Goal: Task Accomplishment & Management: Complete application form

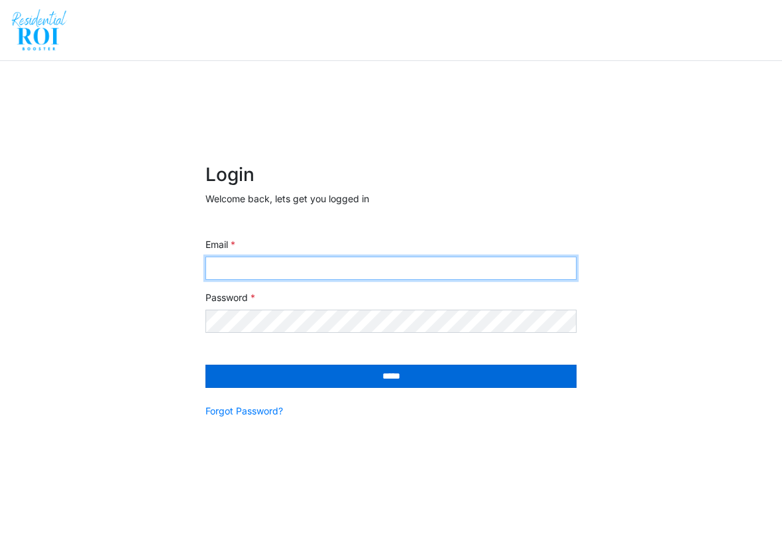
type input "**********"
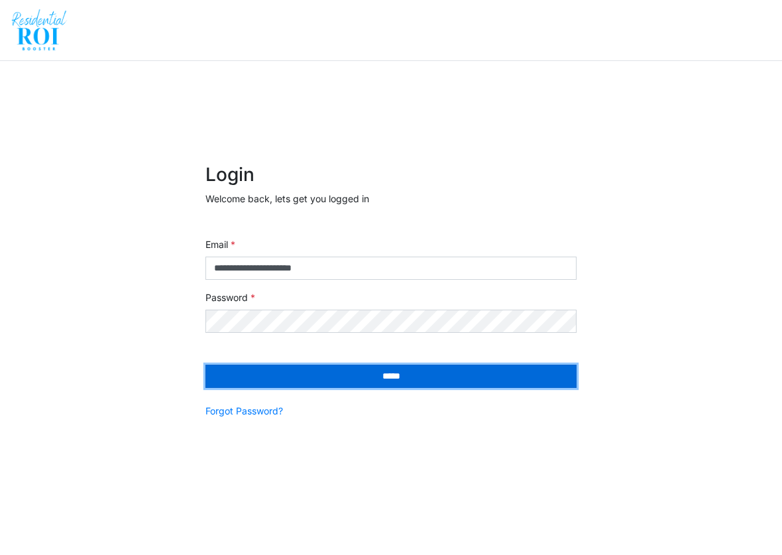
click at [259, 373] on input "*****" at bounding box center [391, 376] width 371 height 23
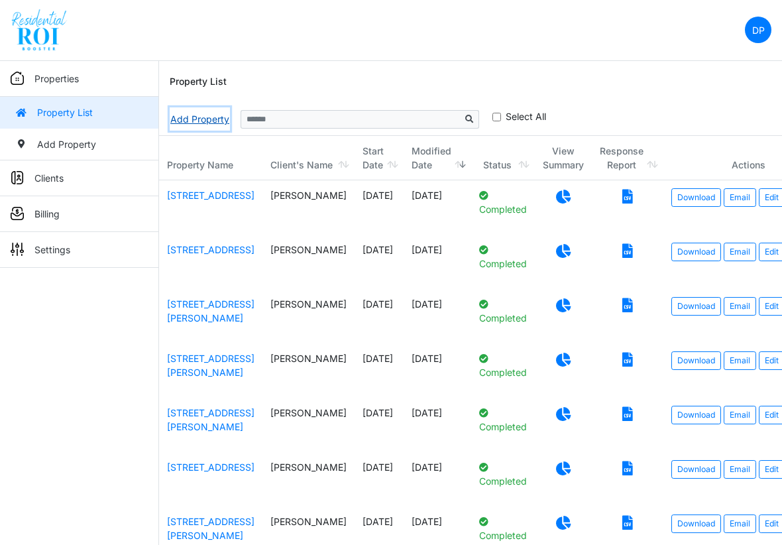
click at [189, 117] on link "Add Property" at bounding box center [200, 118] width 60 height 23
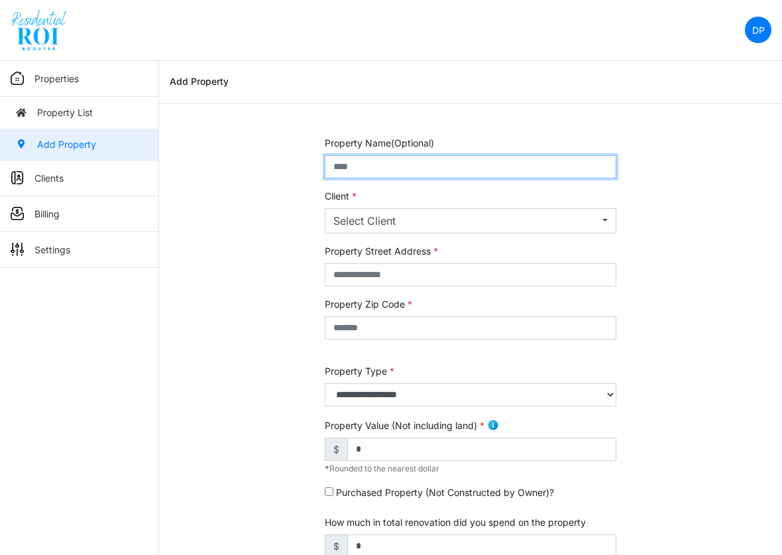
click at [434, 160] on input "text" at bounding box center [471, 166] width 292 height 23
paste input "**********"
type input "**********"
click at [491, 171] on input "text" at bounding box center [471, 166] width 292 height 23
click at [351, 161] on input "**********" at bounding box center [471, 166] width 292 height 23
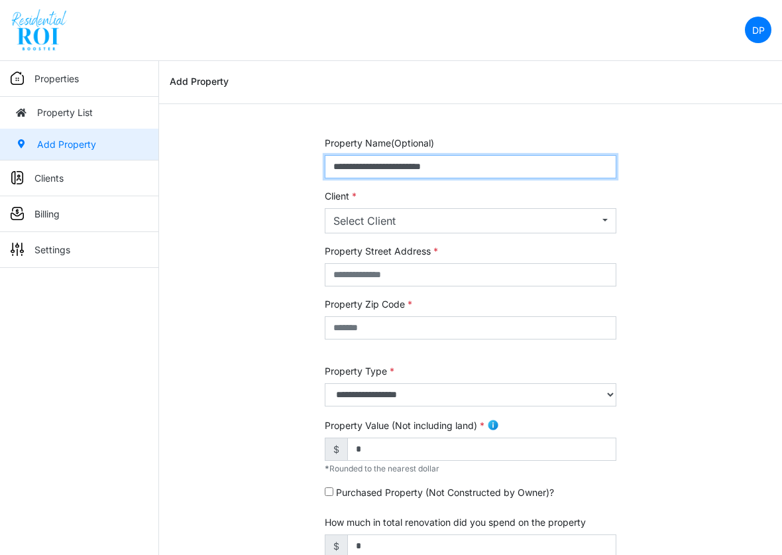
type input "**********"
drag, startPoint x: 500, startPoint y: 162, endPoint x: 266, endPoint y: 156, distance: 234.1
click at [266, 156] on div "**********" at bounding box center [470, 543] width 623 height 815
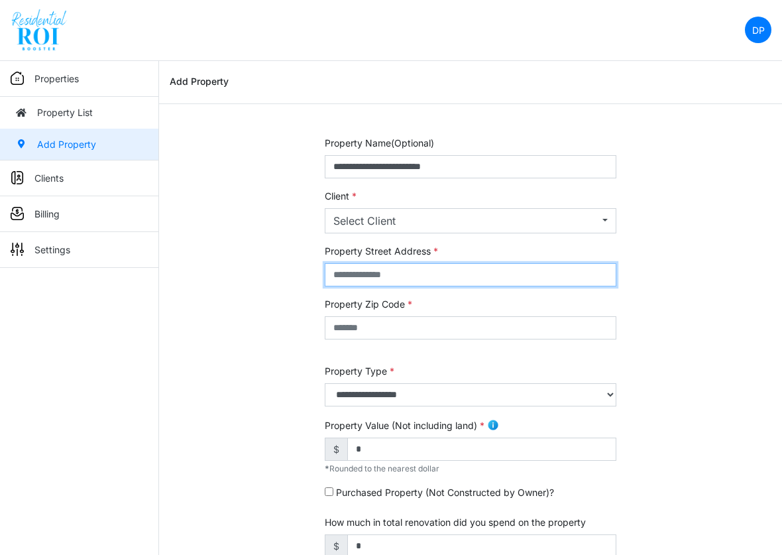
click at [381, 268] on input "text" at bounding box center [471, 274] width 292 height 23
paste input "**********"
type input "**********"
click at [407, 215] on div "Select Client" at bounding box center [466, 221] width 266 height 16
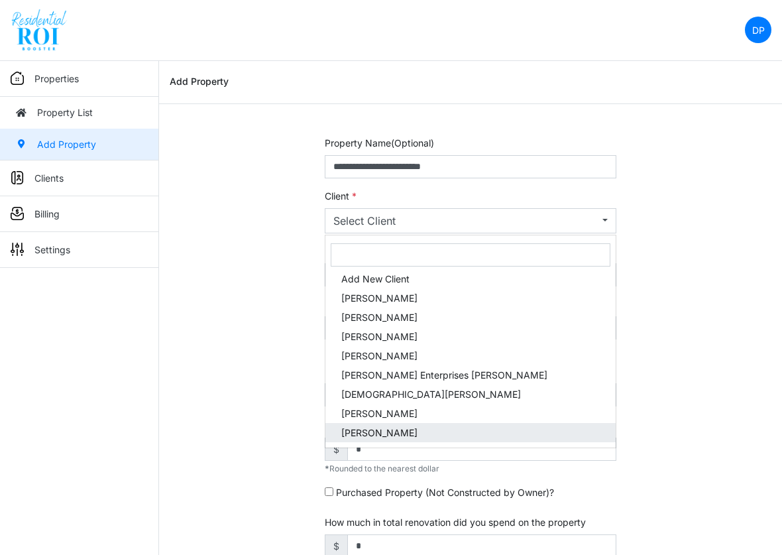
click at [355, 440] on link "Brian Hescock" at bounding box center [470, 432] width 290 height 19
select select "***"
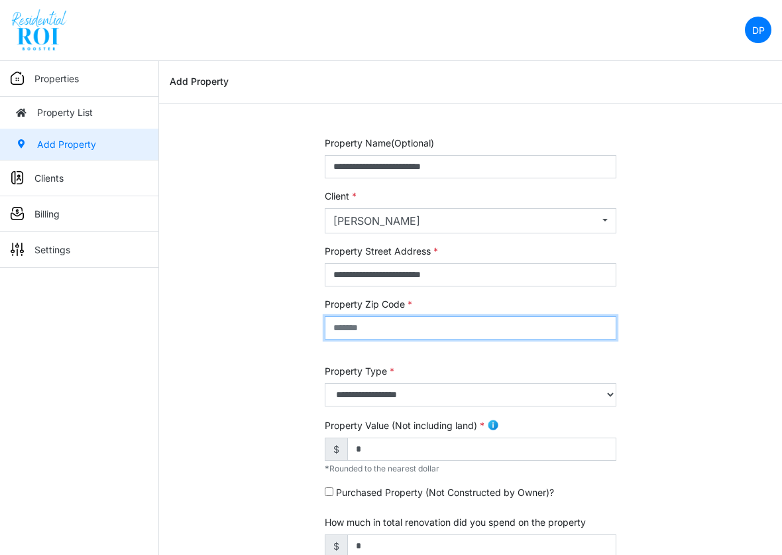
click at [381, 321] on input "text" at bounding box center [471, 327] width 292 height 23
click at [484, 319] on input "text" at bounding box center [471, 327] width 292 height 23
type input "*****"
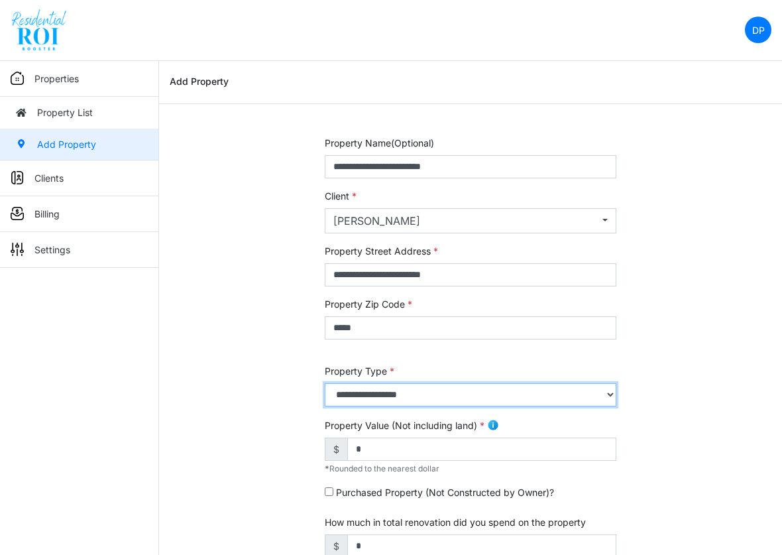
click at [490, 398] on select "**********" at bounding box center [471, 394] width 292 height 23
select select "*"
click at [325, 383] on select "**********" at bounding box center [471, 394] width 292 height 23
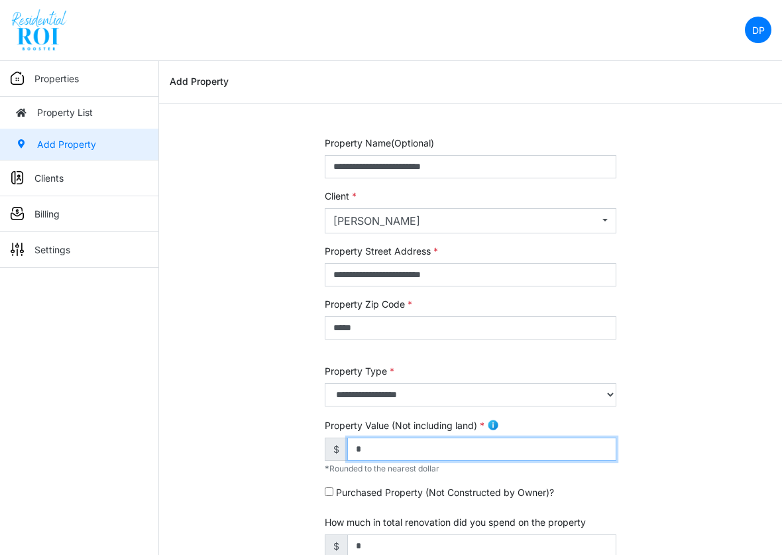
click at [458, 449] on input "*" at bounding box center [481, 449] width 269 height 23
type input "*******"
click at [179, 265] on div "**********" at bounding box center [470, 543] width 623 height 815
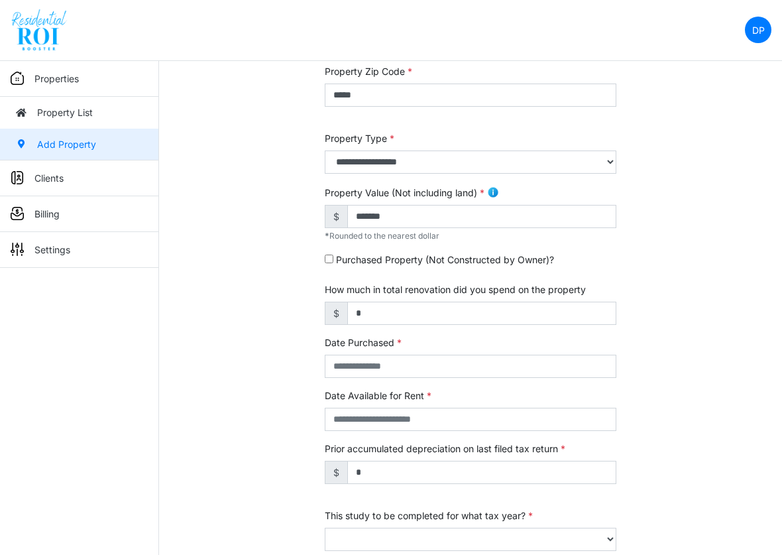
scroll to position [331, 0]
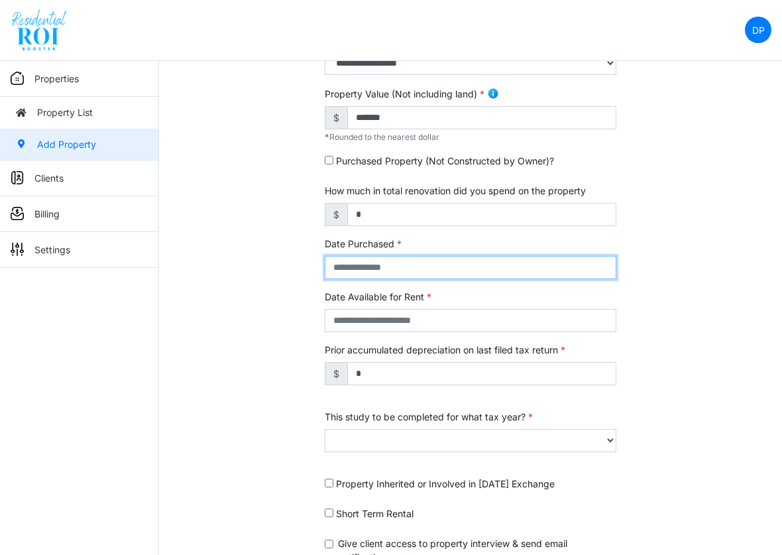
click at [347, 265] on input "text" at bounding box center [471, 267] width 292 height 23
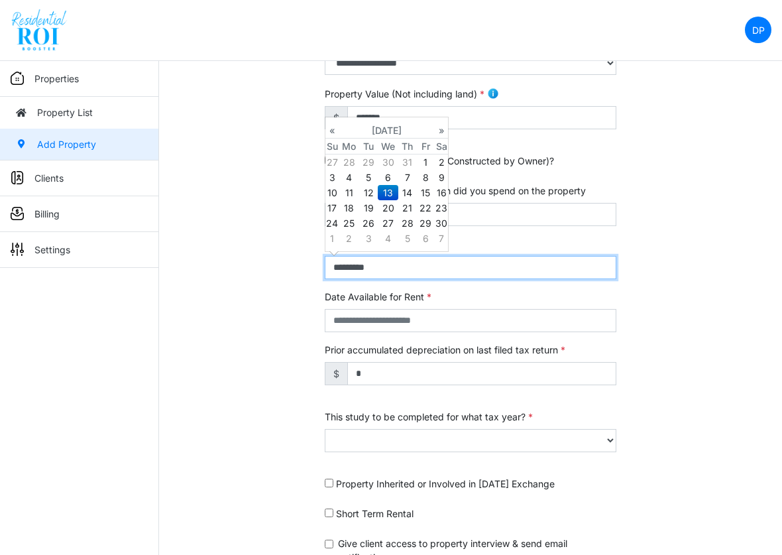
type input "**********"
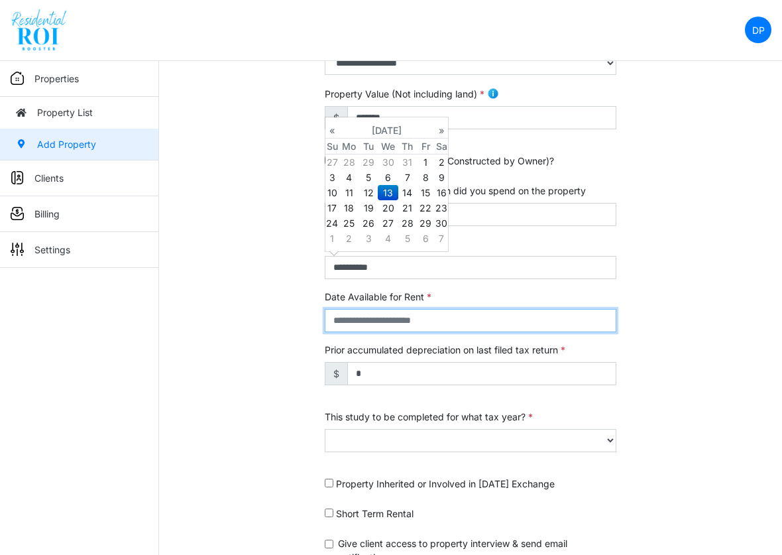
type input "**********"
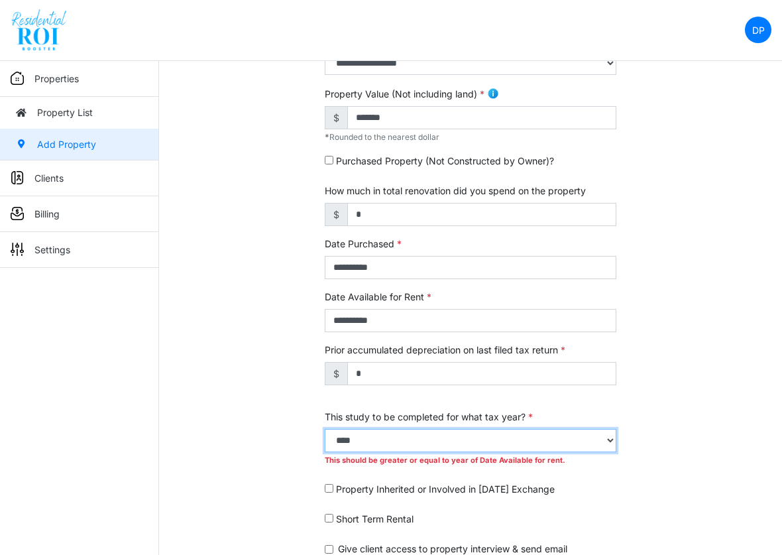
select select "****"
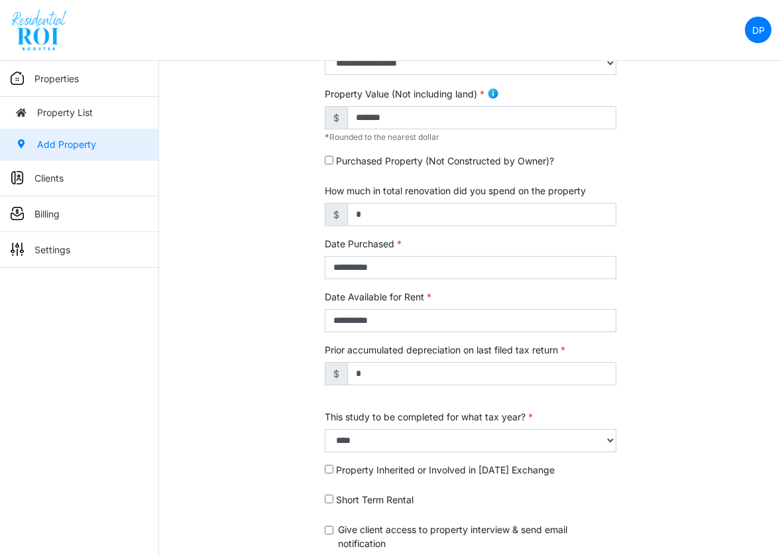
click at [241, 321] on div "**********" at bounding box center [470, 204] width 623 height 801
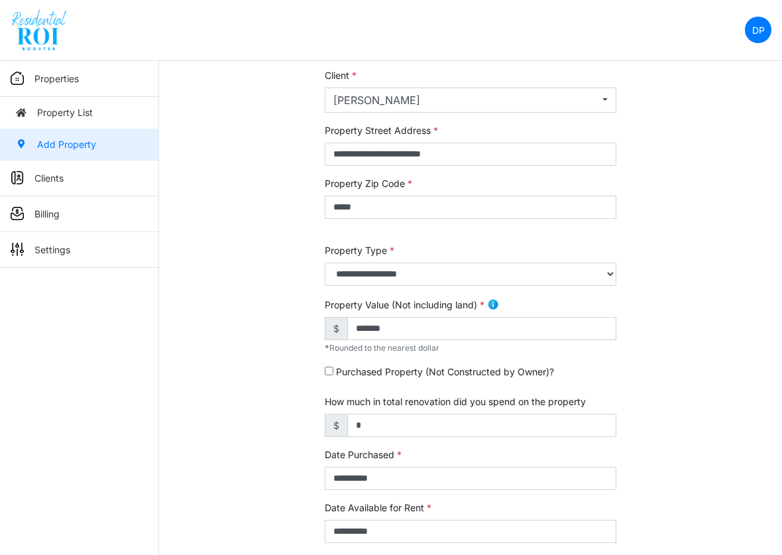
scroll to position [133, 0]
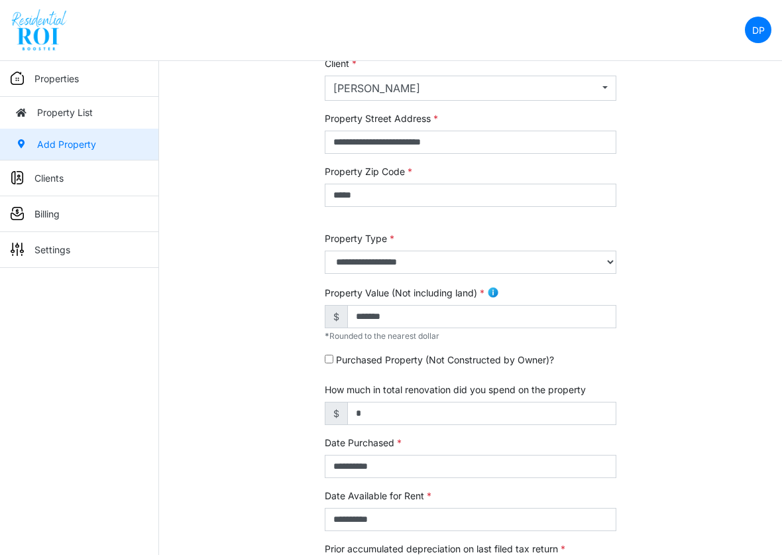
click at [718, 233] on div "**********" at bounding box center [470, 403] width 623 height 801
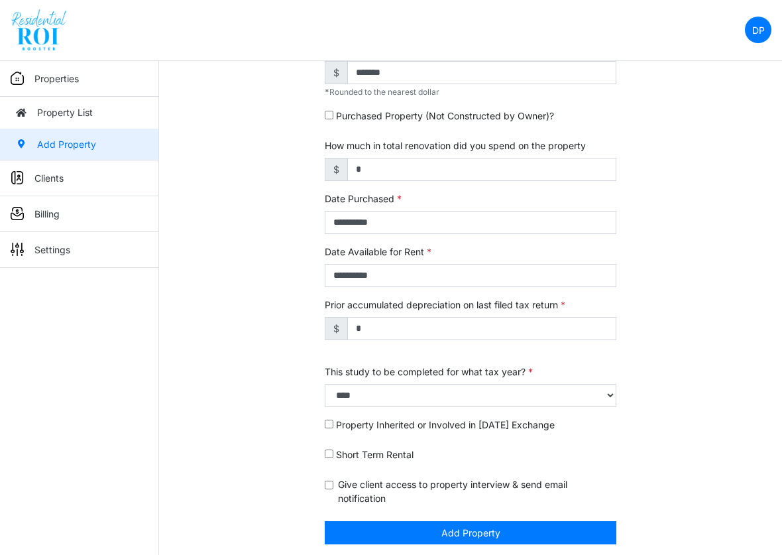
scroll to position [382, 0]
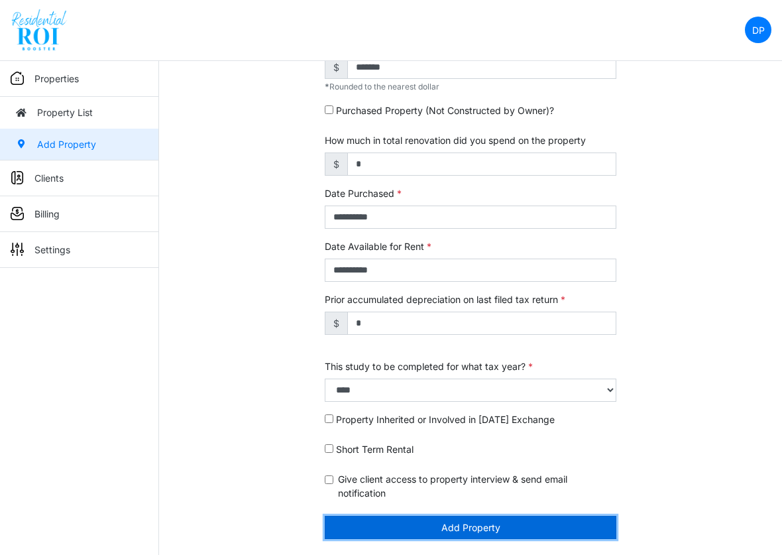
click at [442, 532] on button "Add Property" at bounding box center [471, 527] width 292 height 23
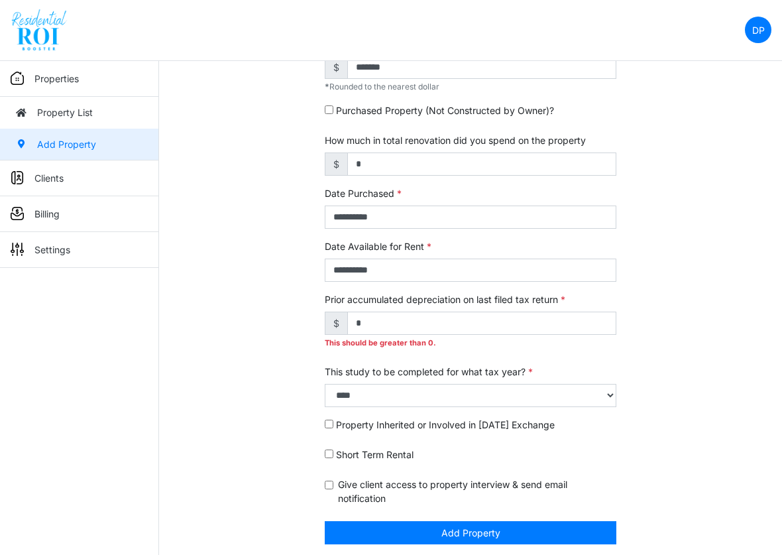
click at [371, 309] on div "Prior accumulated depreciation on last filed tax return $ * This should be grea…" at bounding box center [471, 323] width 292 height 62
click at [365, 319] on input "*" at bounding box center [481, 323] width 269 height 23
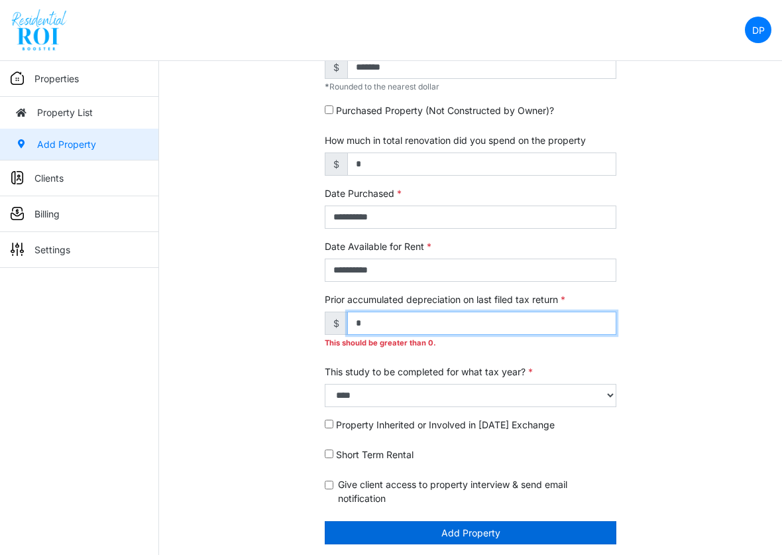
type input "*"
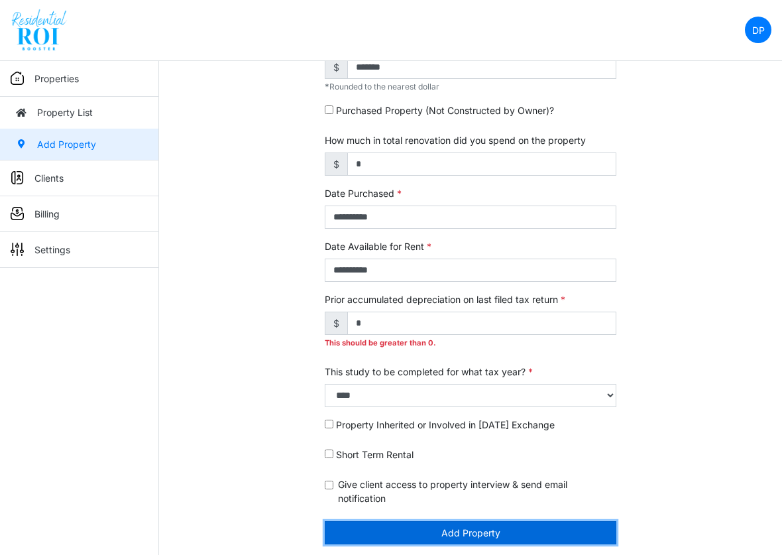
click at [489, 531] on button "Add Property" at bounding box center [471, 532] width 292 height 23
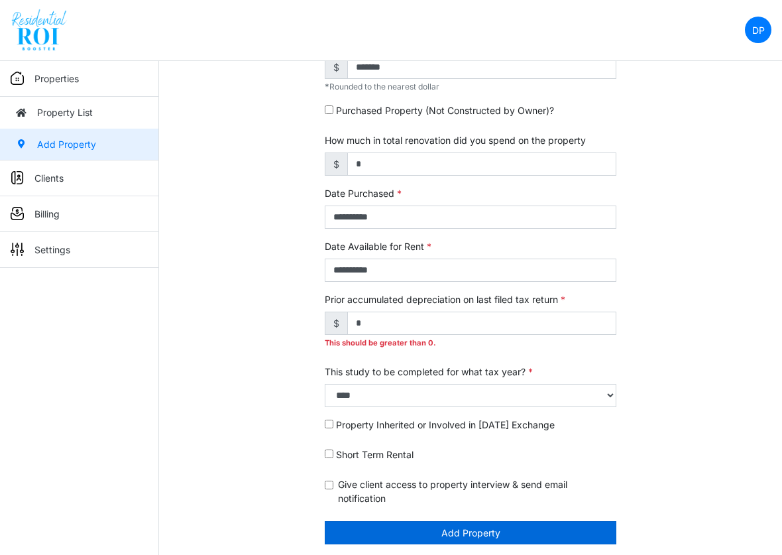
scroll to position [354, 0]
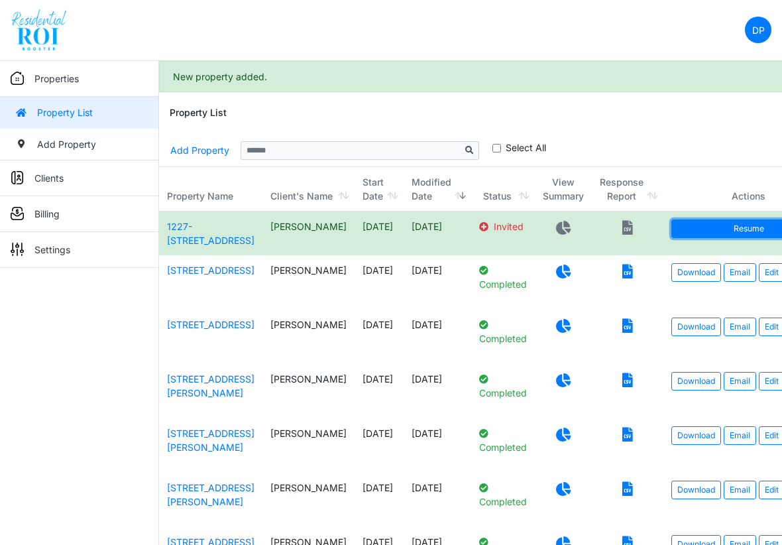
click at [751, 233] on link "Resume" at bounding box center [749, 228] width 154 height 19
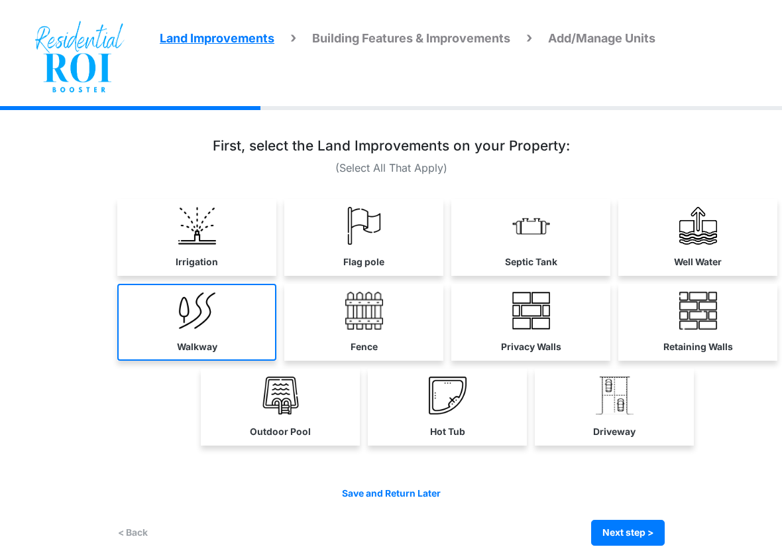
click at [174, 320] on link "Walkway" at bounding box center [196, 322] width 159 height 77
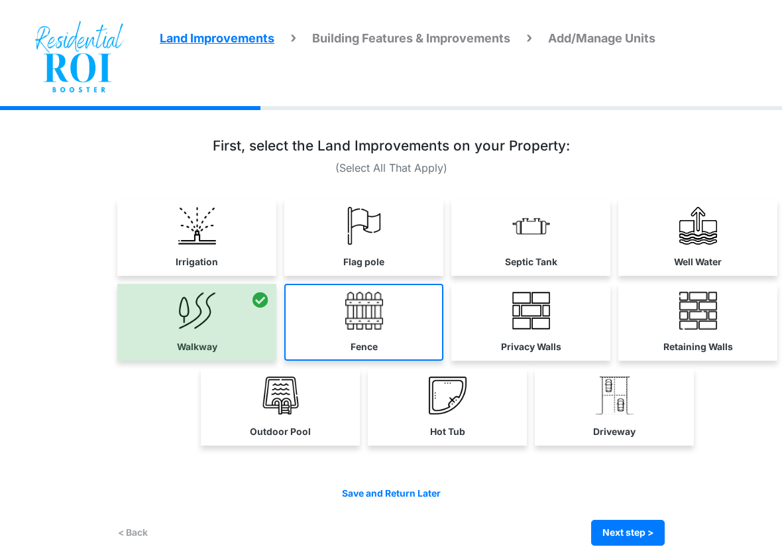
click at [364, 314] on img at bounding box center [364, 311] width 38 height 38
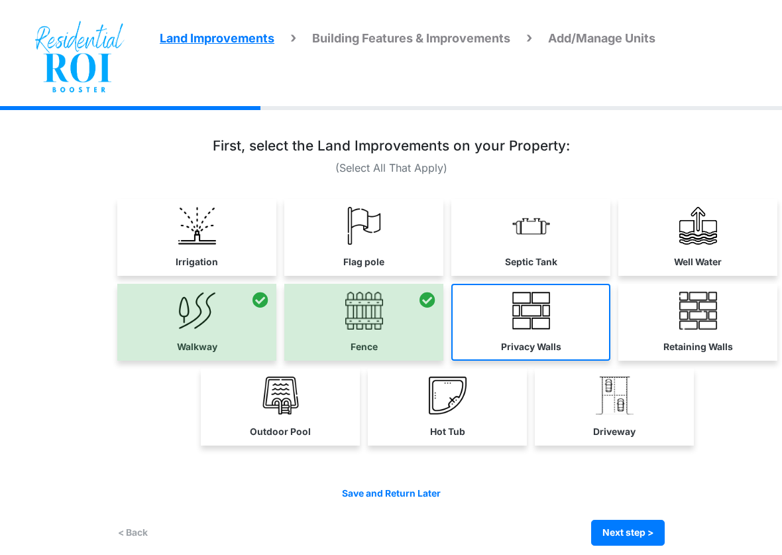
click at [565, 328] on link "Privacy Walls" at bounding box center [530, 322] width 159 height 77
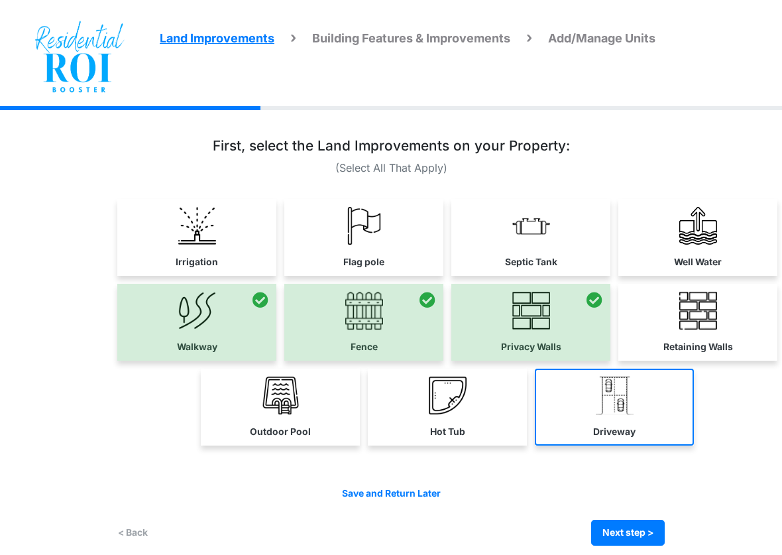
click at [605, 419] on link "Driveway" at bounding box center [614, 407] width 159 height 77
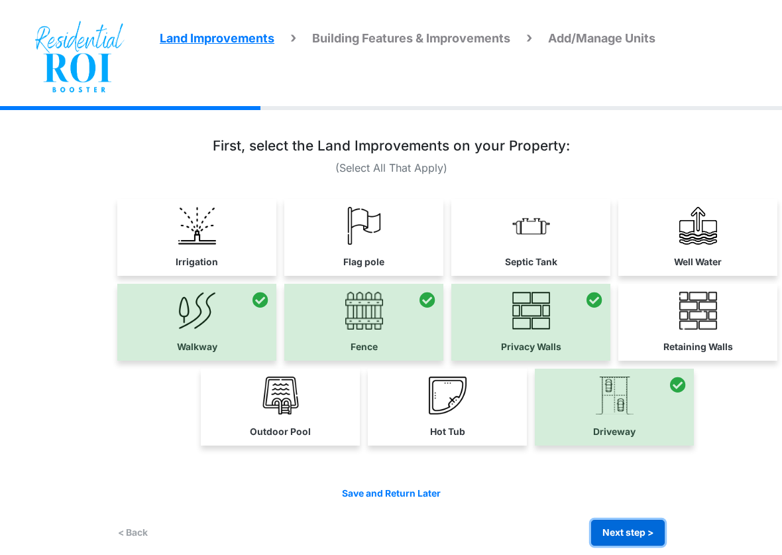
click at [615, 526] on button "Next step >" at bounding box center [628, 533] width 74 height 26
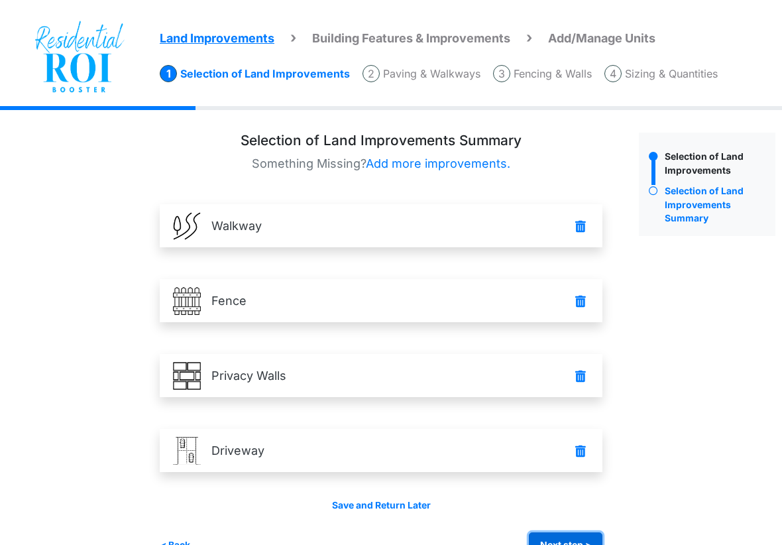
click at [568, 537] on button "Next step >" at bounding box center [566, 545] width 74 height 26
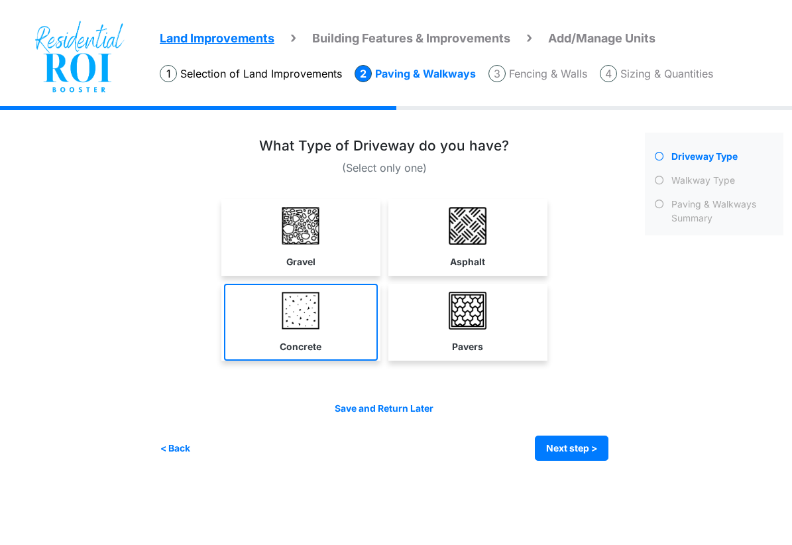
click at [308, 310] on img at bounding box center [301, 311] width 38 height 38
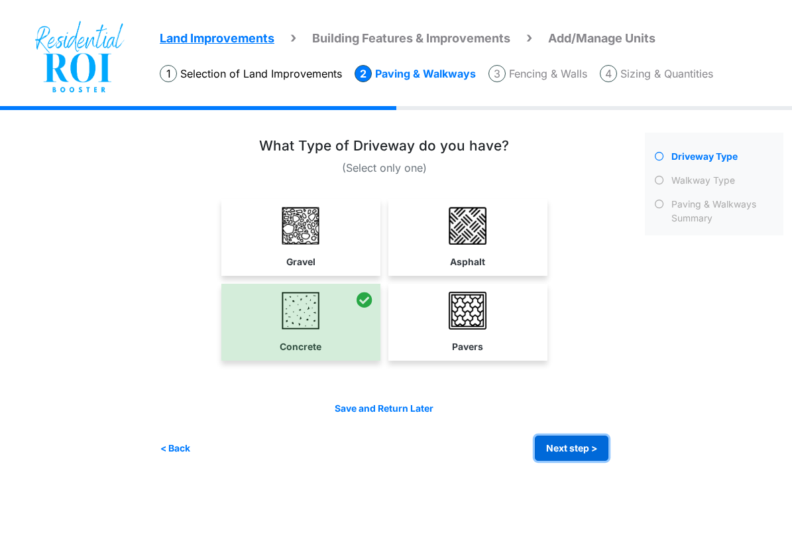
click at [569, 452] on button "Next step >" at bounding box center [572, 449] width 74 height 26
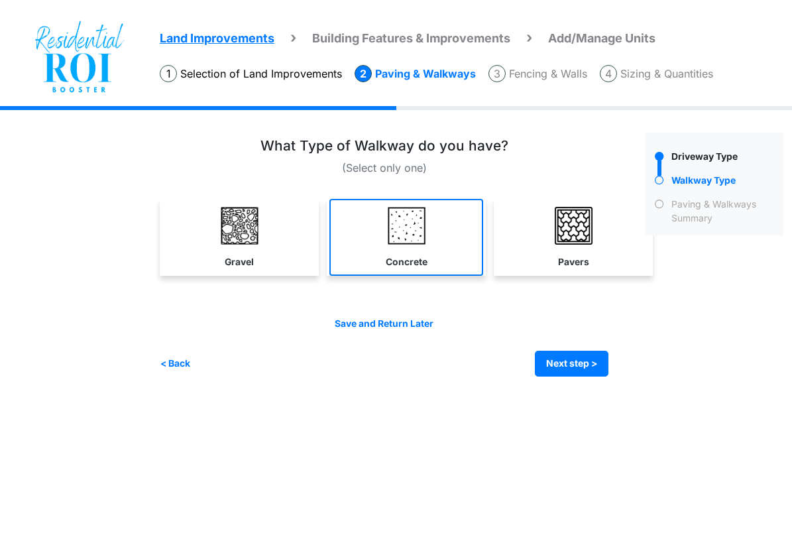
click at [409, 239] on img at bounding box center [407, 226] width 38 height 38
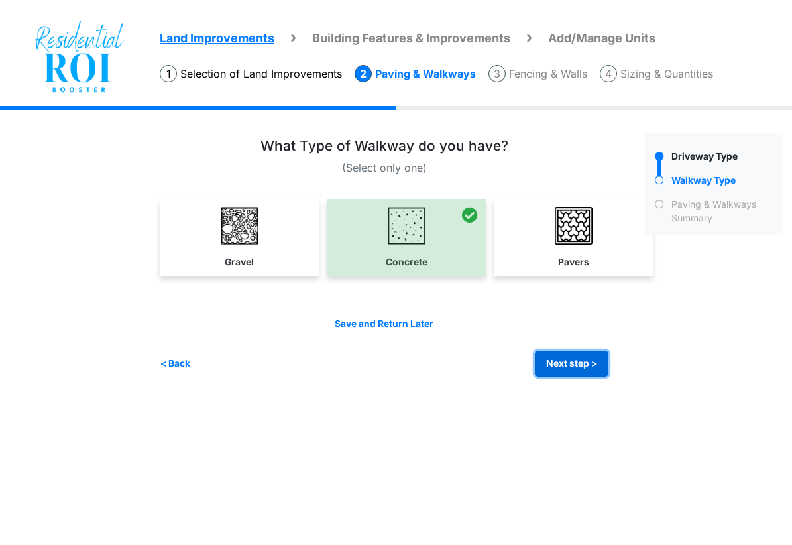
click at [592, 370] on button "Next step >" at bounding box center [572, 364] width 74 height 26
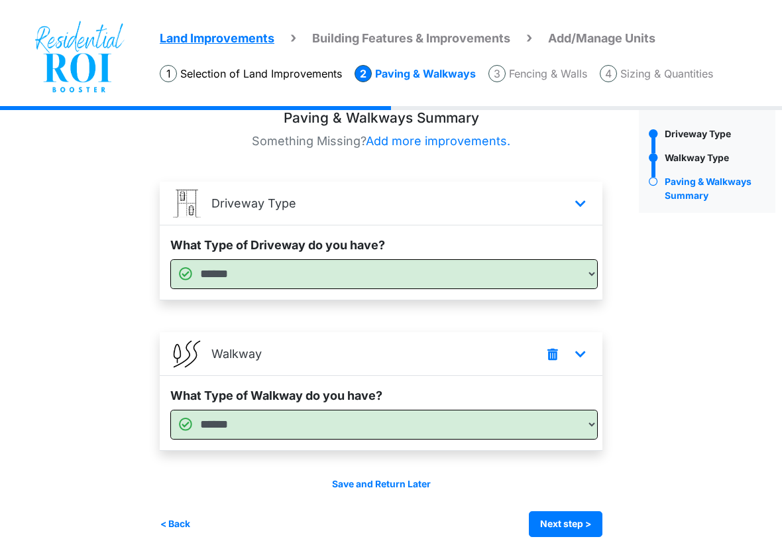
scroll to position [34, 0]
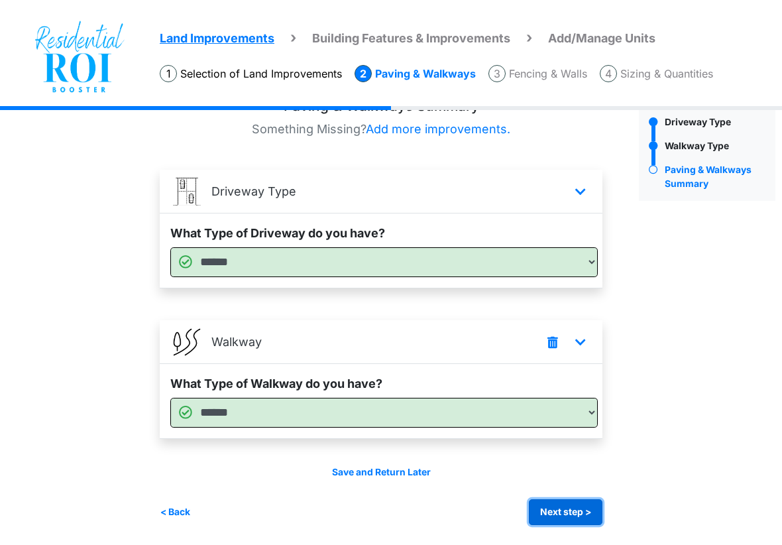
click at [565, 510] on button "Next step >" at bounding box center [566, 512] width 74 height 26
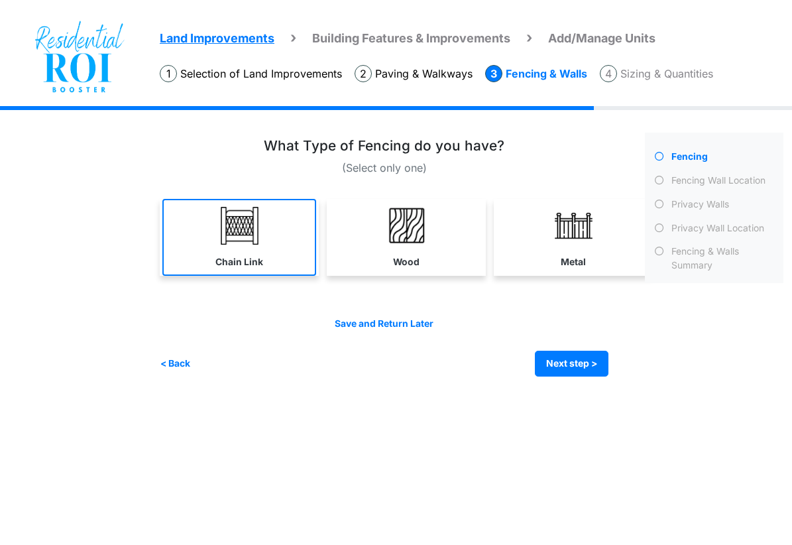
click at [247, 228] on img at bounding box center [240, 226] width 38 height 38
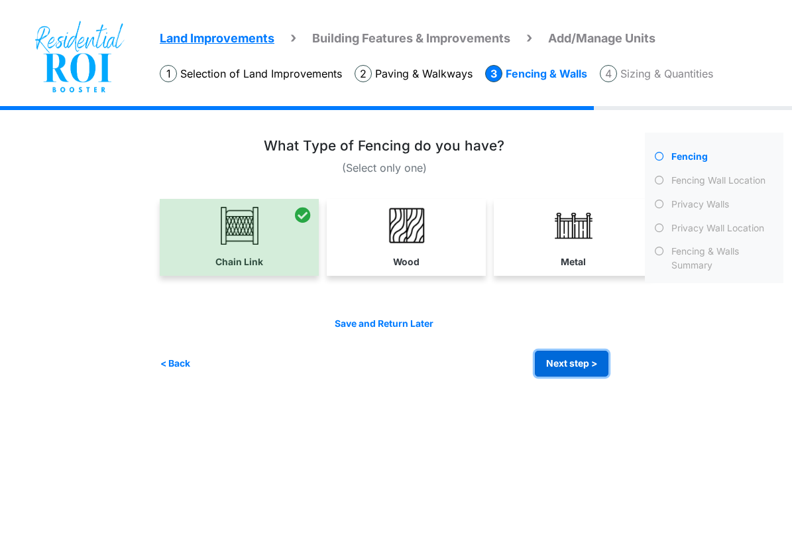
click at [573, 363] on button "Next step >" at bounding box center [572, 364] width 74 height 26
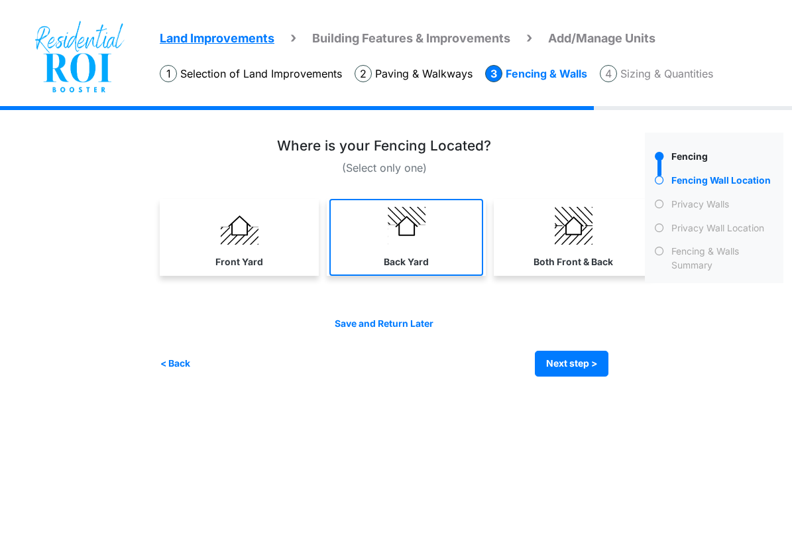
click at [415, 249] on link "Back Yard" at bounding box center [406, 237] width 154 height 77
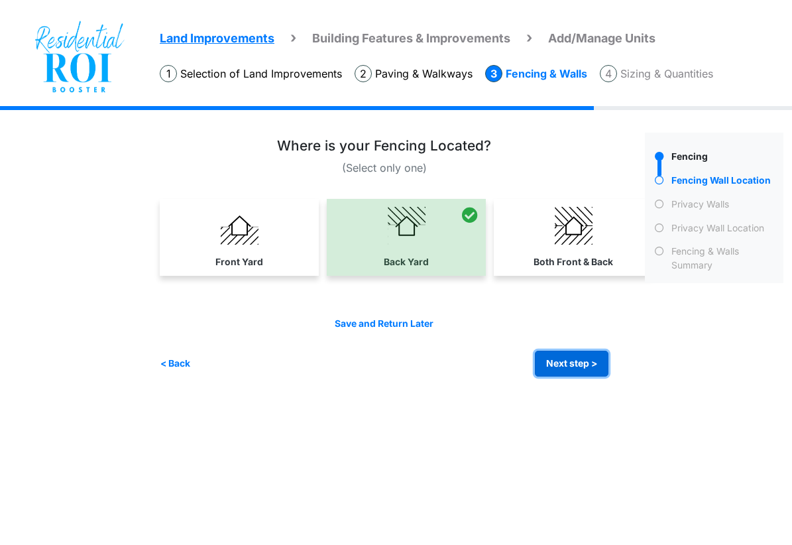
click at [596, 369] on button "Next step >" at bounding box center [572, 364] width 74 height 26
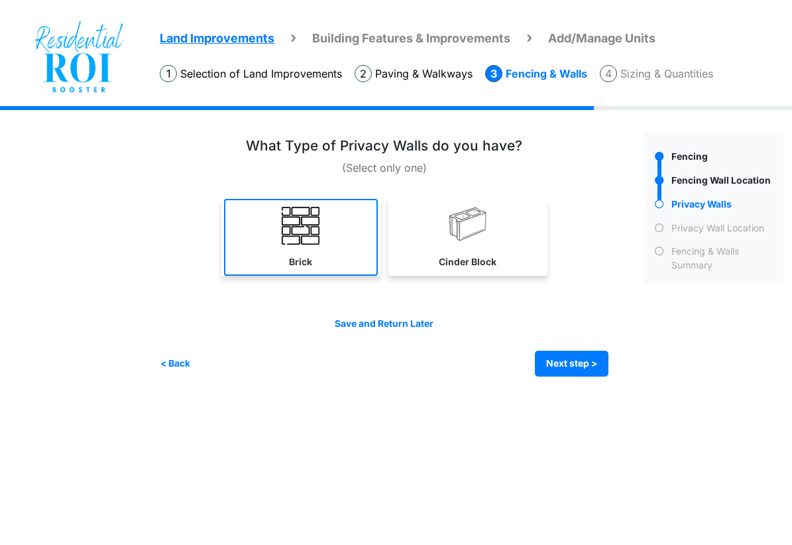
click at [311, 219] on img at bounding box center [301, 226] width 38 height 38
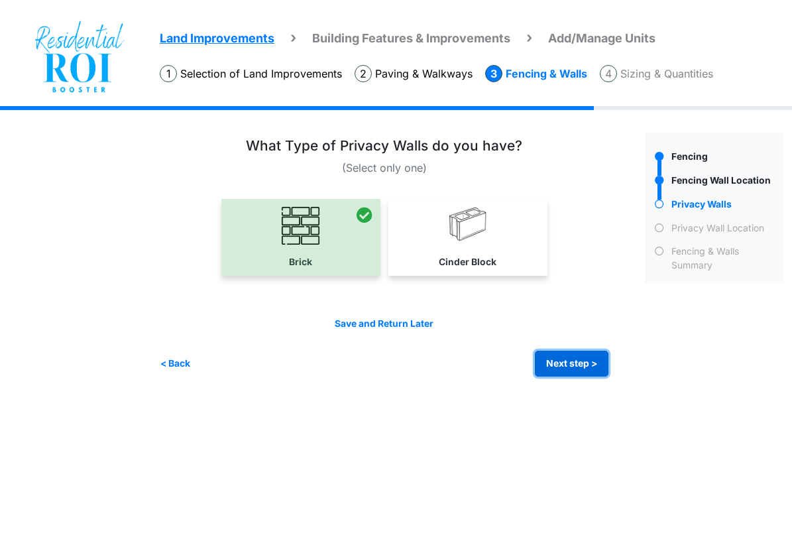
click at [566, 365] on button "Next step >" at bounding box center [572, 364] width 74 height 26
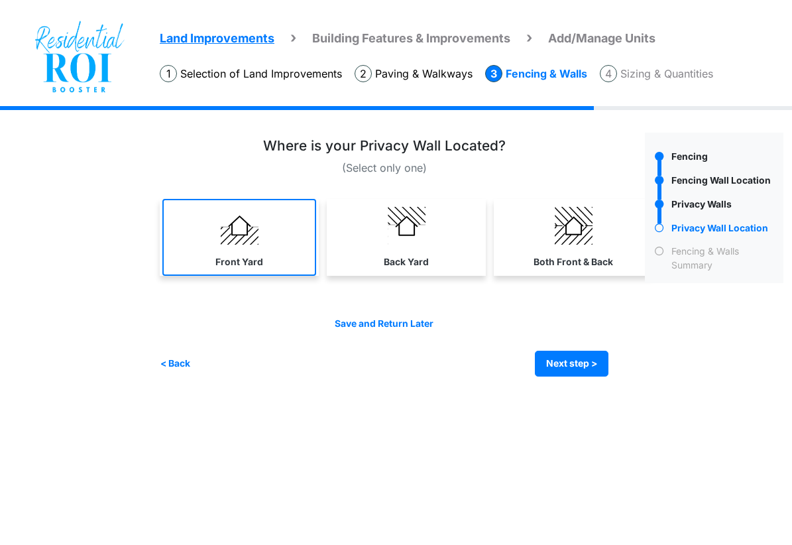
click at [278, 261] on link "Front Yard" at bounding box center [239, 237] width 154 height 77
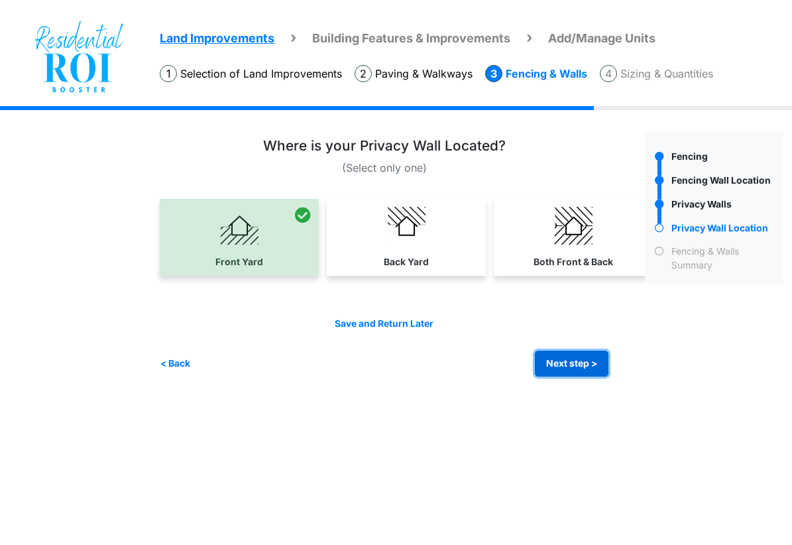
click at [577, 361] on button "Next step >" at bounding box center [572, 364] width 74 height 26
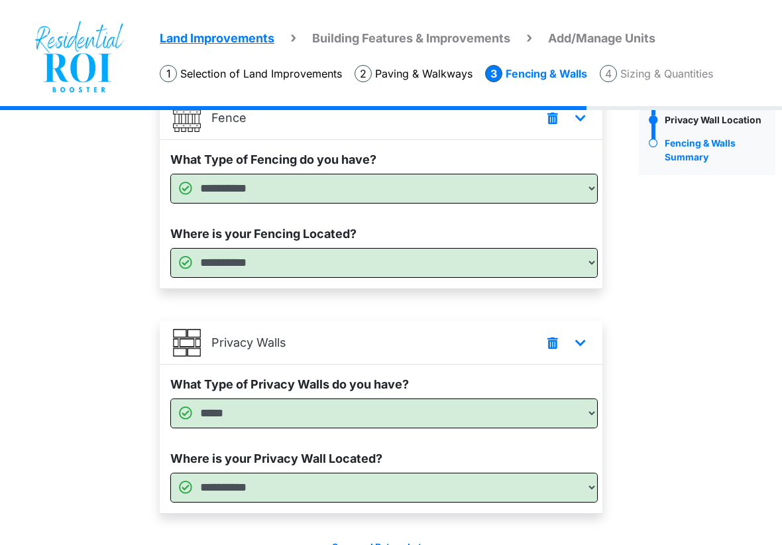
scroll to position [183, 0]
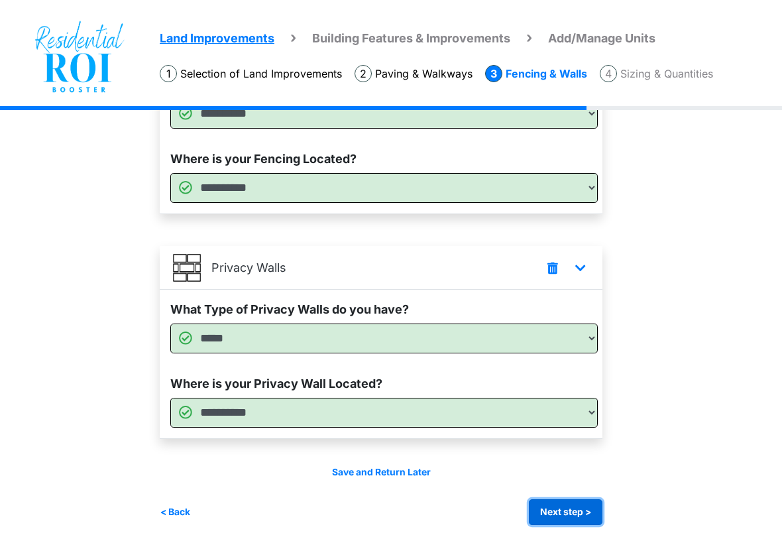
click at [580, 512] on button "Next step >" at bounding box center [566, 512] width 74 height 26
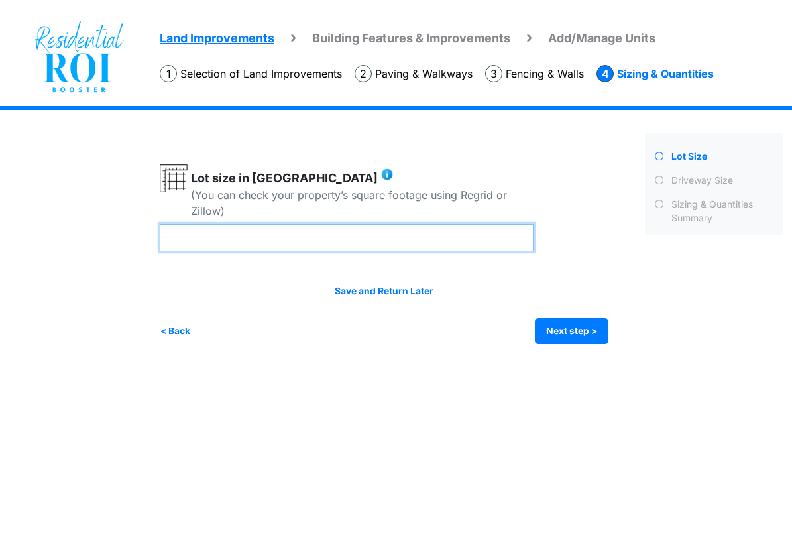
click at [369, 227] on input "number" at bounding box center [347, 237] width 374 height 27
click at [464, 233] on input "number" at bounding box center [347, 237] width 374 height 27
type input "****"
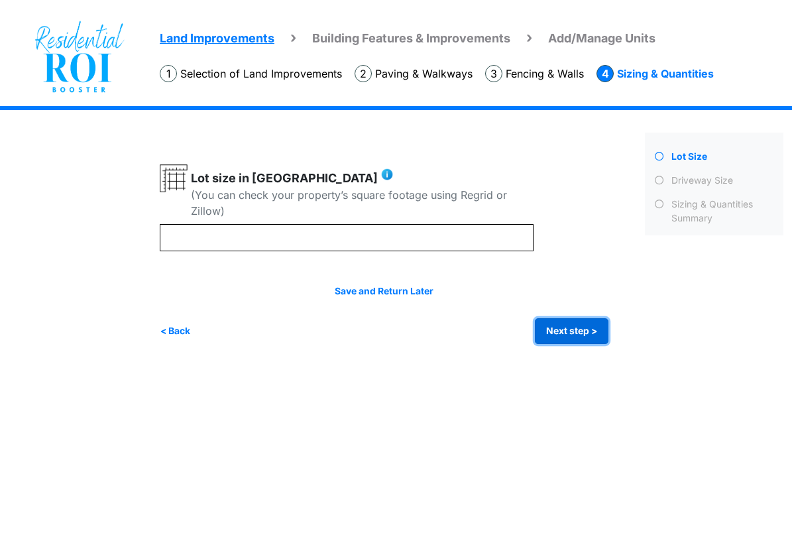
click at [585, 332] on button "Next step >" at bounding box center [572, 331] width 74 height 26
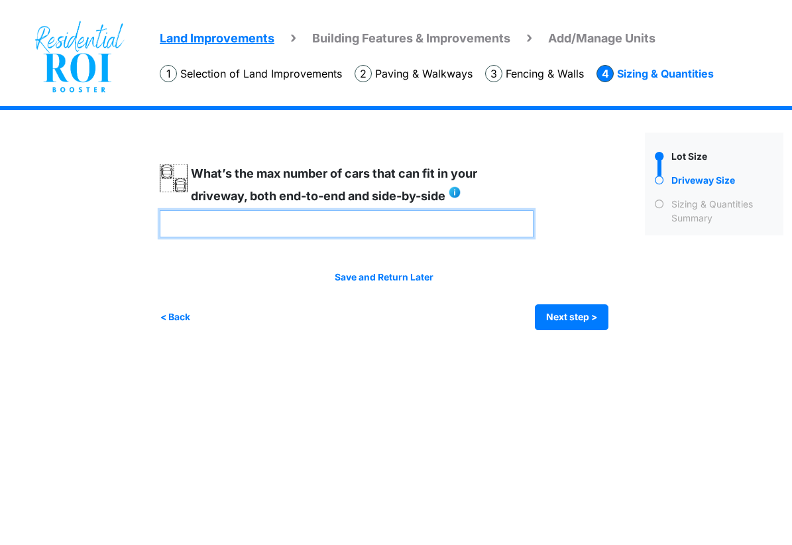
click at [341, 224] on input "number" at bounding box center [347, 223] width 374 height 27
type input "*"
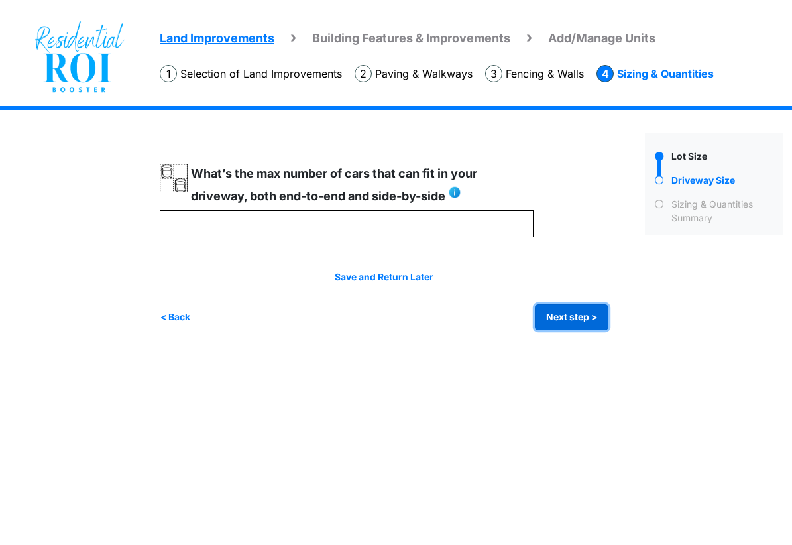
type input "*"
click at [572, 312] on button "Next step >" at bounding box center [572, 317] width 74 height 26
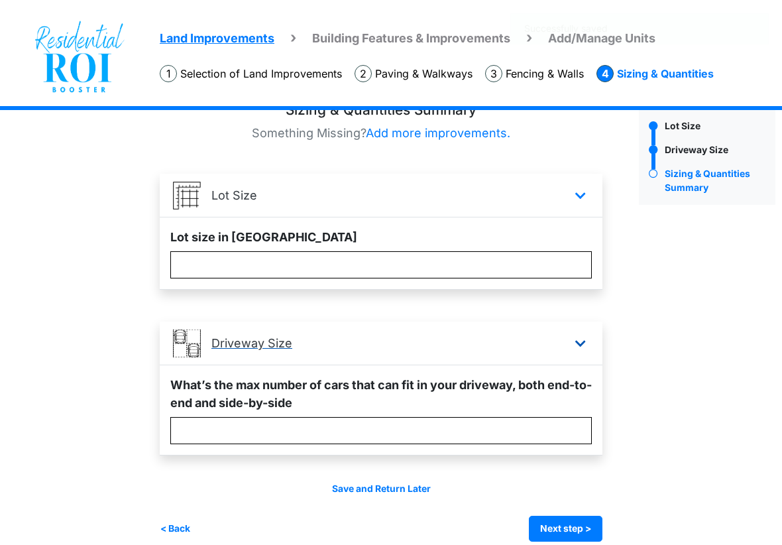
scroll to position [47, 0]
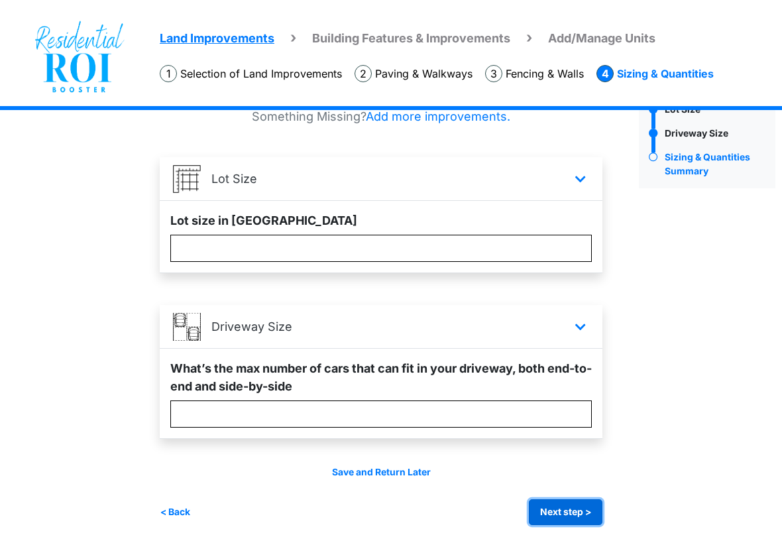
click at [582, 512] on button "Next step >" at bounding box center [566, 512] width 74 height 26
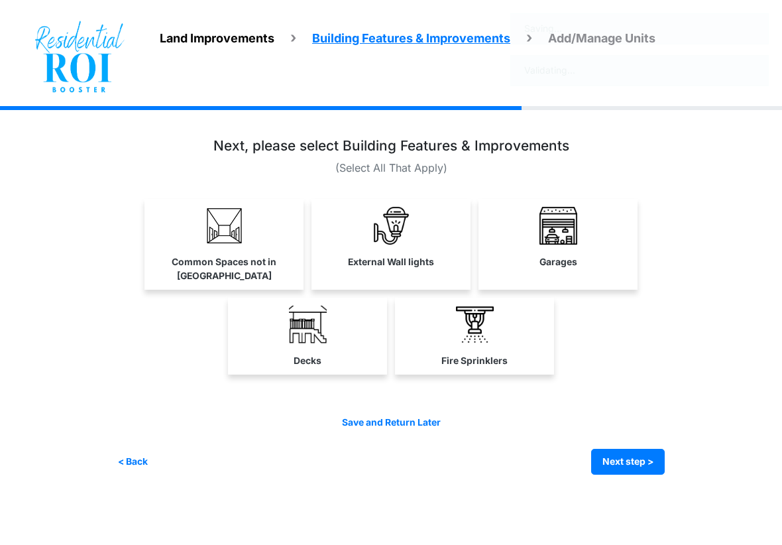
scroll to position [0, 0]
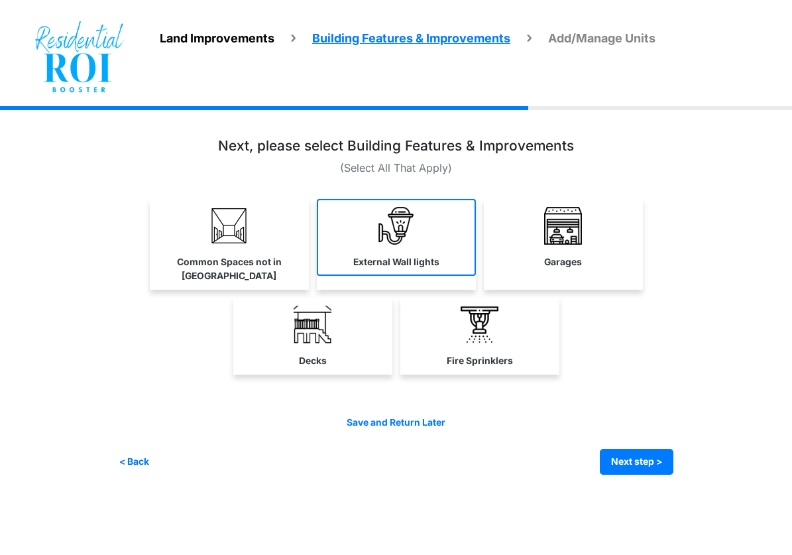
click at [424, 223] on link "External Wall lights" at bounding box center [396, 237] width 159 height 77
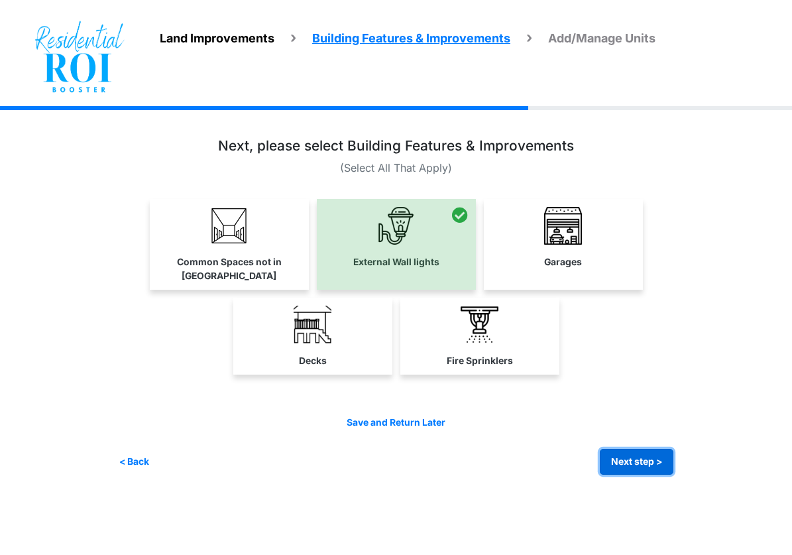
click at [632, 449] on button "Next step >" at bounding box center [637, 462] width 74 height 26
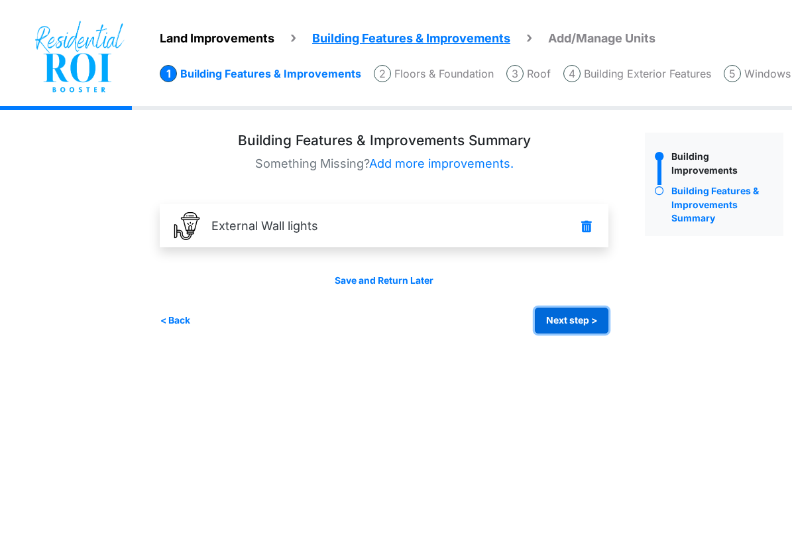
click at [564, 327] on button "Next step >" at bounding box center [572, 321] width 74 height 26
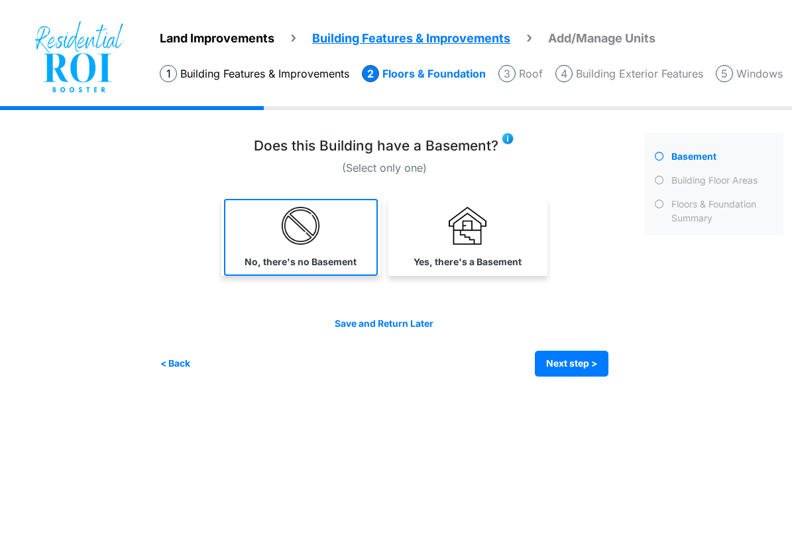
click at [335, 237] on link "No, there's no Basement" at bounding box center [301, 237] width 154 height 77
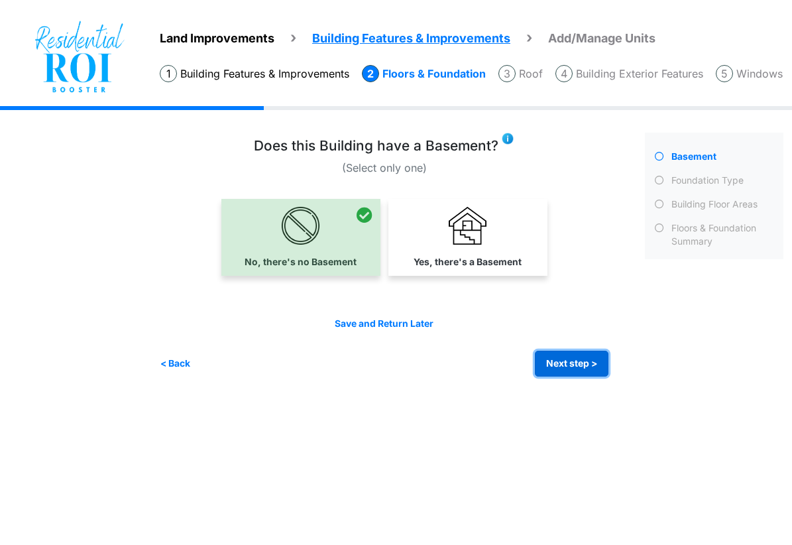
click at [550, 355] on button "Next step >" at bounding box center [572, 364] width 74 height 26
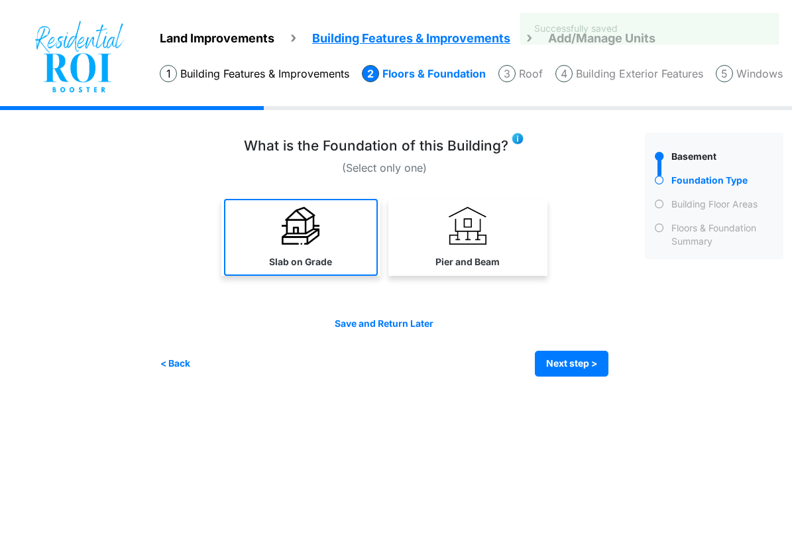
click at [316, 263] on label "Slab on Grade" at bounding box center [300, 262] width 63 height 14
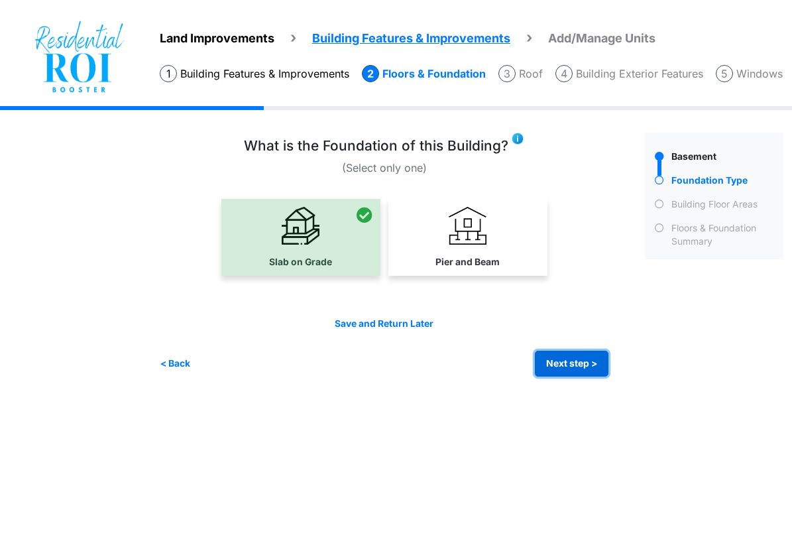
click at [597, 365] on button "Next step >" at bounding box center [572, 364] width 74 height 26
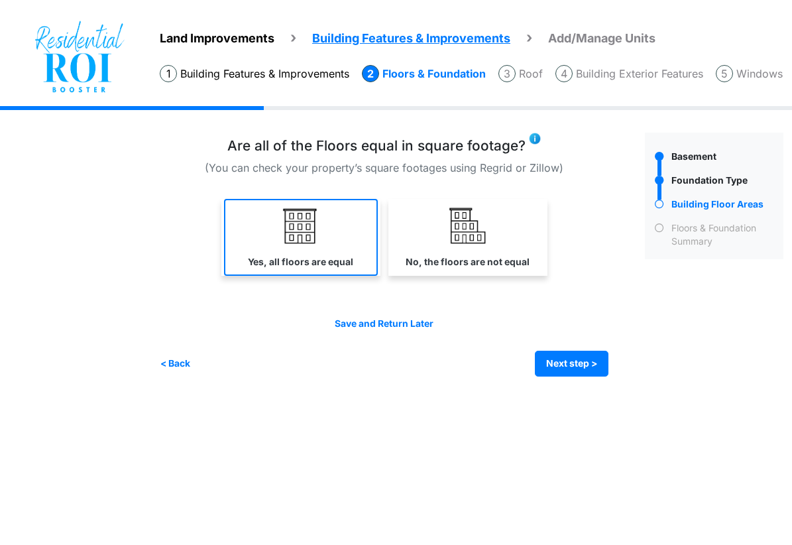
click at [344, 248] on link "Yes, all floors are equal" at bounding box center [301, 237] width 154 height 77
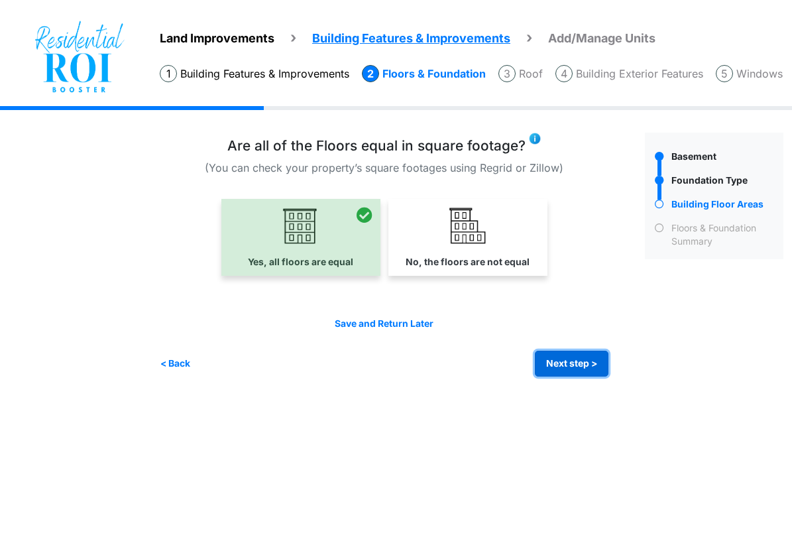
click at [587, 356] on button "Next step >" at bounding box center [572, 364] width 74 height 26
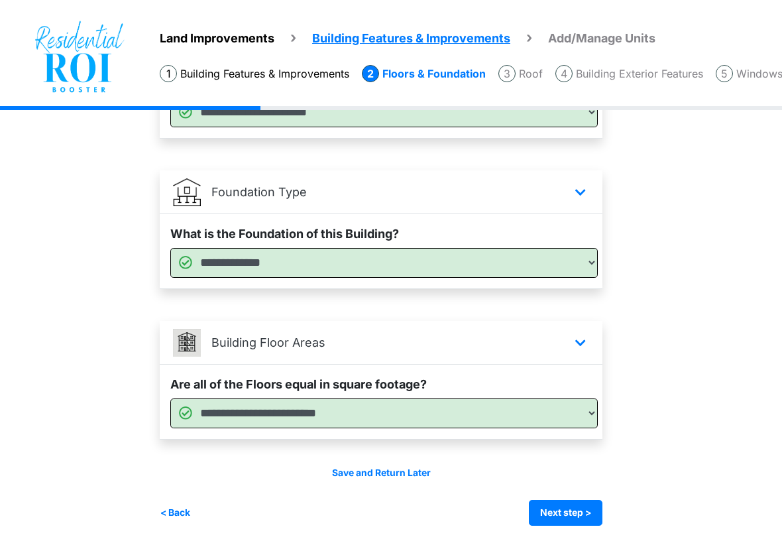
scroll to position [185, 0]
click at [561, 508] on button "Next step >" at bounding box center [566, 512] width 74 height 26
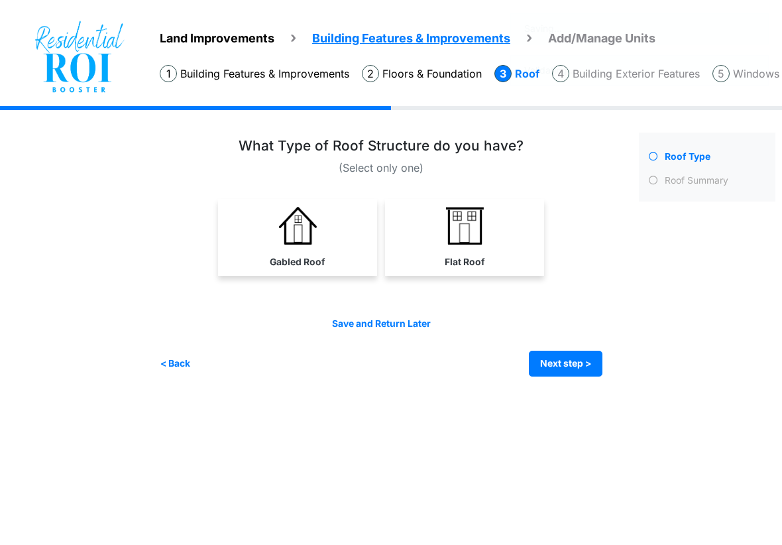
scroll to position [0, 0]
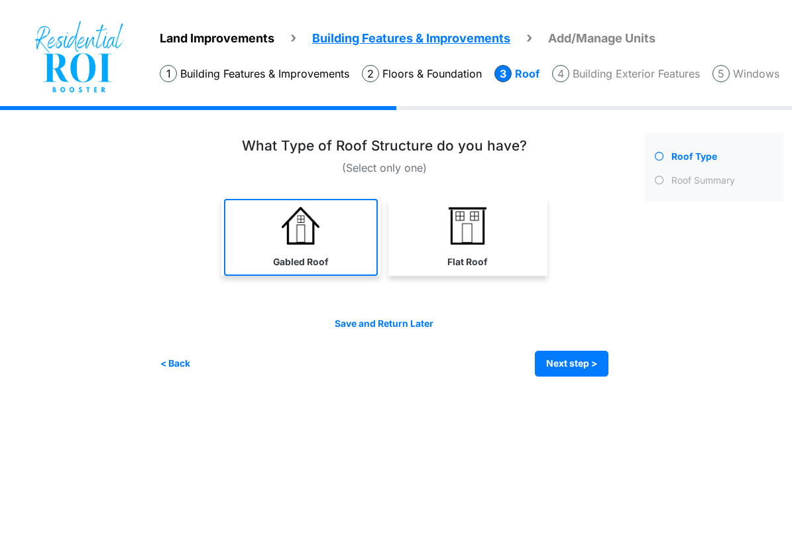
click at [311, 241] on img at bounding box center [301, 226] width 38 height 38
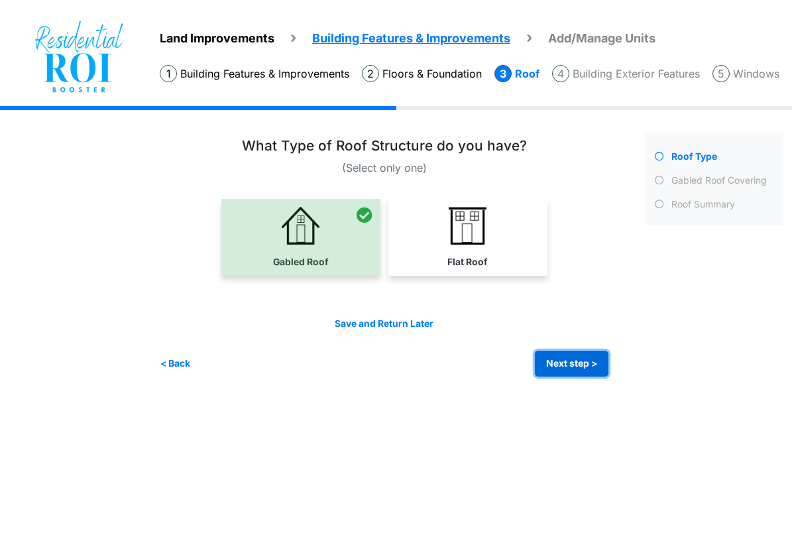
click at [575, 356] on button "Next step >" at bounding box center [572, 364] width 74 height 26
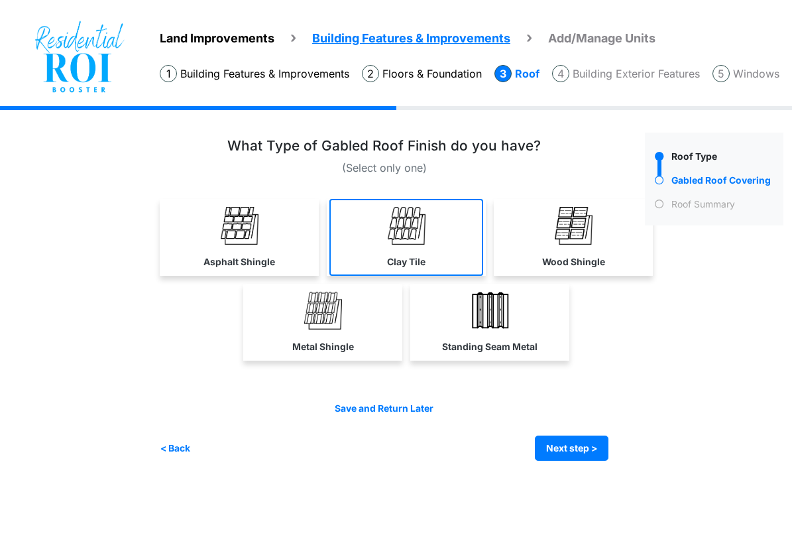
click at [399, 257] on label "Clay Tile" at bounding box center [406, 262] width 38 height 14
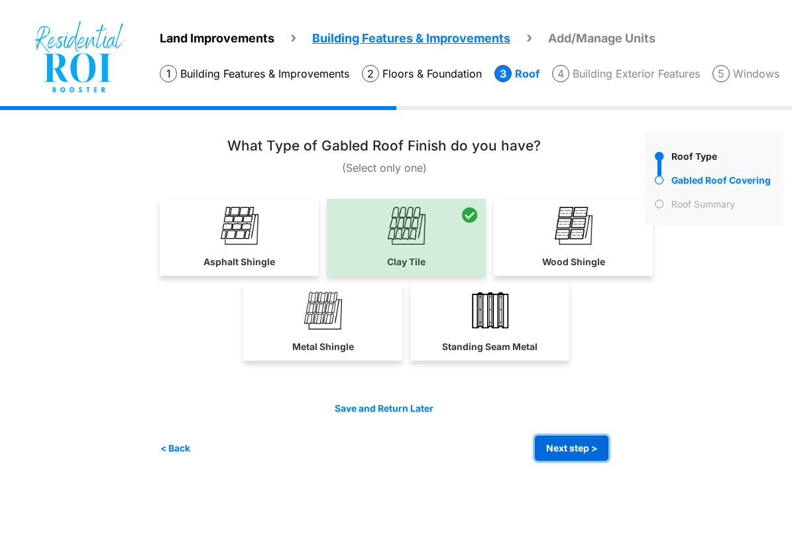
click at [559, 444] on button "Next step >" at bounding box center [572, 449] width 74 height 26
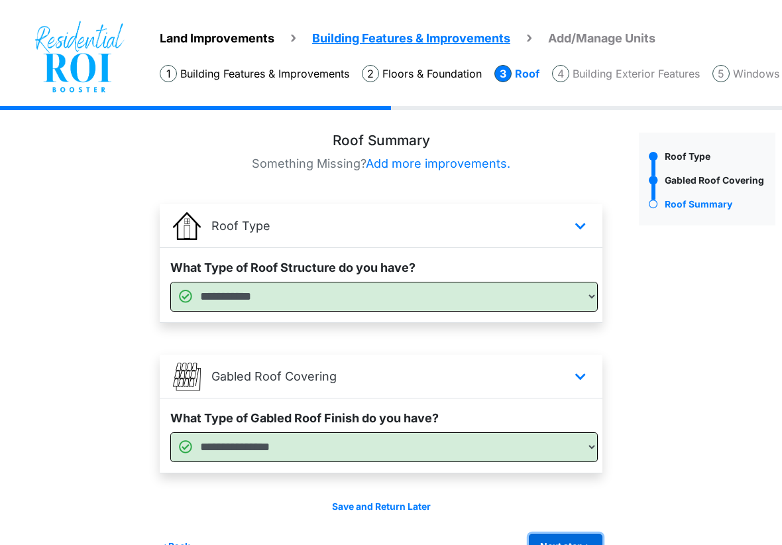
click at [552, 535] on button "Next step >" at bounding box center [566, 547] width 74 height 26
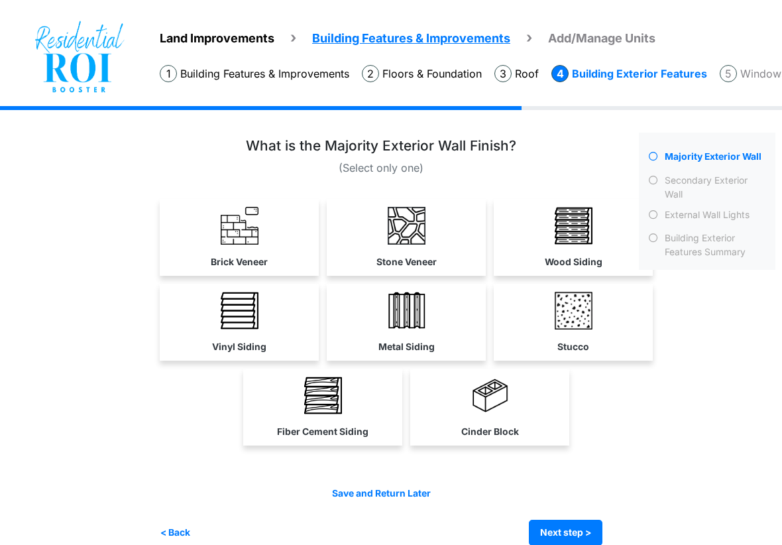
click at [547, 366] on div "Stucco" at bounding box center [406, 326] width 493 height 255
click at [530, 373] on link "Cinder Block" at bounding box center [490, 407] width 154 height 77
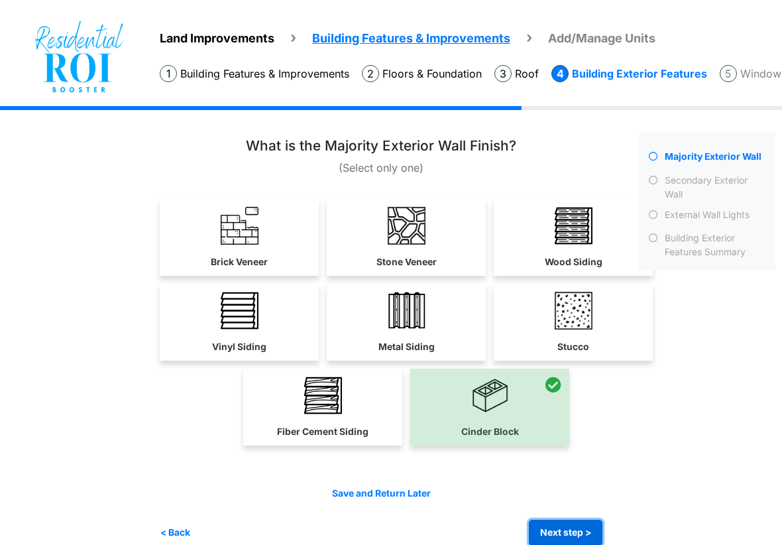
click at [563, 522] on button "Next step >" at bounding box center [566, 533] width 74 height 26
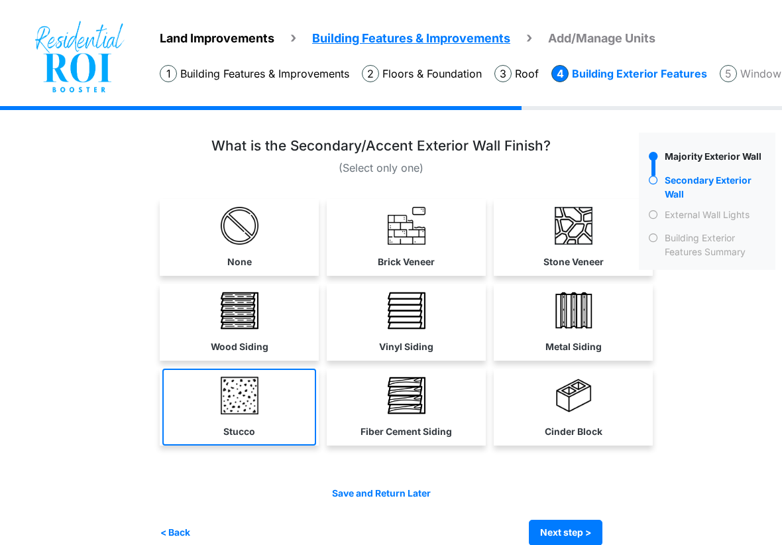
click at [200, 414] on link "Stucco" at bounding box center [239, 407] width 154 height 77
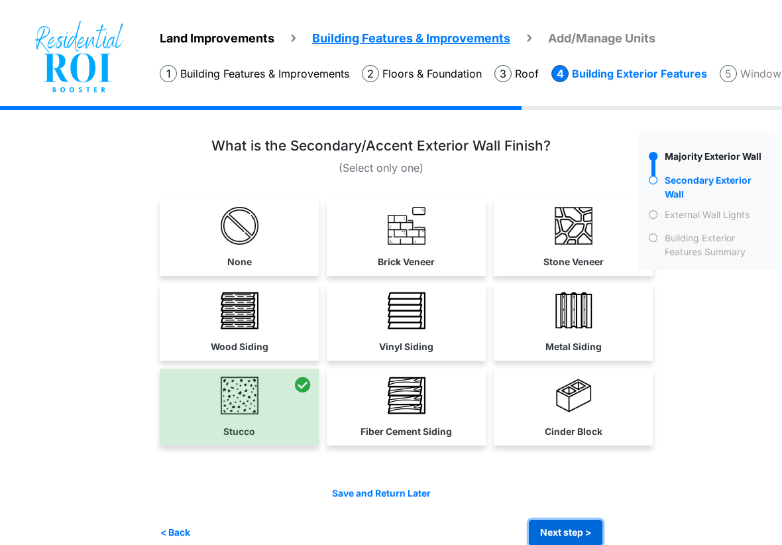
click at [547, 532] on button "Next step >" at bounding box center [566, 533] width 74 height 26
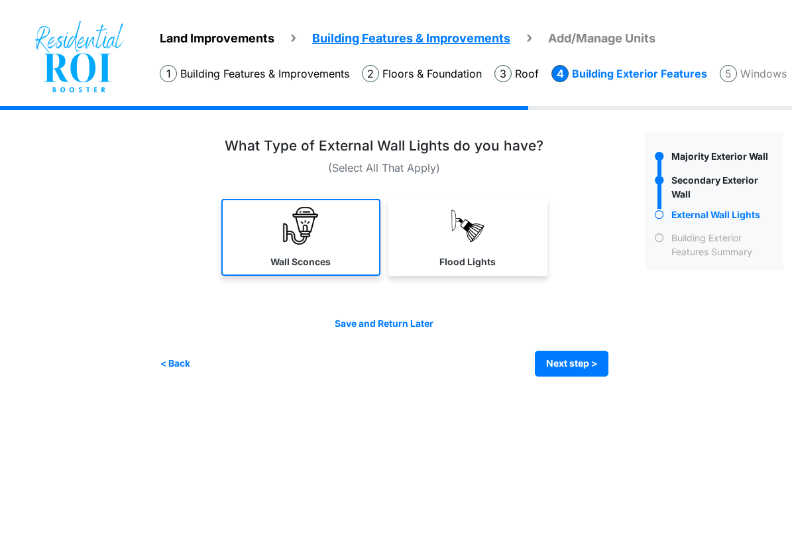
click at [327, 258] on label "Wall Sconces" at bounding box center [300, 262] width 60 height 14
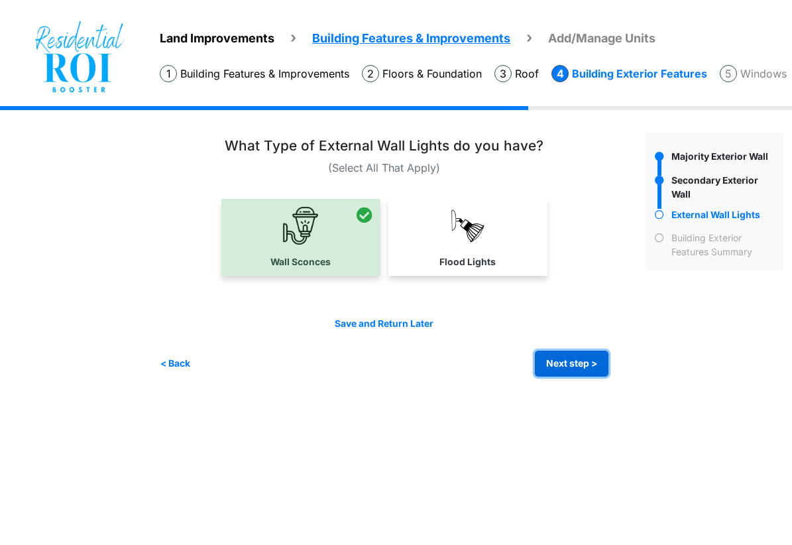
click at [553, 370] on button "Next step >" at bounding box center [572, 364] width 74 height 26
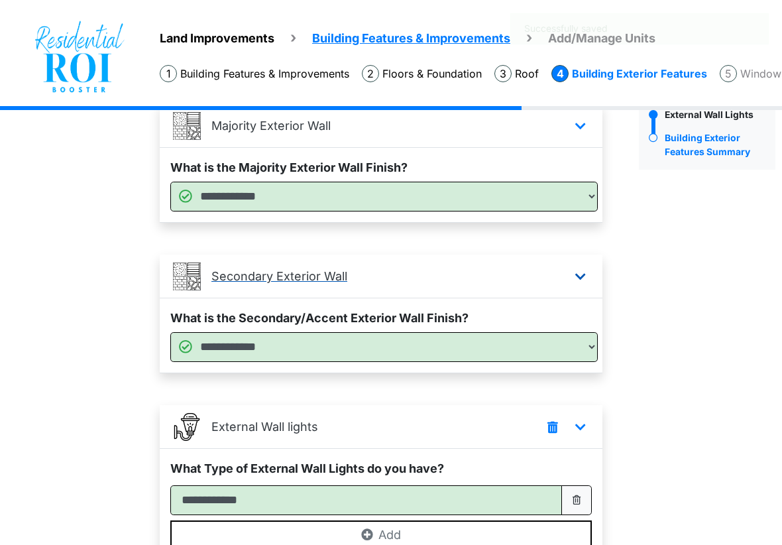
scroll to position [224, 0]
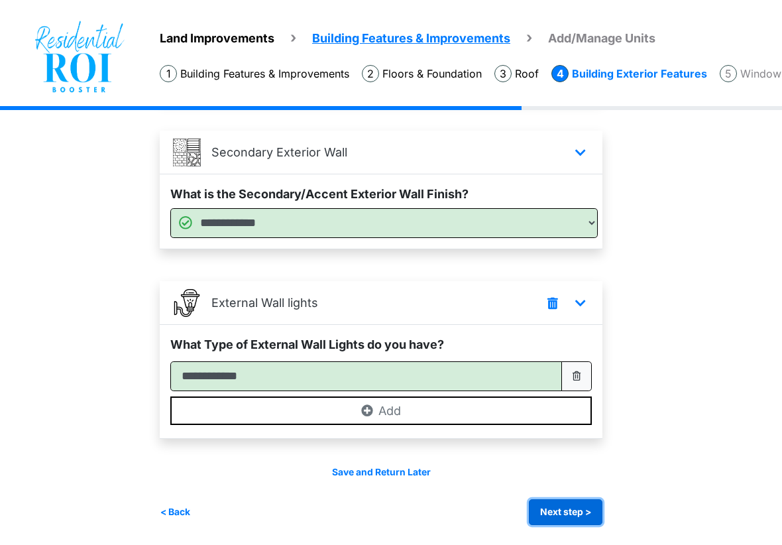
click at [569, 510] on button "Next step >" at bounding box center [566, 512] width 74 height 26
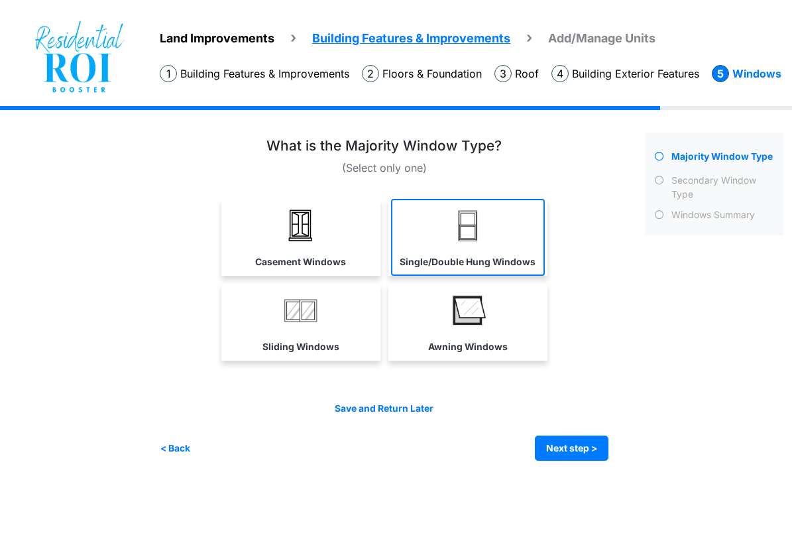
click at [482, 256] on label "Single/Double Hung Windows" at bounding box center [468, 262] width 136 height 14
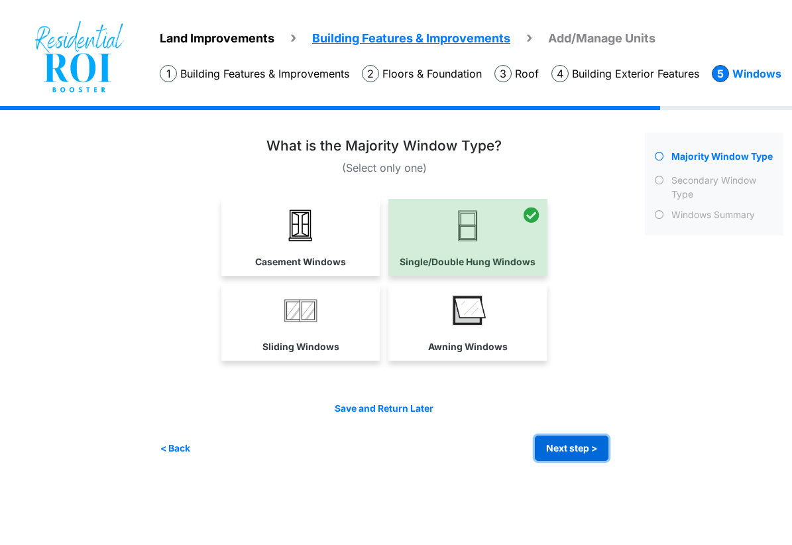
click at [548, 446] on button "Next step >" at bounding box center [572, 449] width 74 height 26
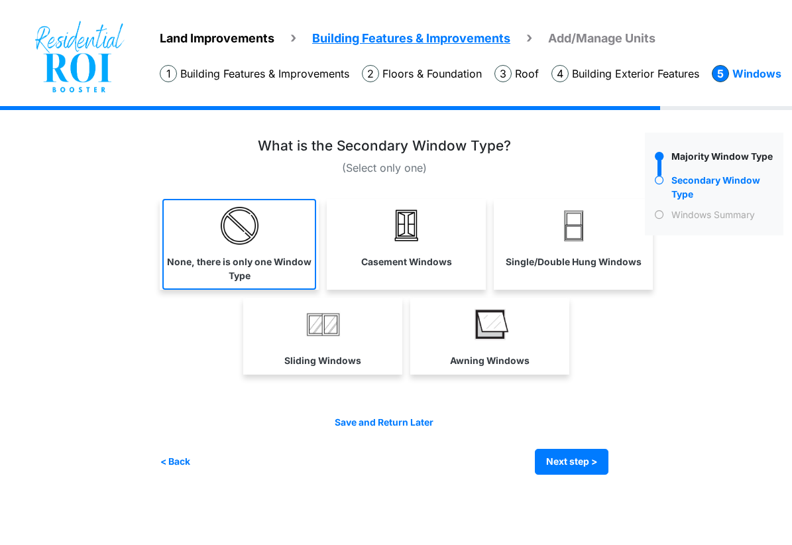
click at [275, 250] on link "None, there is only one Window Type" at bounding box center [239, 244] width 154 height 91
select select "*"
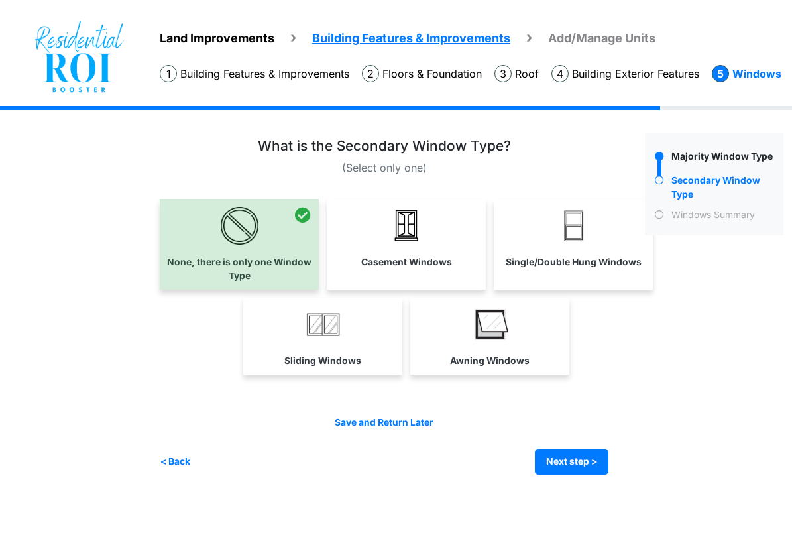
click at [573, 447] on div "Save and Return Later < Back Next step > Save and submit" at bounding box center [384, 446] width 449 height 60
click at [562, 457] on button "Next step >" at bounding box center [572, 462] width 74 height 26
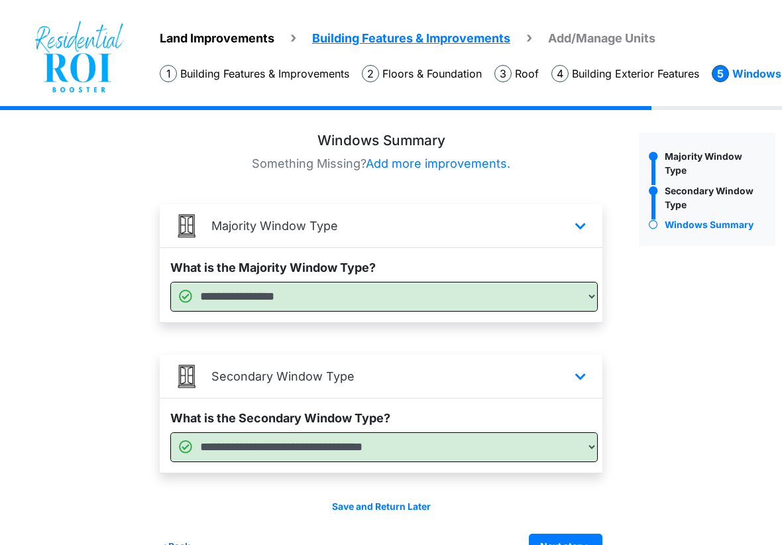
scroll to position [34, 0]
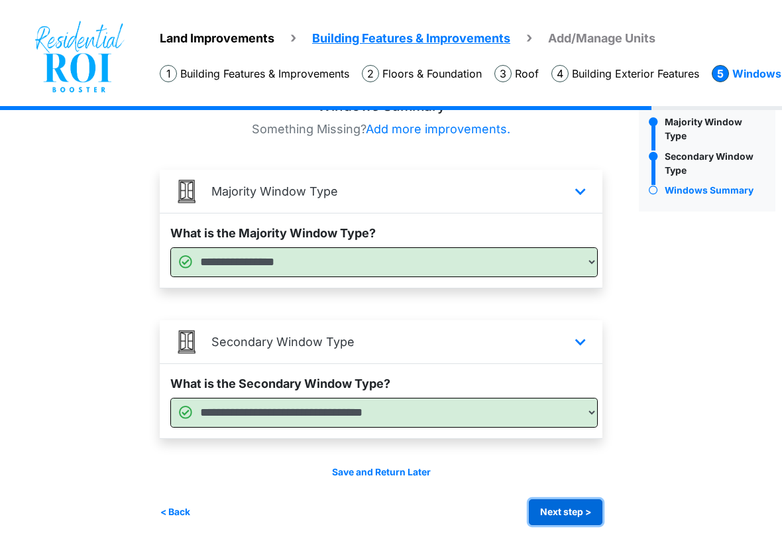
click at [551, 512] on button "Next step >" at bounding box center [566, 512] width 74 height 26
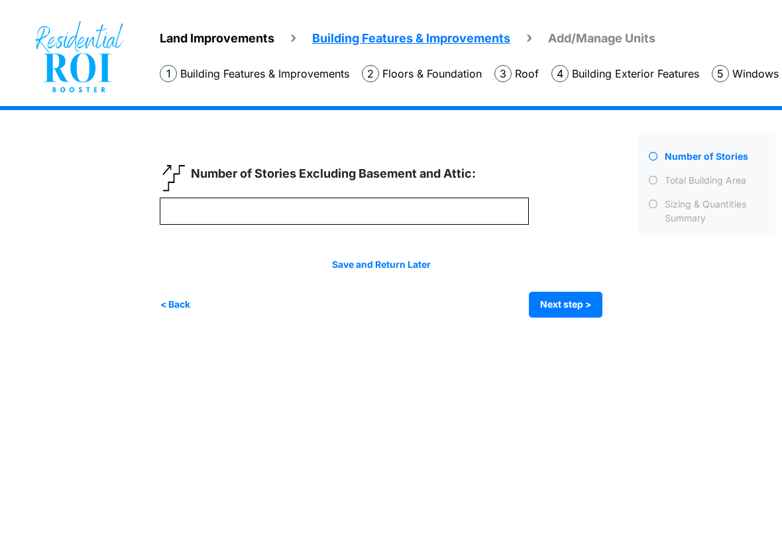
scroll to position [0, 0]
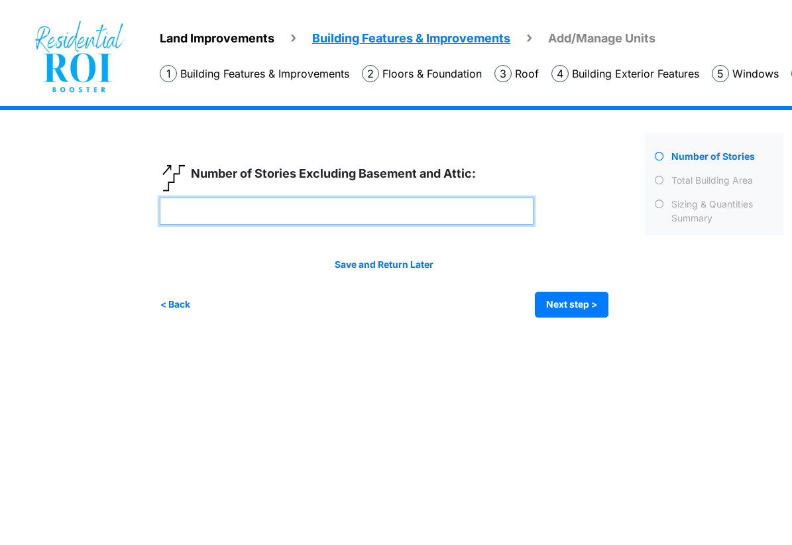
click at [225, 201] on input "number" at bounding box center [347, 211] width 374 height 27
type input "*"
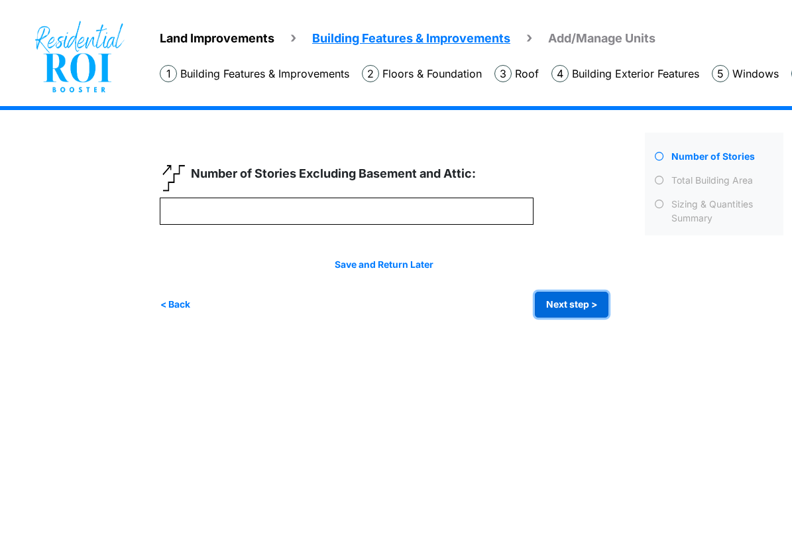
click at [574, 310] on button "Next step >" at bounding box center [572, 305] width 74 height 26
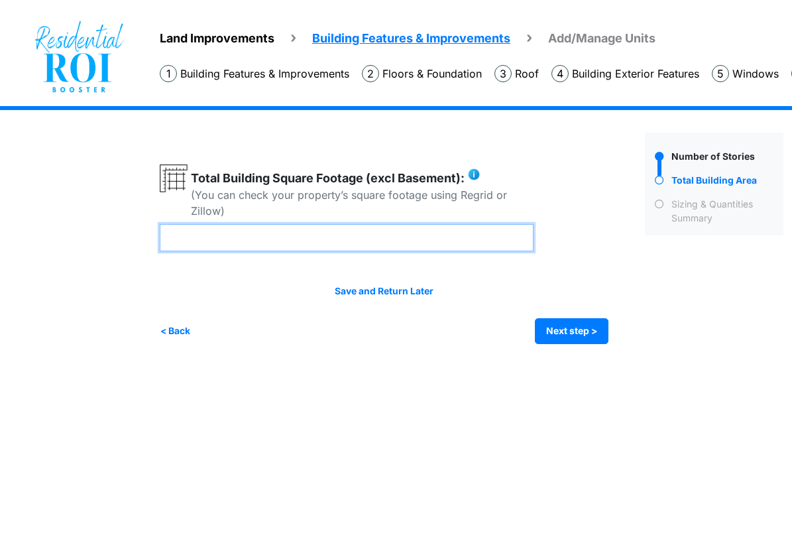
click at [414, 233] on input "number" at bounding box center [347, 237] width 374 height 27
click at [183, 237] on input "****" at bounding box center [347, 237] width 374 height 27
click at [211, 243] on input "****" at bounding box center [347, 237] width 374 height 27
type input "****"
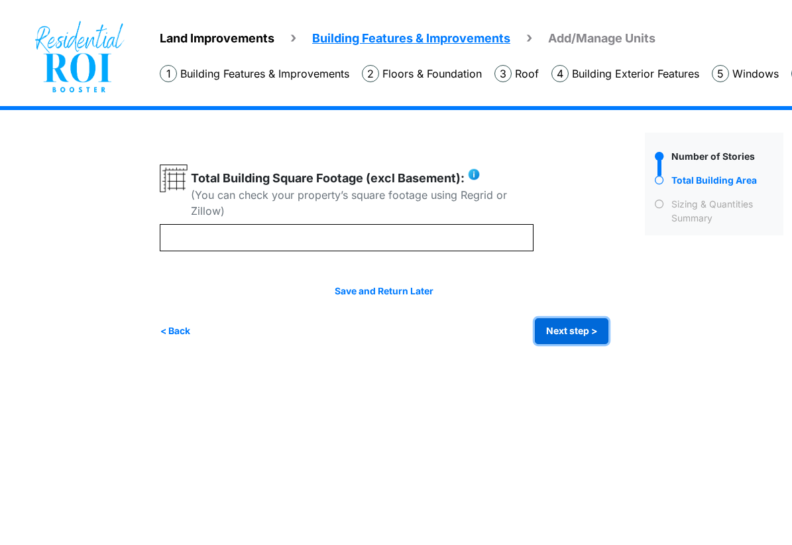
type input "****"
click at [587, 332] on button "Next step >" at bounding box center [572, 331] width 74 height 26
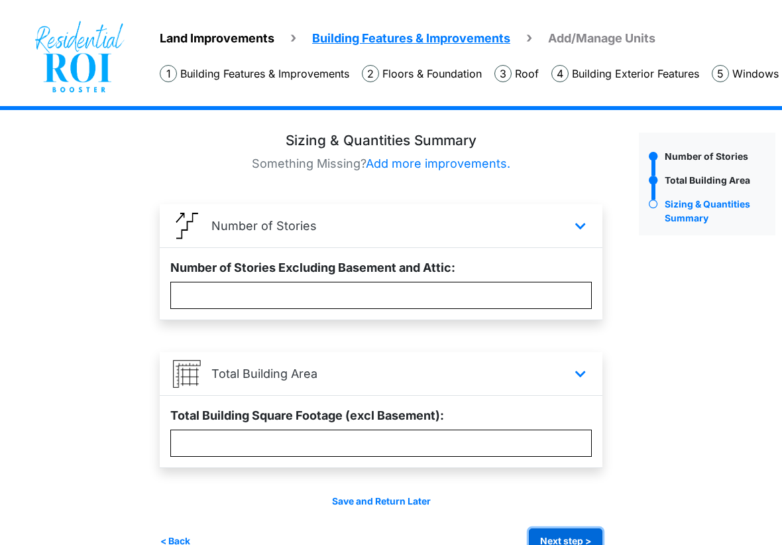
click at [569, 533] on button "Next step >" at bounding box center [566, 541] width 74 height 26
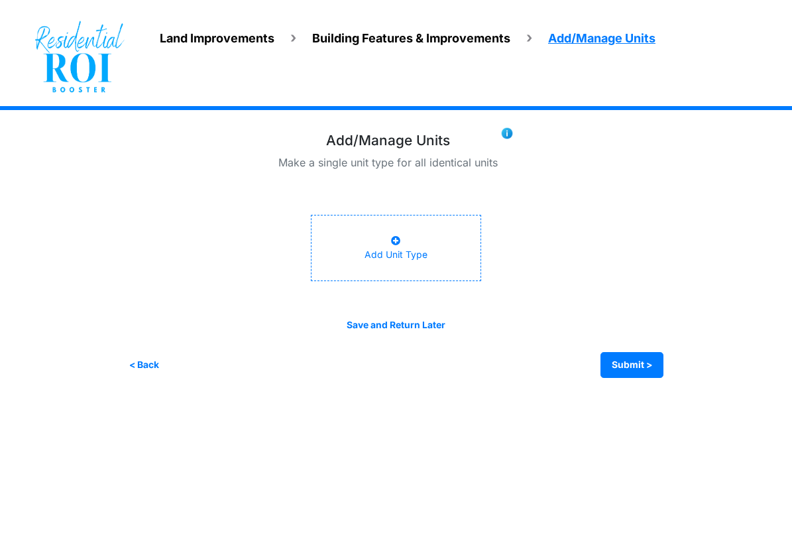
click at [377, 237] on div "Add Unit Type" at bounding box center [396, 248] width 63 height 28
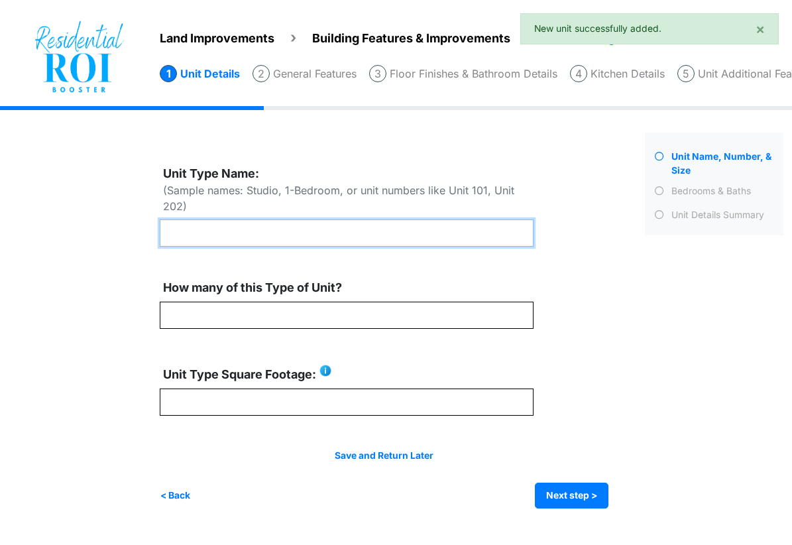
click at [324, 220] on input "text" at bounding box center [347, 232] width 374 height 27
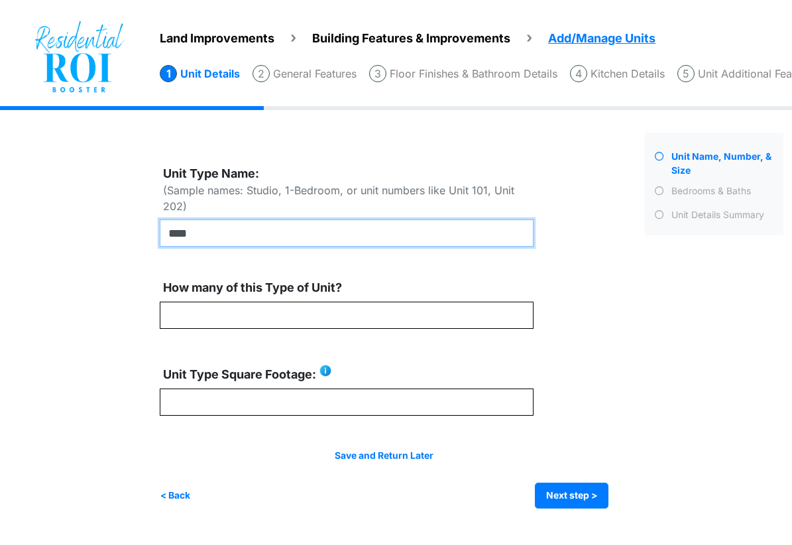
type input "****"
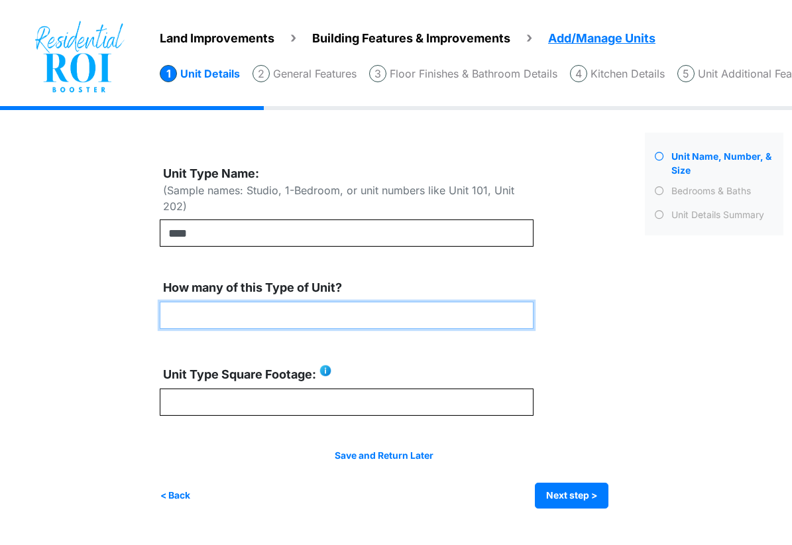
type input "*"
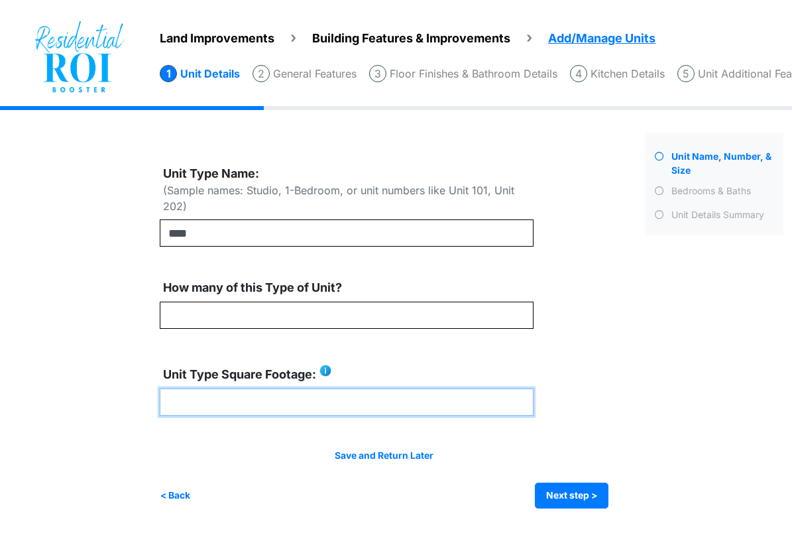
type input "****"
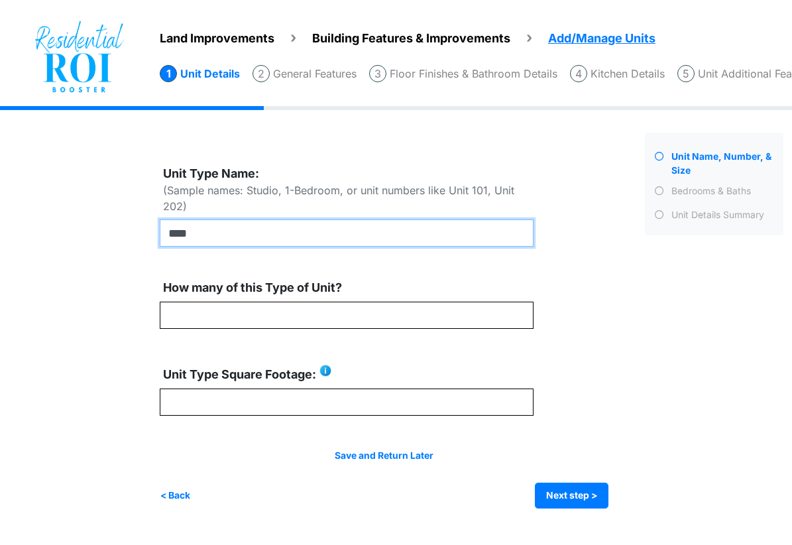
click at [201, 225] on input "****" at bounding box center [347, 232] width 374 height 27
type input "*"
type input "****"
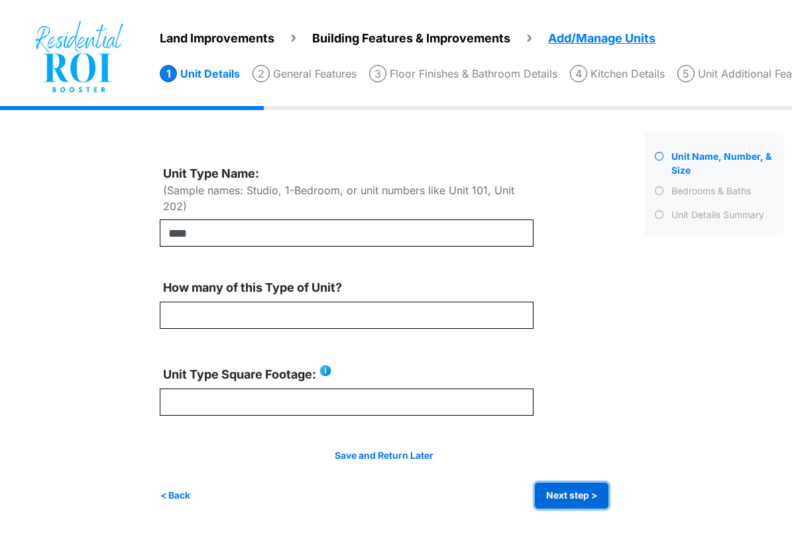
click at [559, 487] on button "Next step >" at bounding box center [572, 496] width 74 height 26
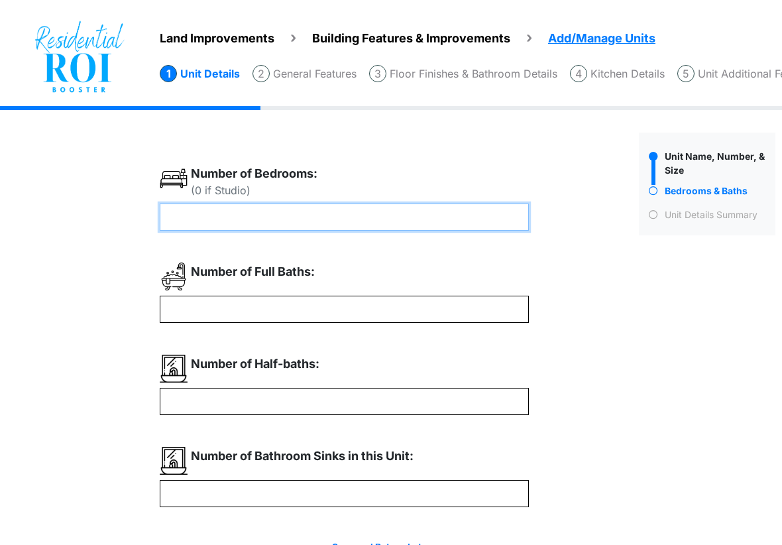
click at [282, 221] on input "number" at bounding box center [344, 217] width 369 height 27
type input "*"
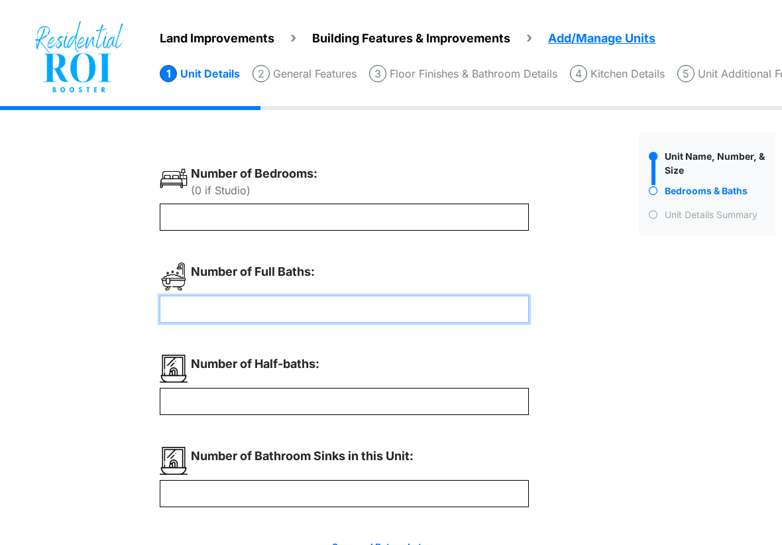
click at [250, 304] on input "number" at bounding box center [344, 309] width 369 height 27
type input "*"
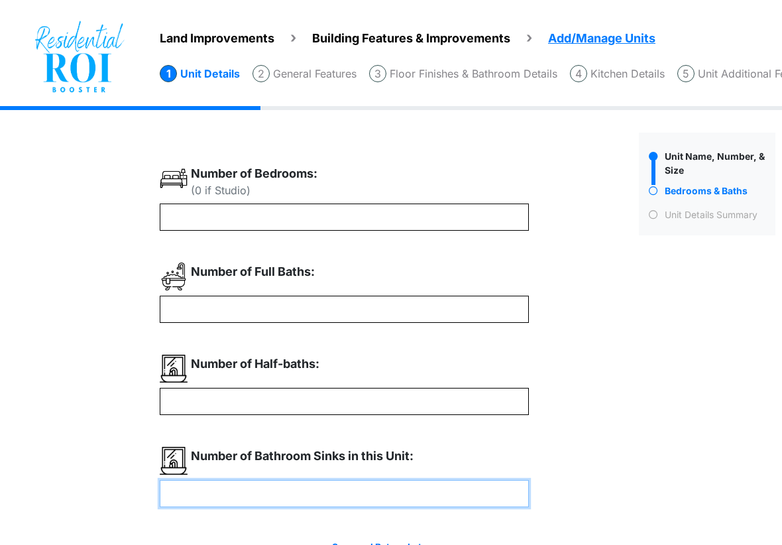
click at [192, 492] on input "number" at bounding box center [344, 493] width 369 height 27
type input "*"
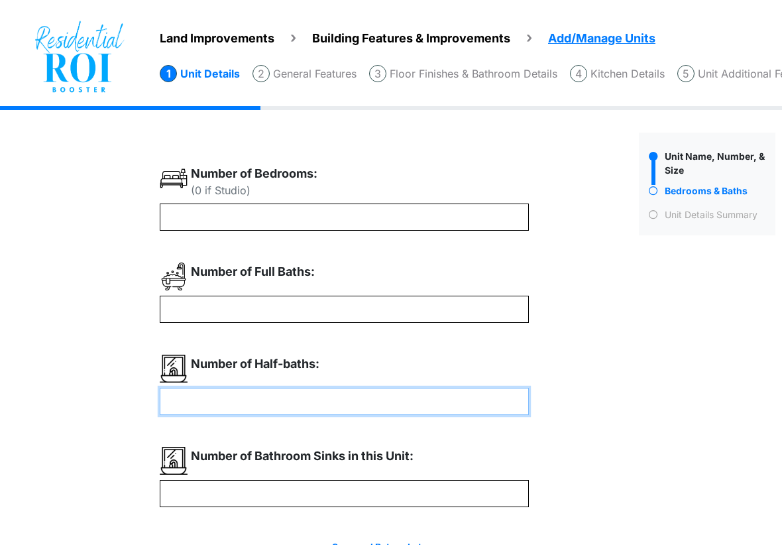
click at [223, 402] on input "number" at bounding box center [344, 401] width 369 height 27
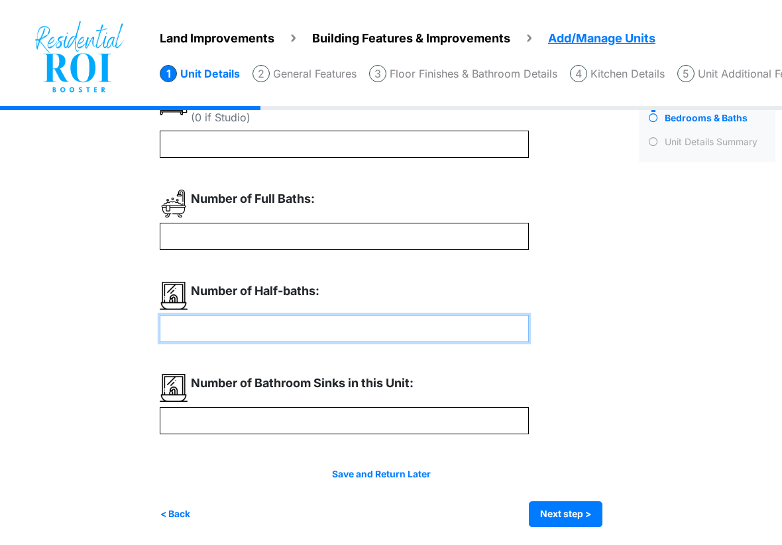
scroll to position [75, 0]
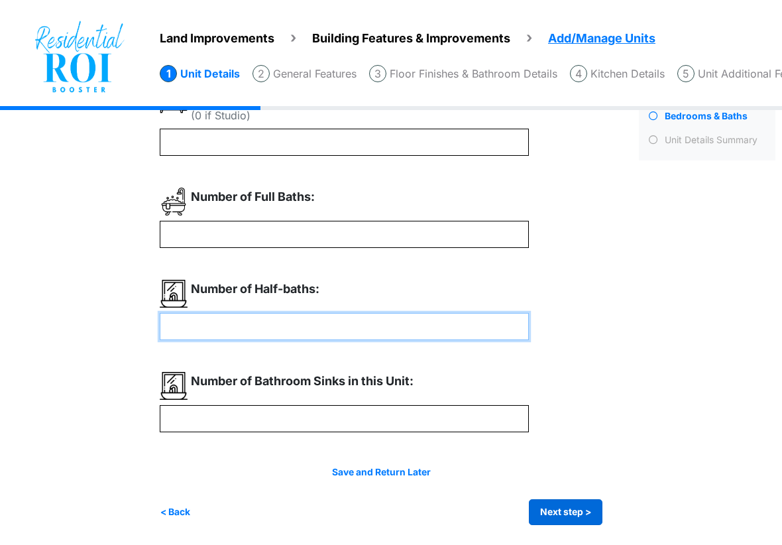
type input "*"
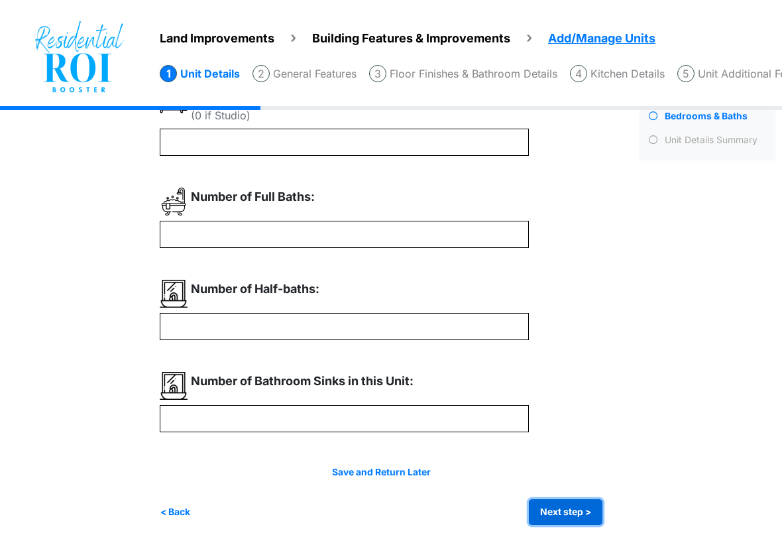
type input "*"
click at [556, 510] on button "Next step >" at bounding box center [566, 512] width 74 height 26
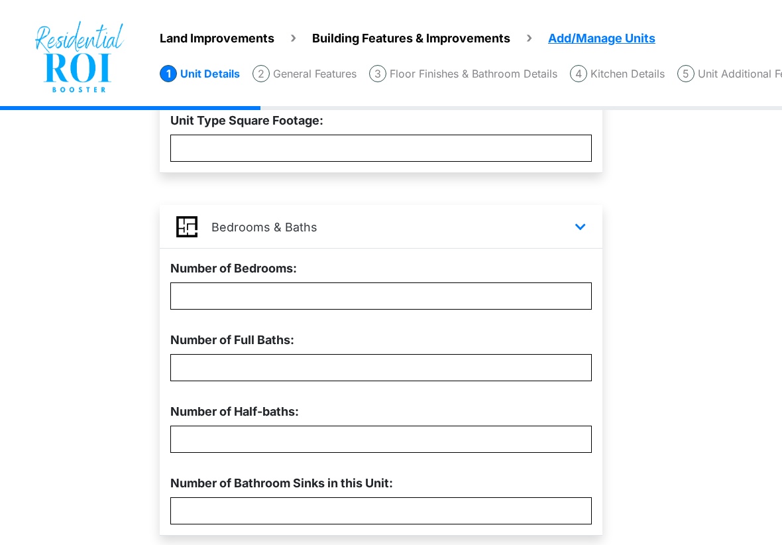
scroll to position [388, 0]
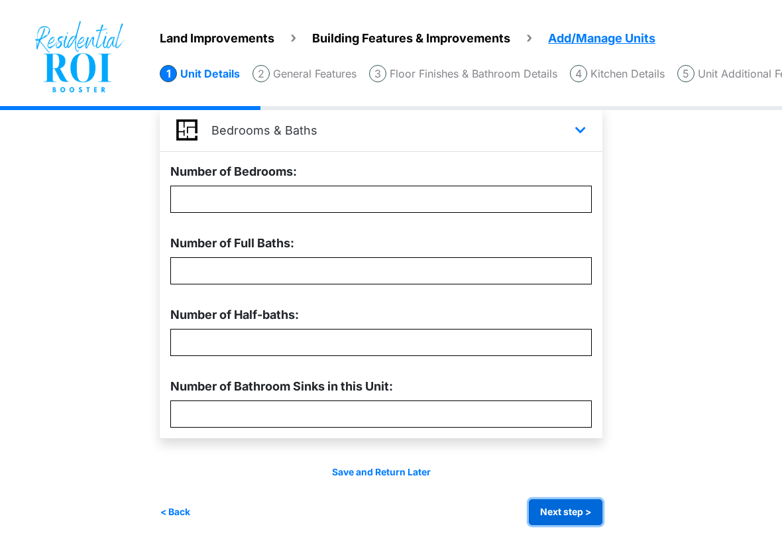
click at [554, 505] on button "Next step >" at bounding box center [566, 512] width 74 height 26
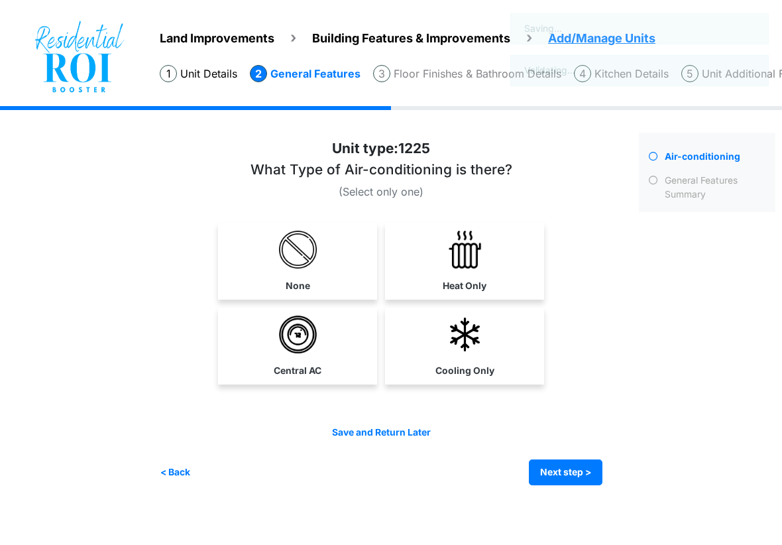
scroll to position [0, 0]
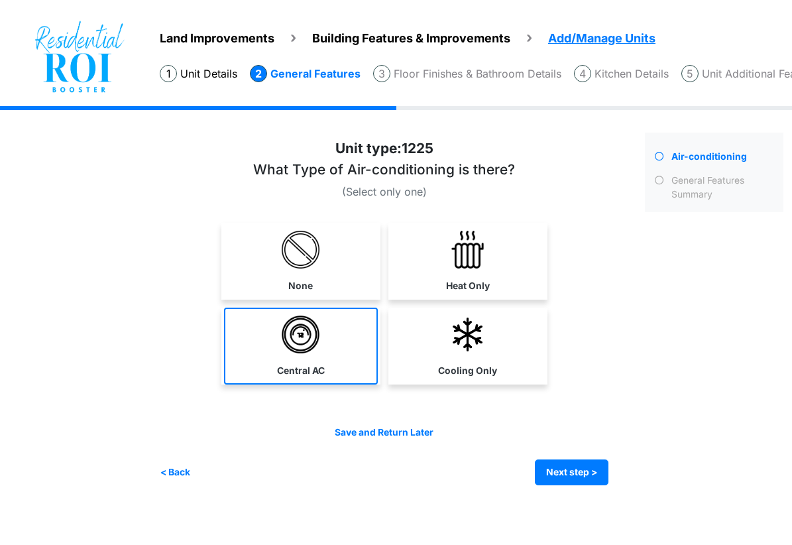
click at [285, 381] on link "Central AC" at bounding box center [301, 346] width 154 height 77
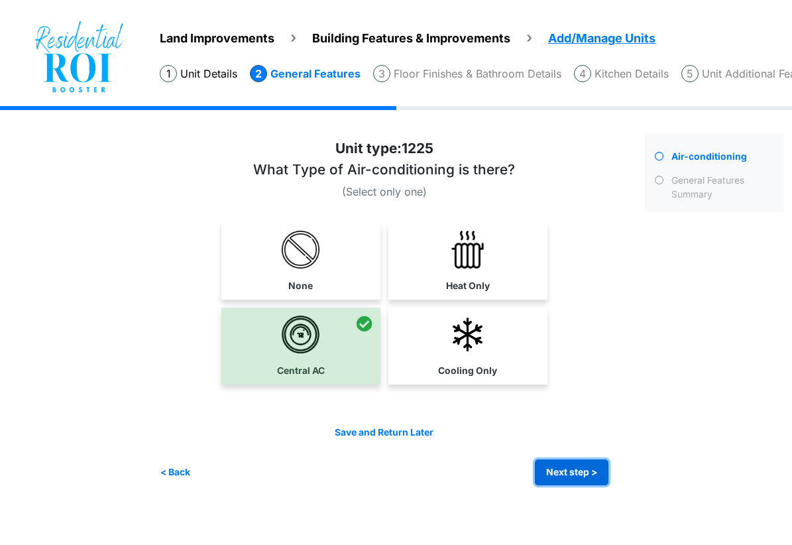
click at [561, 473] on button "Next step >" at bounding box center [572, 472] width 74 height 26
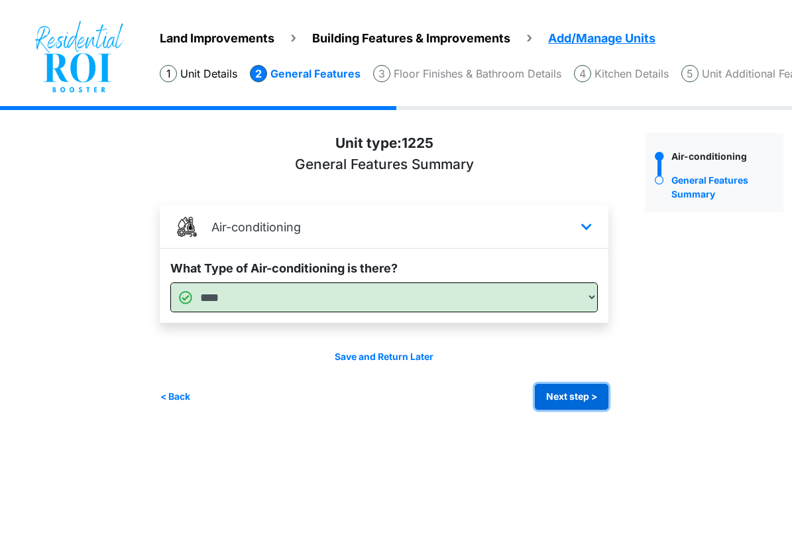
click at [563, 393] on button "Next step >" at bounding box center [572, 397] width 74 height 26
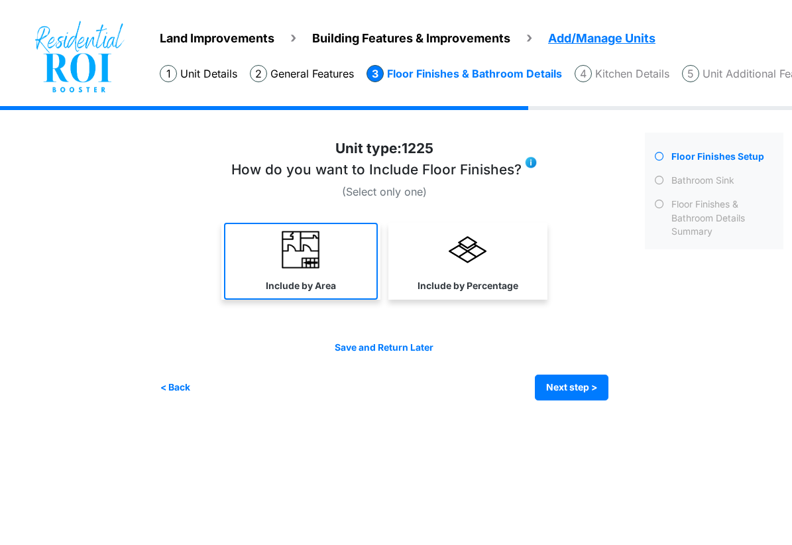
click at [277, 255] on link "Include by Area" at bounding box center [301, 261] width 154 height 77
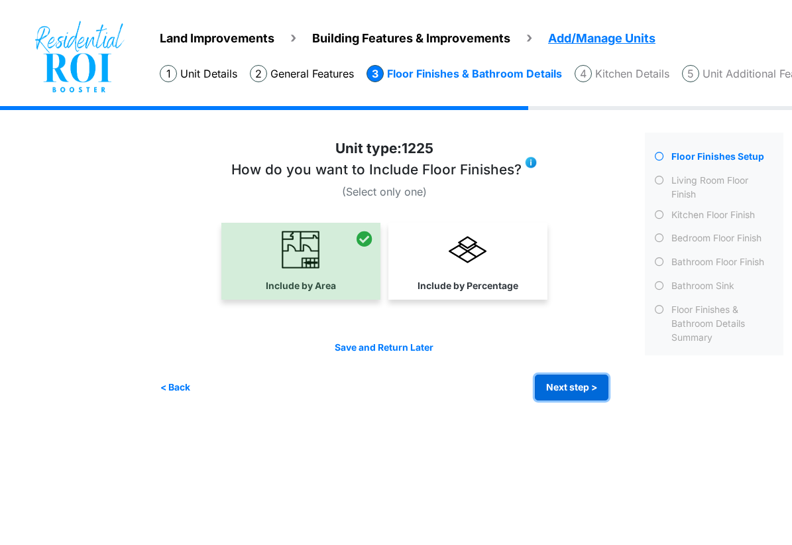
click at [561, 393] on button "Next step >" at bounding box center [572, 388] width 74 height 26
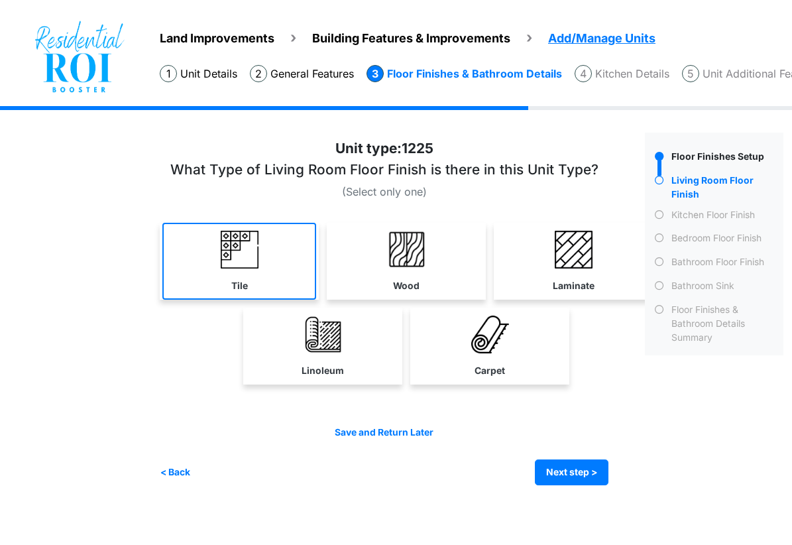
click at [200, 247] on link "Tile" at bounding box center [239, 261] width 154 height 77
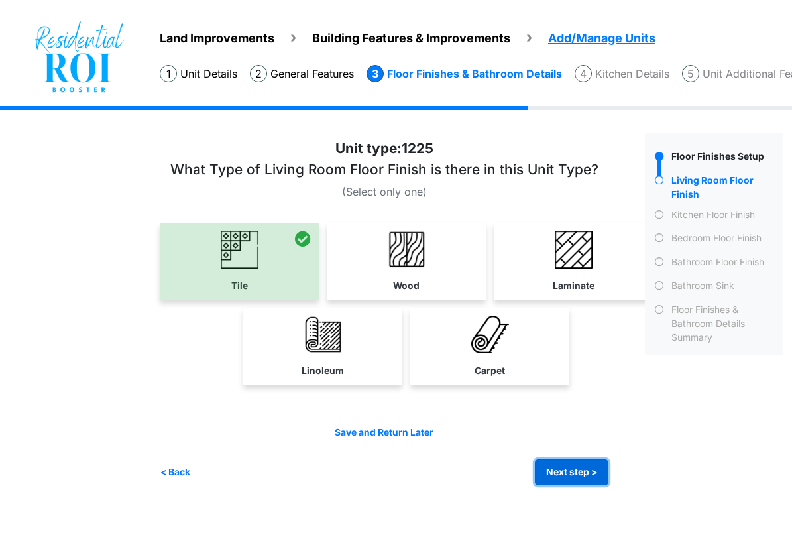
click at [589, 463] on button "Next step >" at bounding box center [572, 472] width 74 height 26
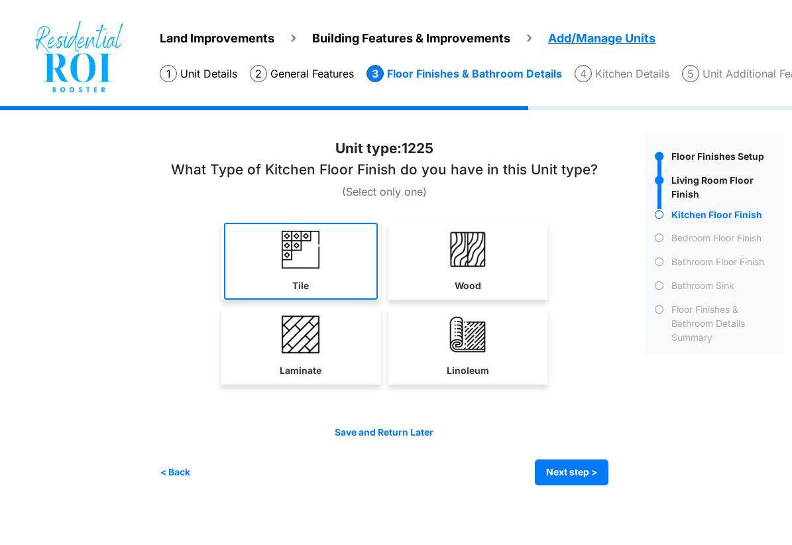
click at [272, 272] on link "Tile" at bounding box center [301, 261] width 154 height 77
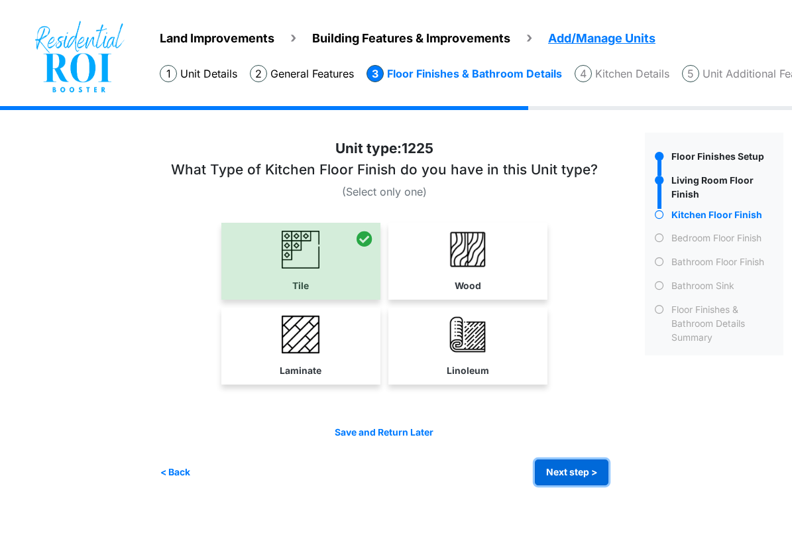
click at [566, 471] on button "Next step >" at bounding box center [572, 472] width 74 height 26
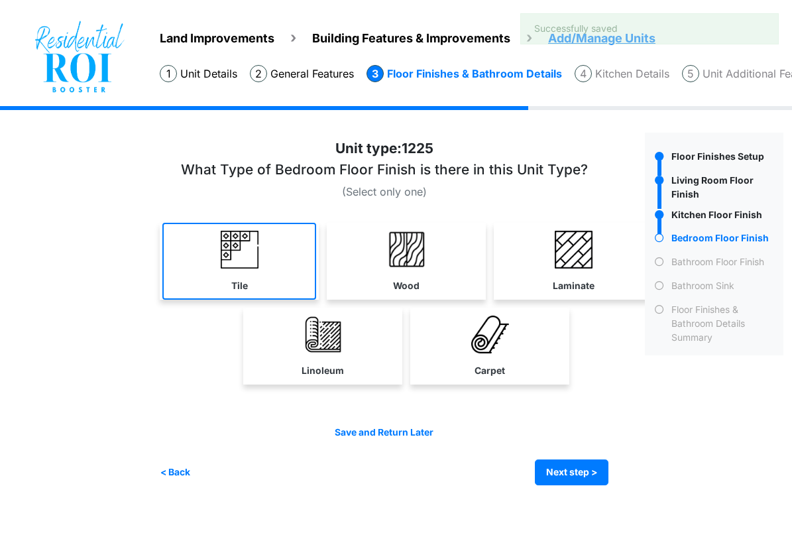
click at [205, 274] on link "Tile" at bounding box center [239, 261] width 154 height 77
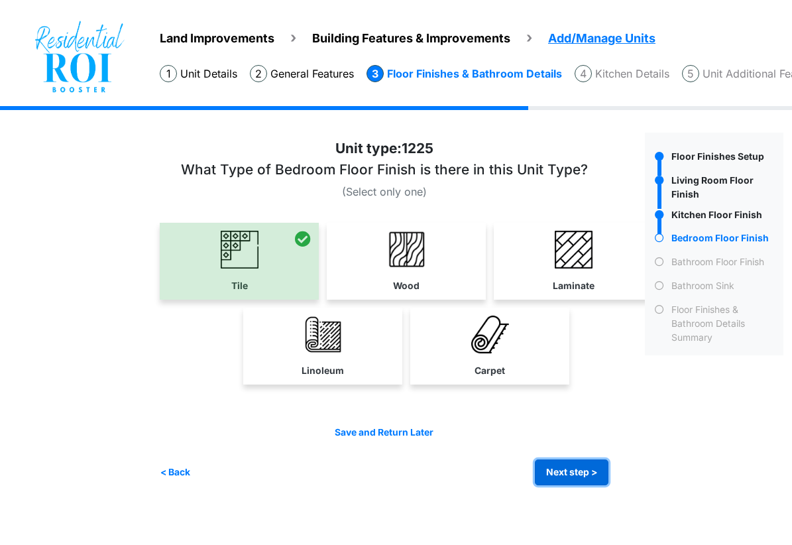
click at [579, 460] on button "Next step >" at bounding box center [572, 472] width 74 height 26
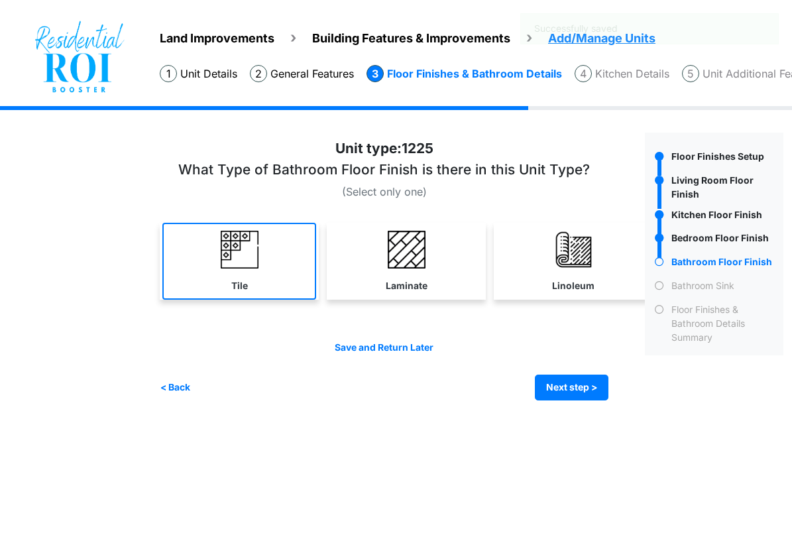
click at [239, 276] on link "Tile" at bounding box center [239, 261] width 154 height 77
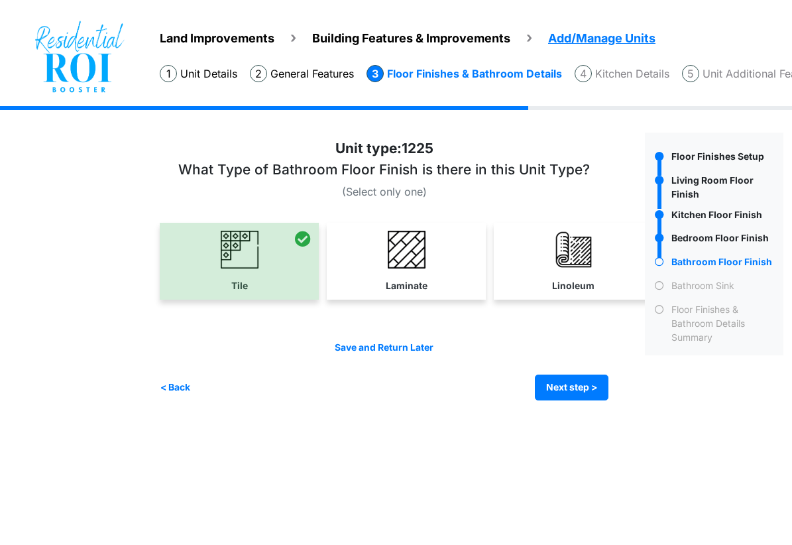
click at [195, 383] on div "< Back Next step > Save and submit" at bounding box center [384, 388] width 449 height 26
click at [184, 386] on button "< Back" at bounding box center [175, 388] width 31 height 26
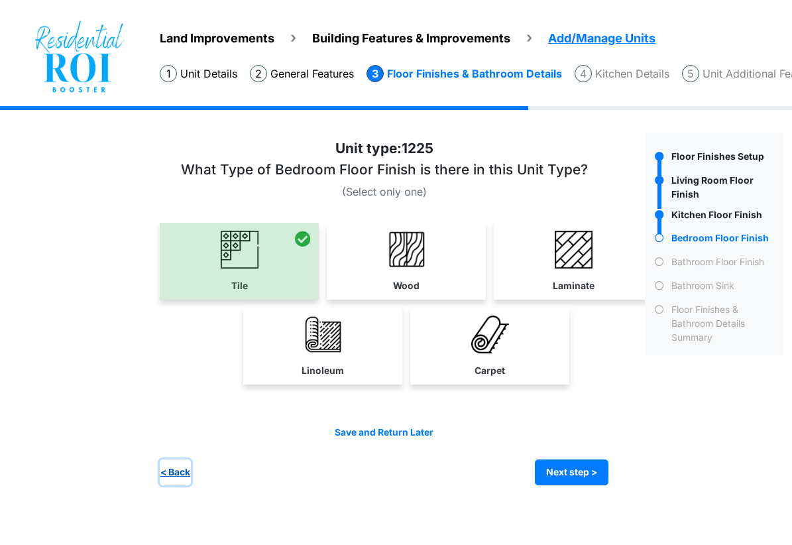
click at [176, 469] on button "< Back" at bounding box center [175, 472] width 31 height 26
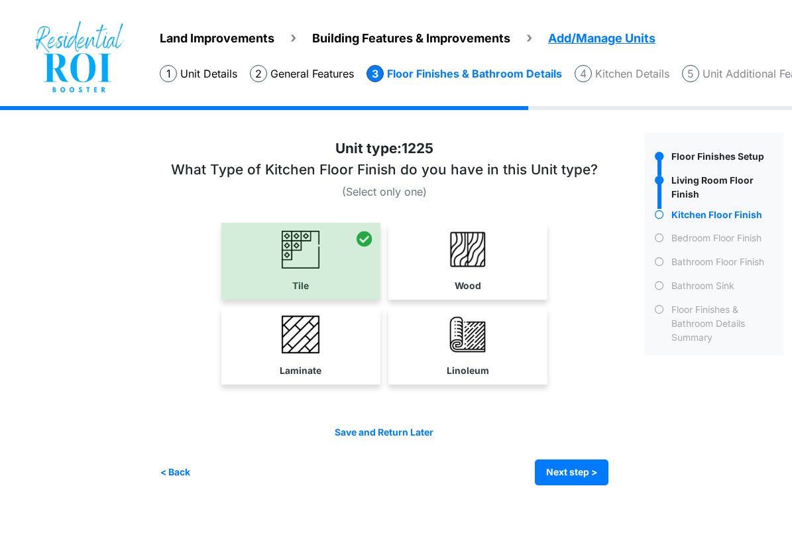
click at [194, 466] on div "< Back Next step > Save and submit" at bounding box center [384, 472] width 449 height 26
click at [186, 468] on button "< Back" at bounding box center [175, 472] width 31 height 26
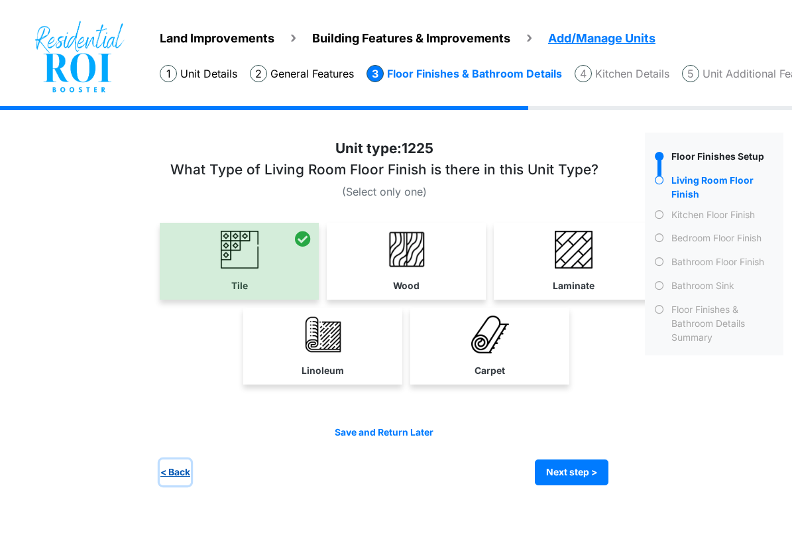
click at [170, 466] on button "< Back" at bounding box center [175, 472] width 31 height 26
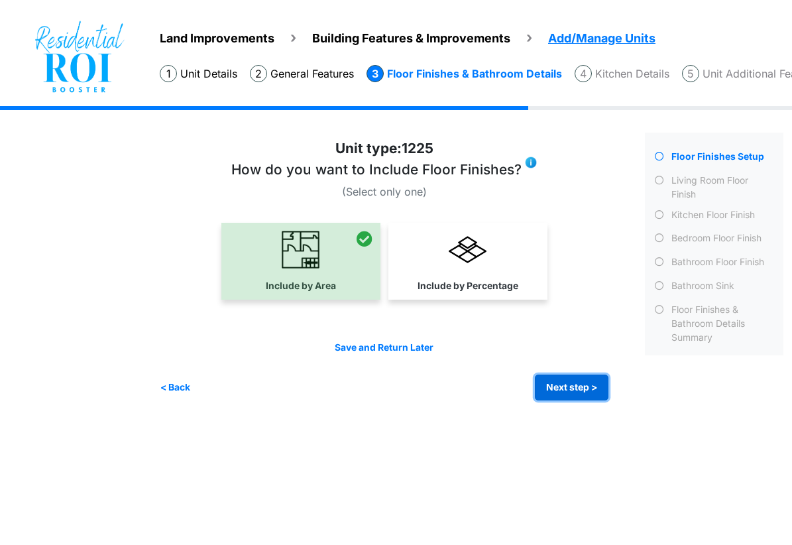
click at [581, 385] on button "Next step >" at bounding box center [572, 388] width 74 height 26
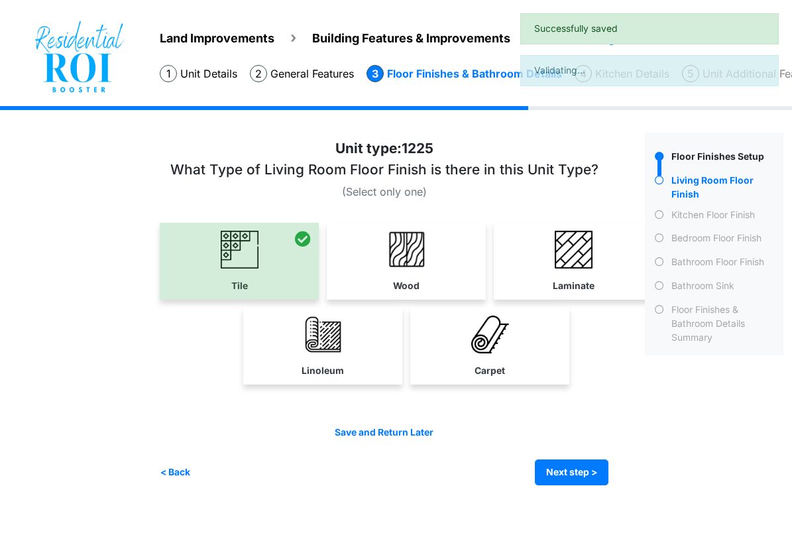
click at [581, 385] on div "Tile" at bounding box center [406, 308] width 493 height 170
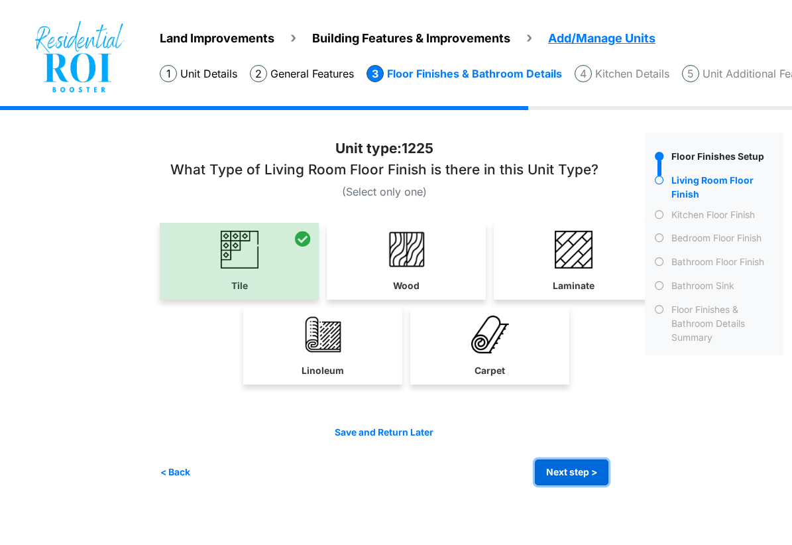
click at [566, 473] on button "Next step >" at bounding box center [572, 472] width 74 height 26
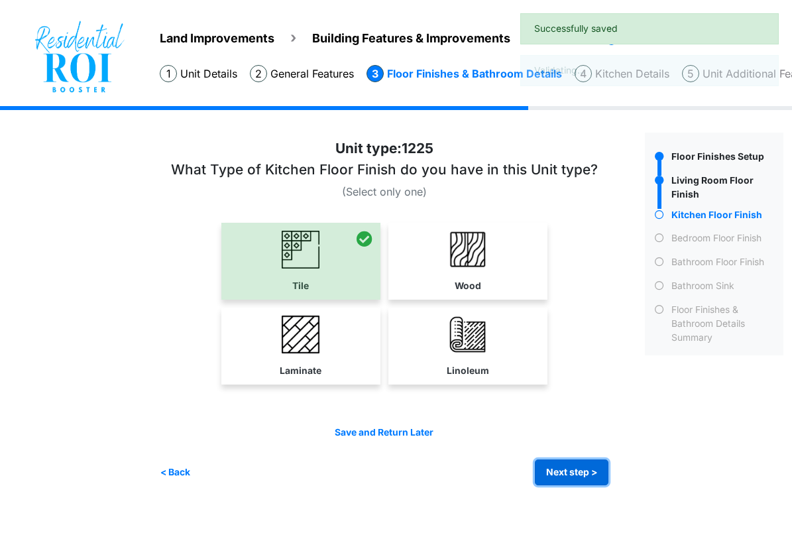
click at [566, 473] on button "Next step >" at bounding box center [572, 472] width 74 height 26
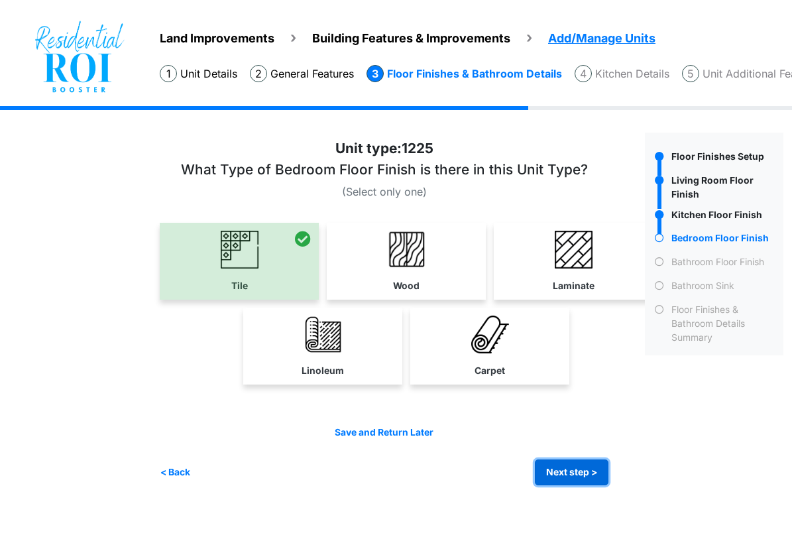
click at [566, 473] on button "Next step >" at bounding box center [572, 472] width 74 height 26
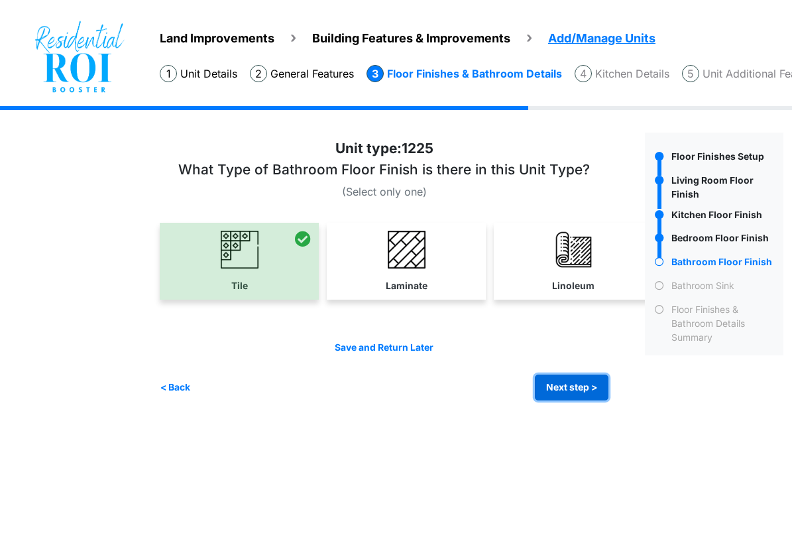
click at [583, 377] on button "Next step >" at bounding box center [572, 388] width 74 height 26
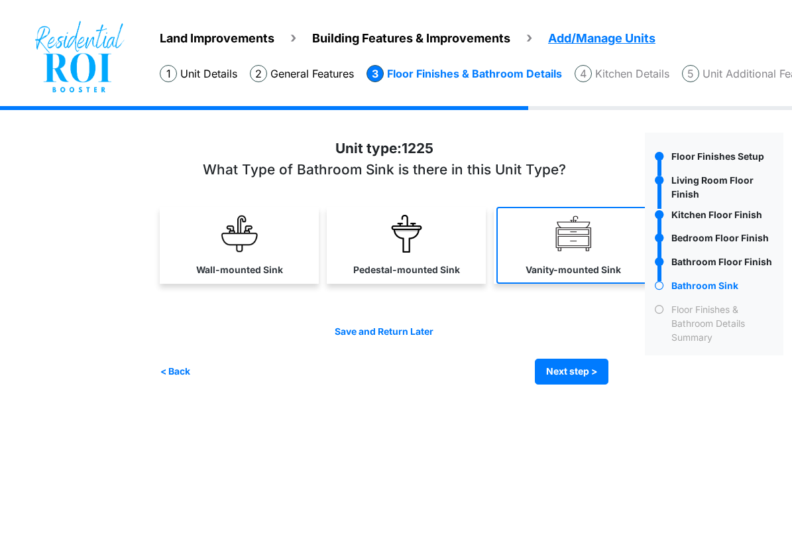
click at [560, 267] on label "Vanity-mounted Sink" at bounding box center [573, 270] width 95 height 14
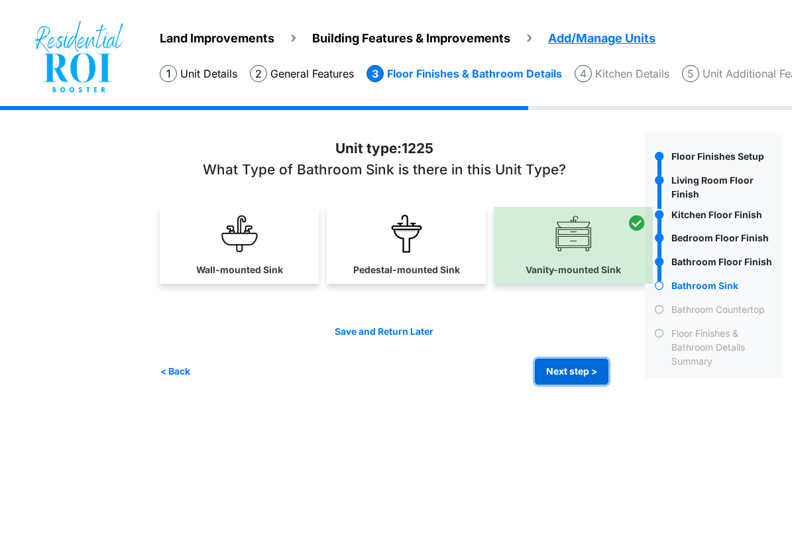
click at [554, 381] on button "Next step >" at bounding box center [572, 372] width 74 height 26
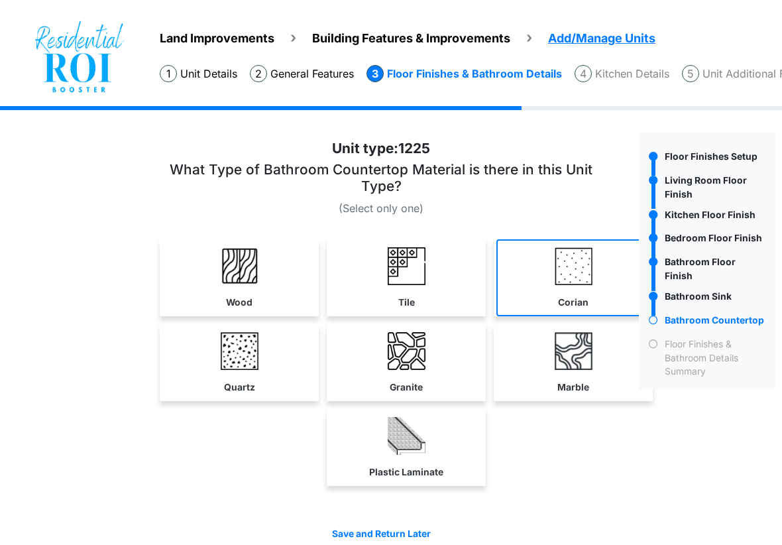
click at [571, 249] on img at bounding box center [574, 266] width 38 height 38
select select "*"
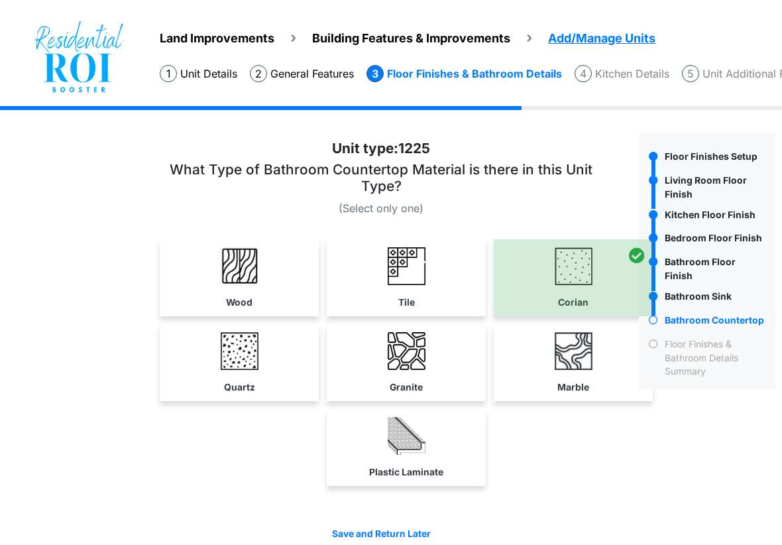
scroll to position [61, 0]
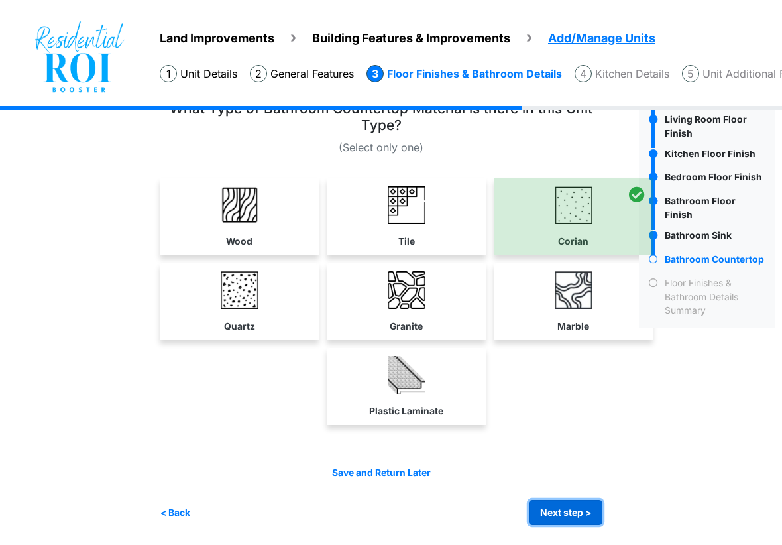
click at [571, 506] on button "Next step >" at bounding box center [566, 513] width 74 height 26
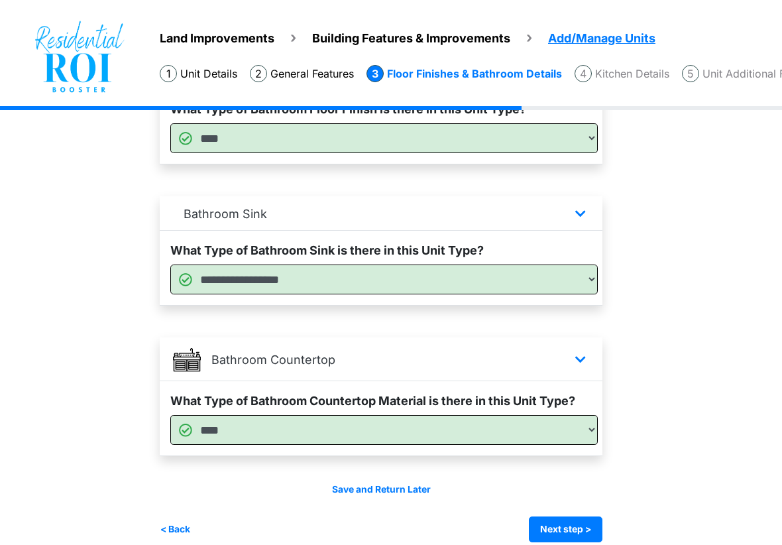
scroll to position [778, 0]
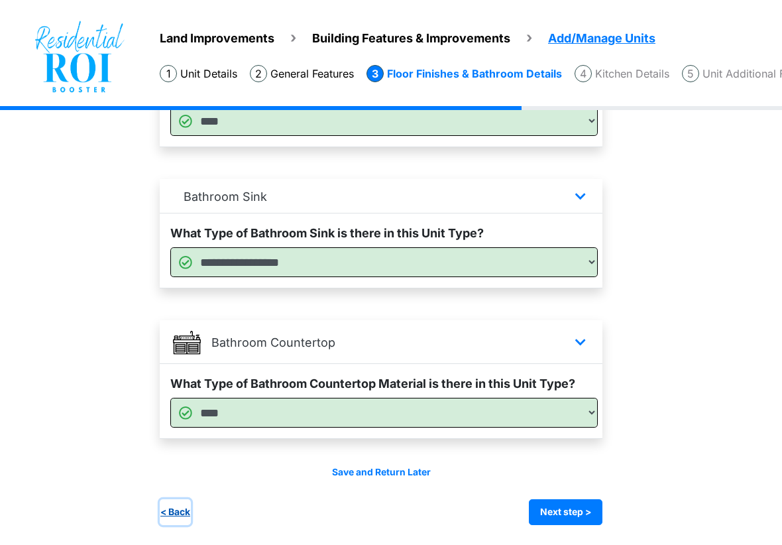
click at [169, 504] on button "< Back" at bounding box center [175, 512] width 31 height 26
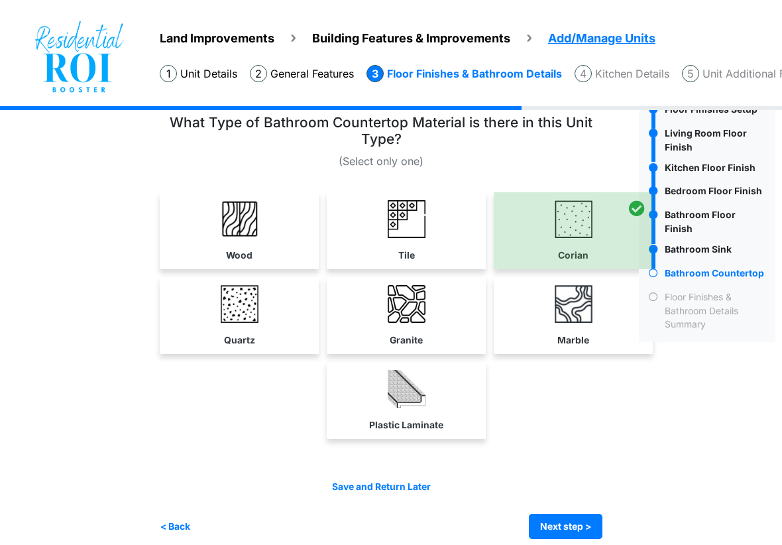
scroll to position [61, 0]
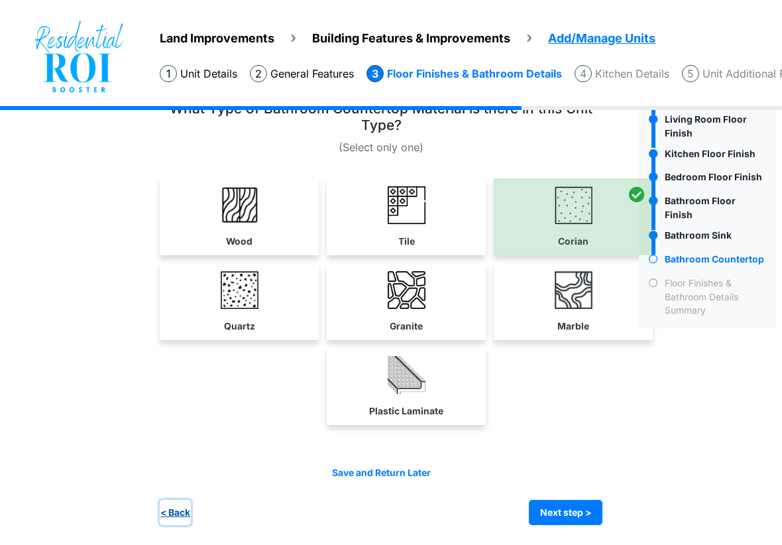
click at [184, 502] on button "< Back" at bounding box center [175, 513] width 31 height 26
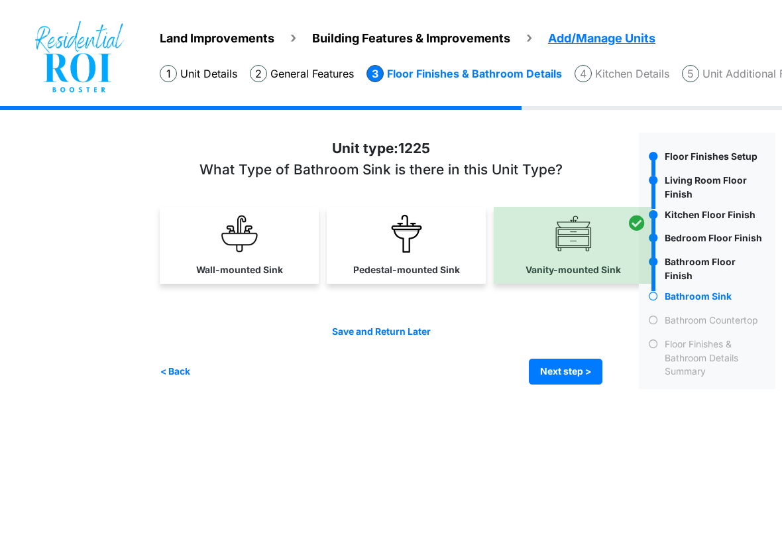
scroll to position [0, 0]
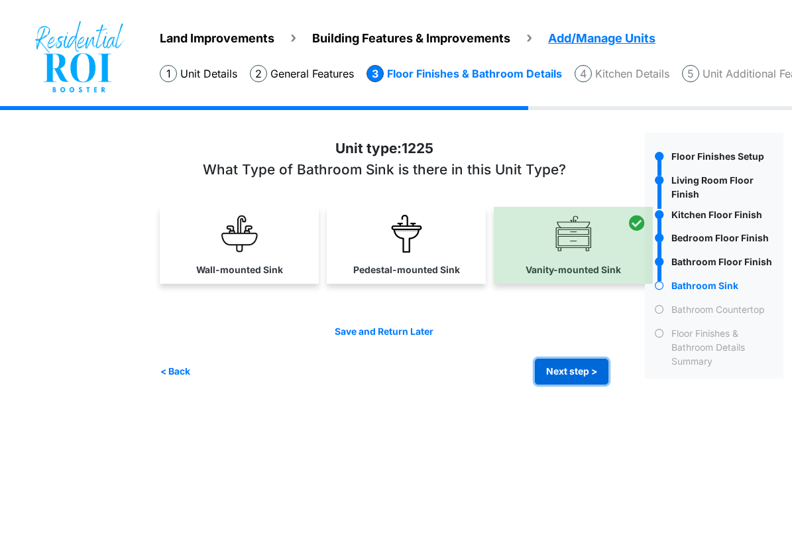
click at [567, 381] on button "Next step >" at bounding box center [572, 372] width 74 height 26
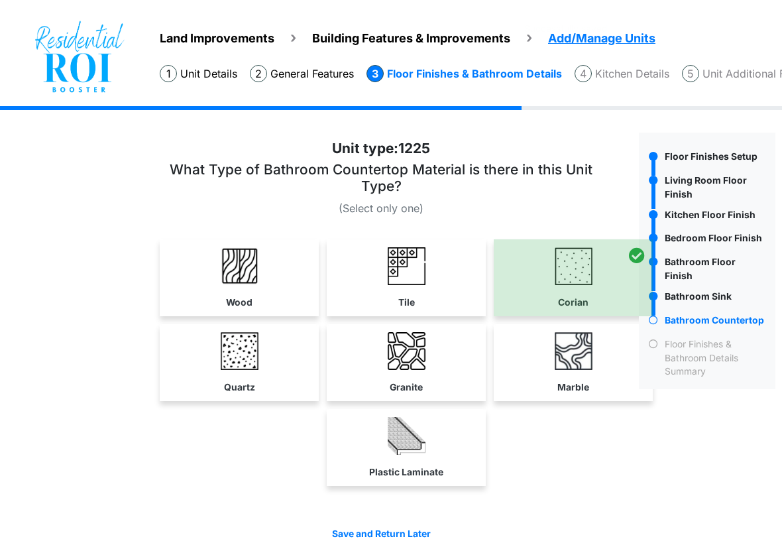
scroll to position [61, 0]
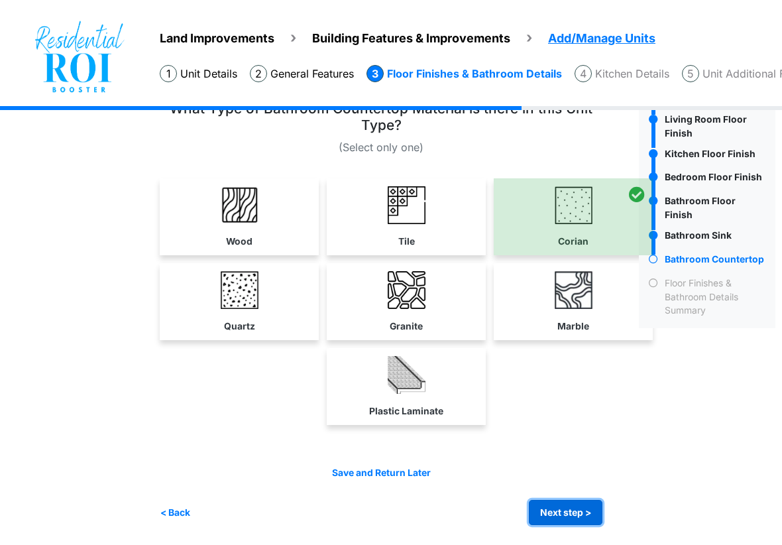
click at [569, 512] on button "Next step >" at bounding box center [566, 513] width 74 height 26
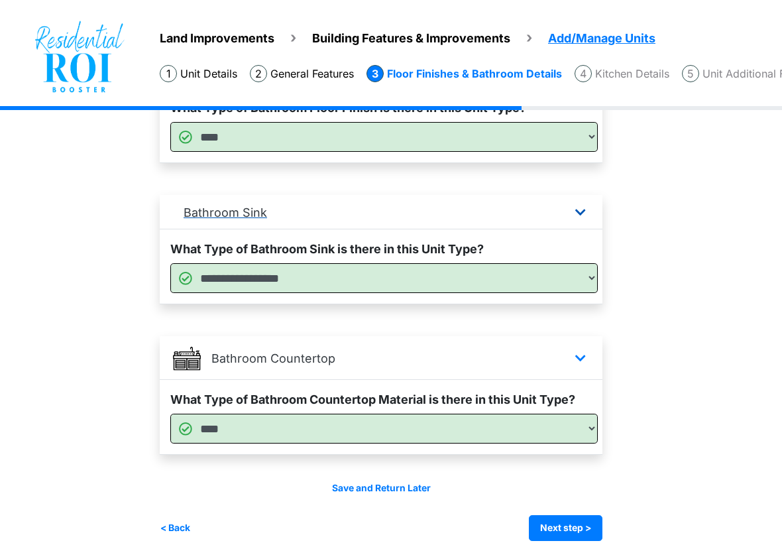
scroll to position [778, 0]
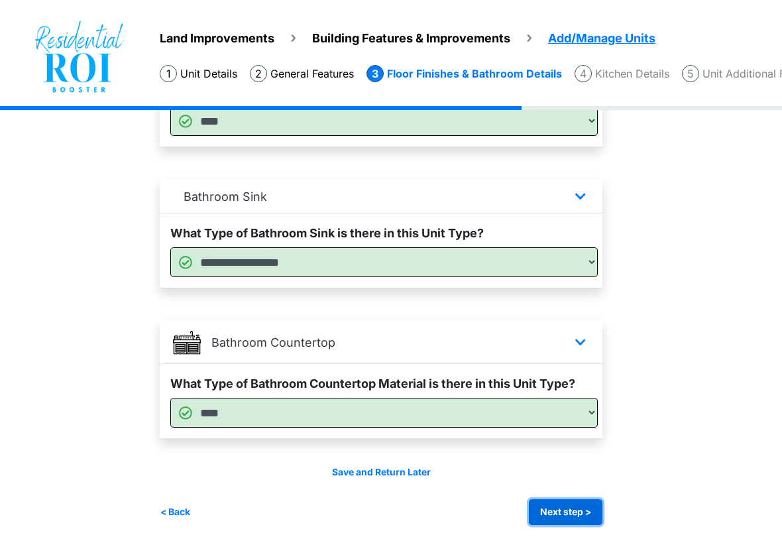
click at [561, 503] on button "Next step >" at bounding box center [566, 512] width 74 height 26
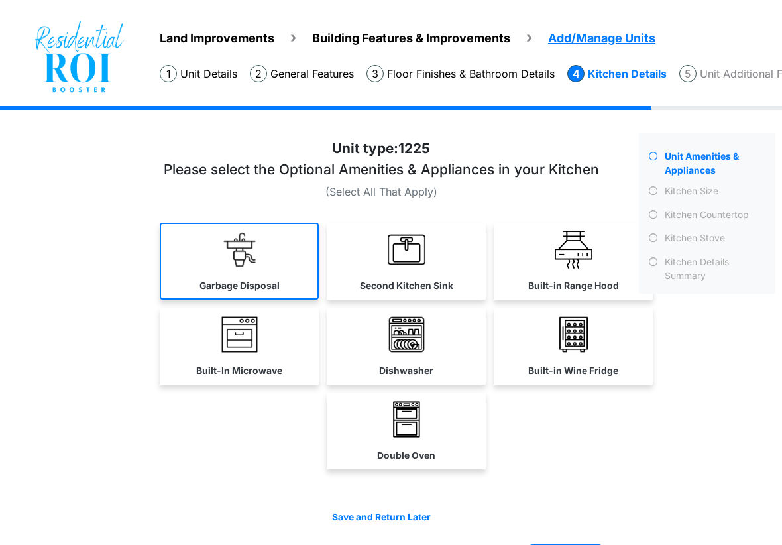
click at [239, 252] on img at bounding box center [240, 250] width 38 height 38
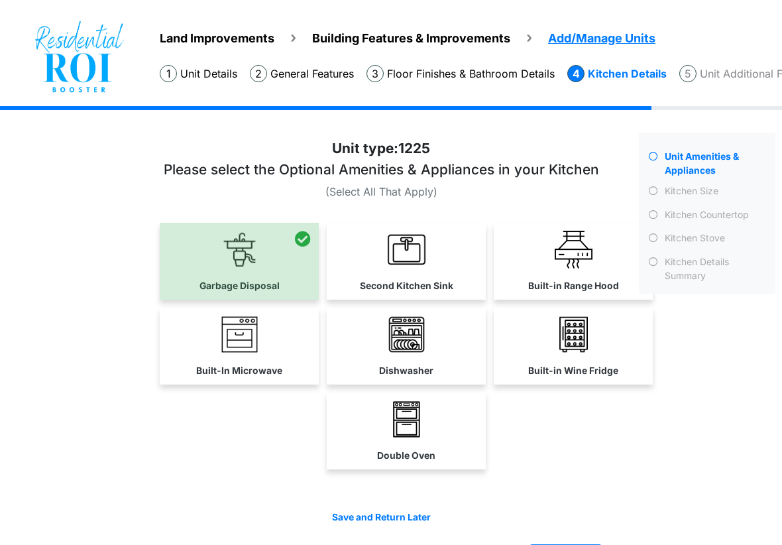
scroll to position [44, 0]
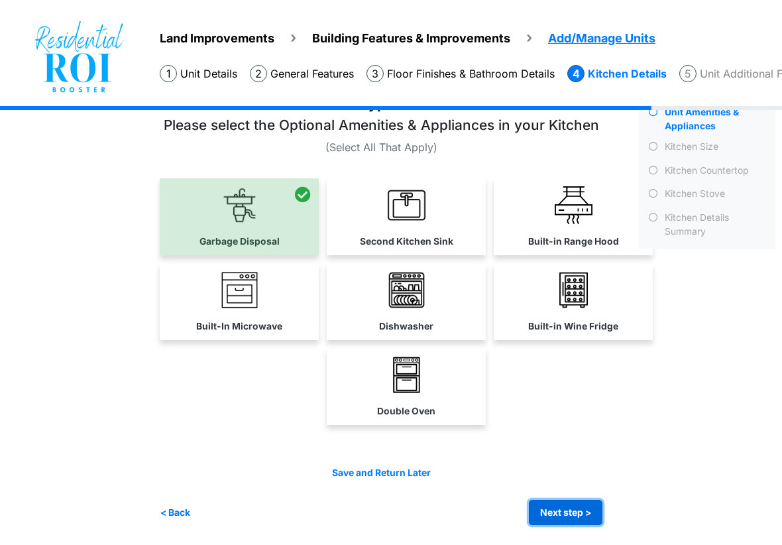
click at [571, 508] on button "Next step >" at bounding box center [566, 513] width 74 height 26
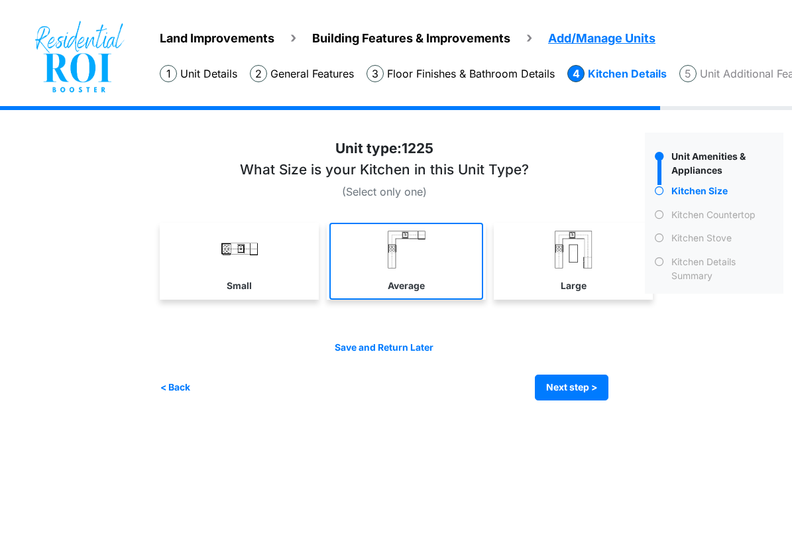
click at [418, 248] on img at bounding box center [407, 250] width 38 height 38
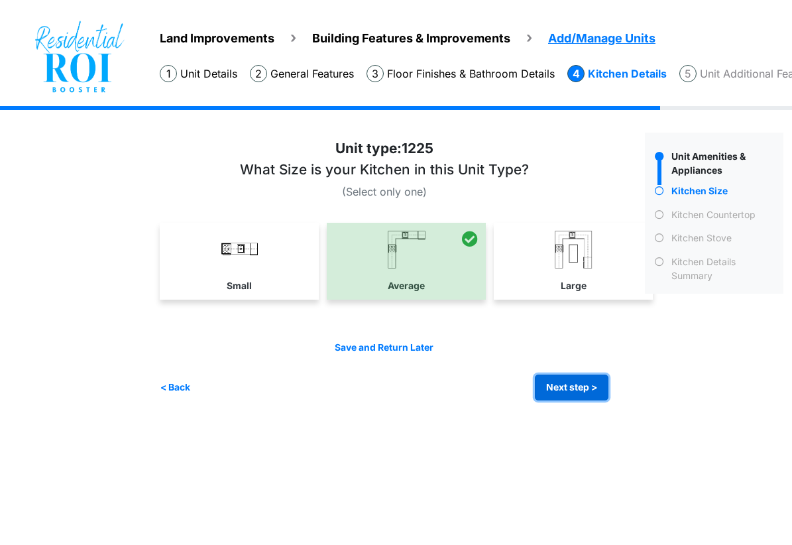
click at [563, 388] on button "Next step >" at bounding box center [572, 388] width 74 height 26
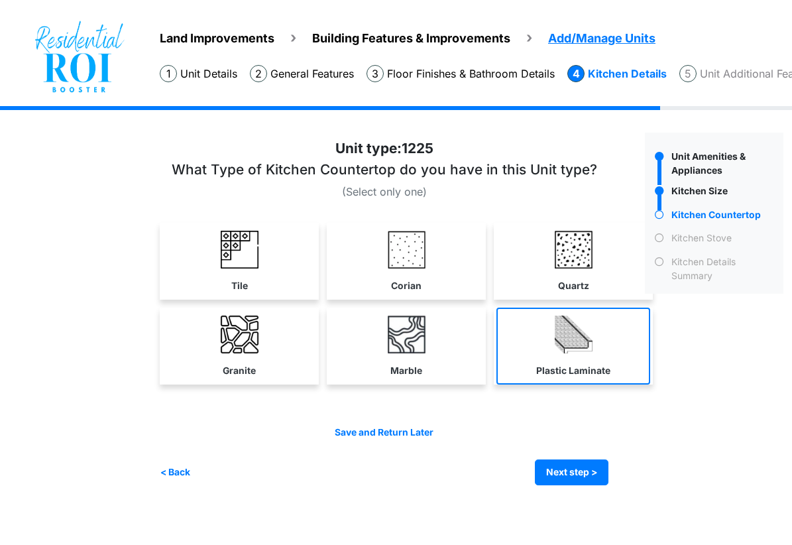
click at [578, 342] on img at bounding box center [574, 335] width 38 height 38
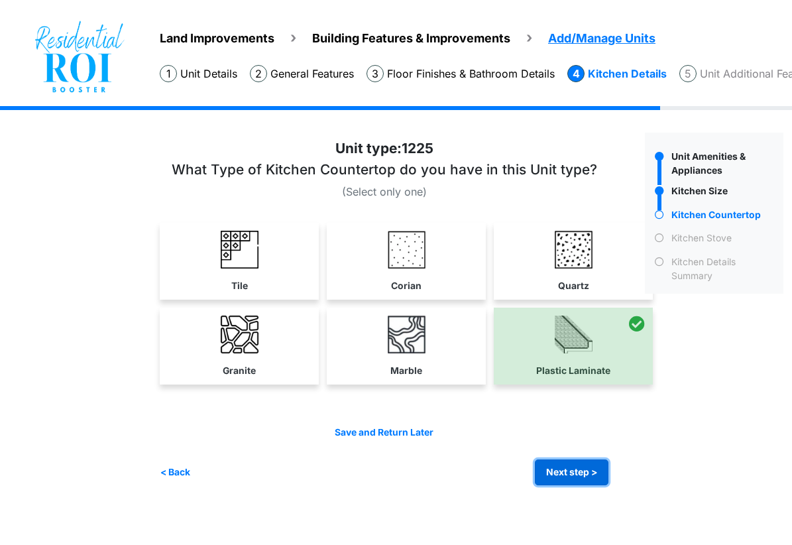
click at [562, 479] on button "Next step >" at bounding box center [572, 472] width 74 height 26
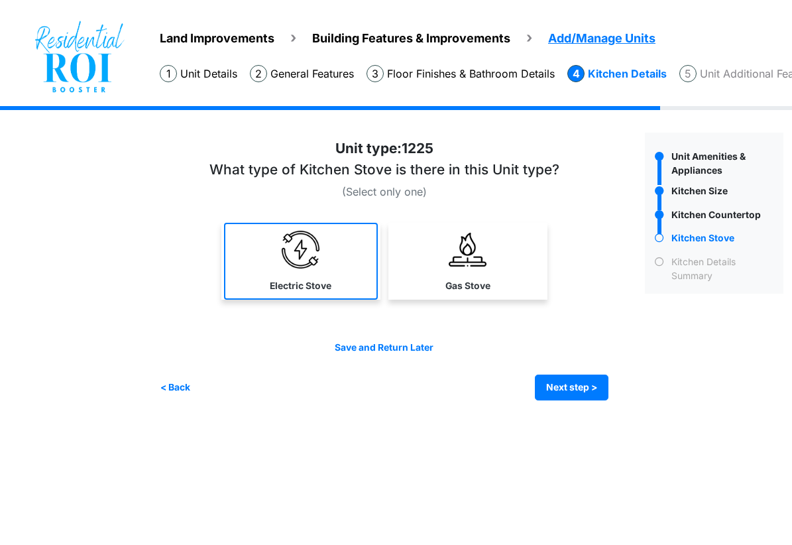
click at [369, 291] on link "Electric Stove" at bounding box center [301, 261] width 154 height 77
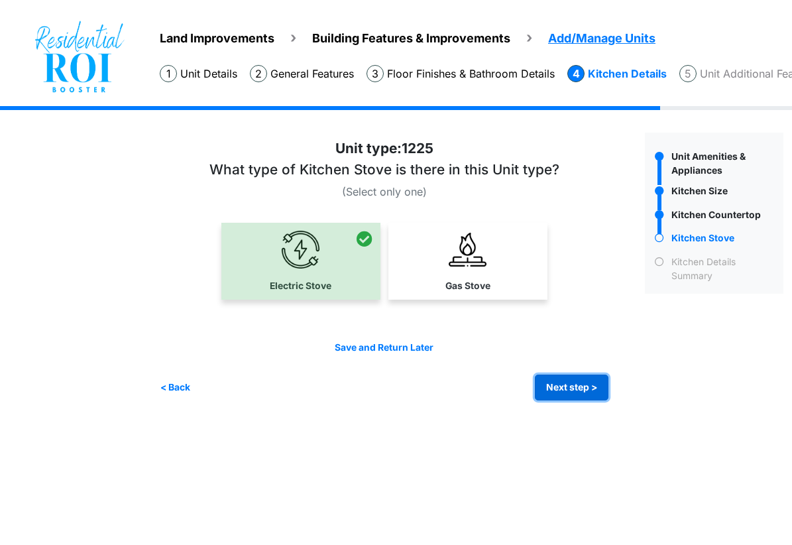
click at [548, 380] on button "Next step >" at bounding box center [572, 388] width 74 height 26
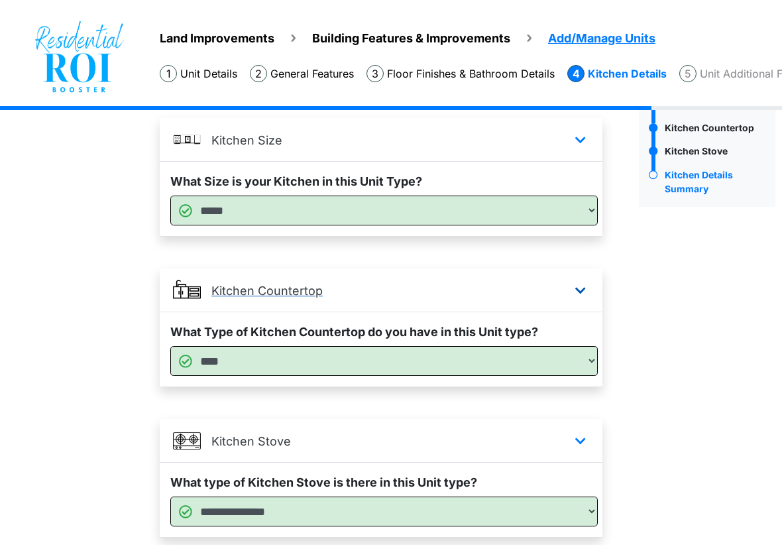
scroll to position [186, 0]
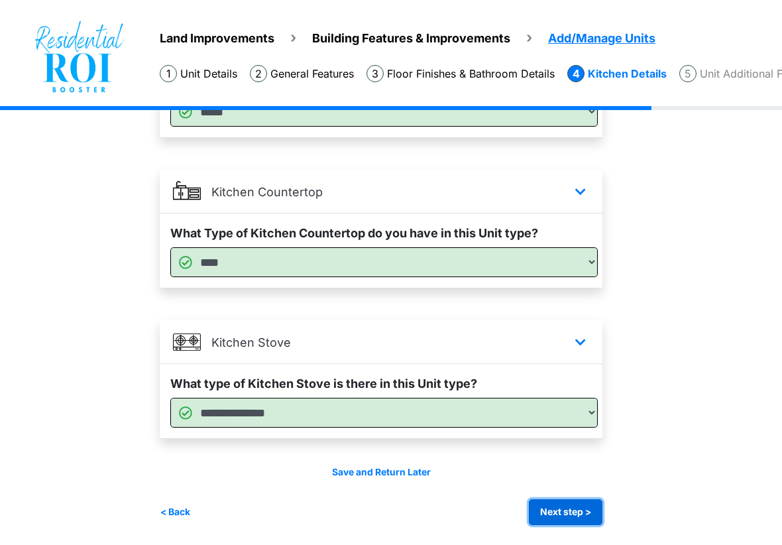
click at [586, 510] on button "Next step >" at bounding box center [566, 512] width 74 height 26
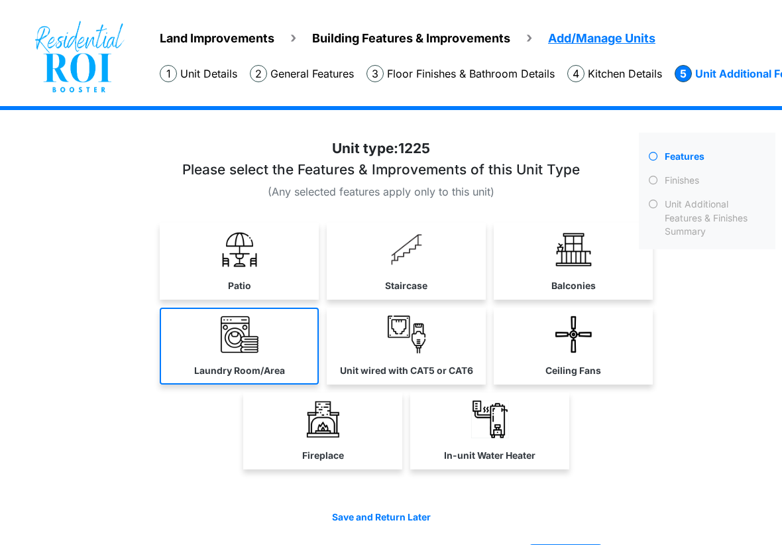
click at [246, 339] on img at bounding box center [240, 335] width 38 height 38
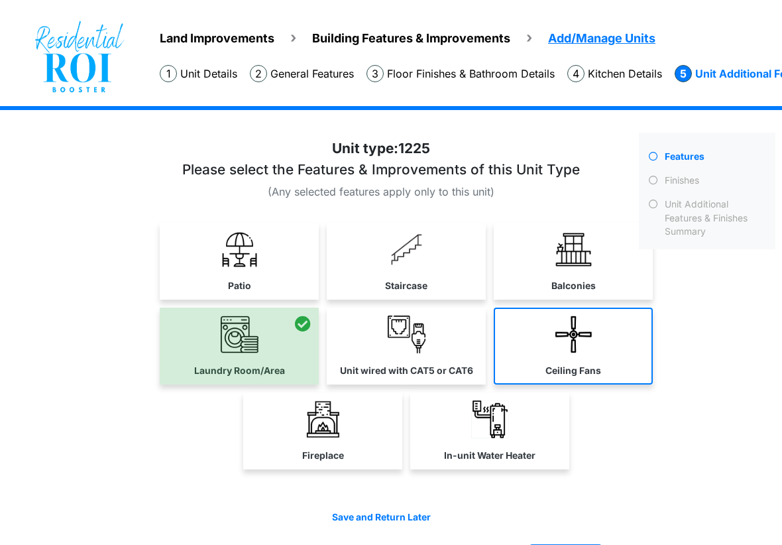
click at [604, 345] on link "Ceiling Fans" at bounding box center [573, 346] width 159 height 77
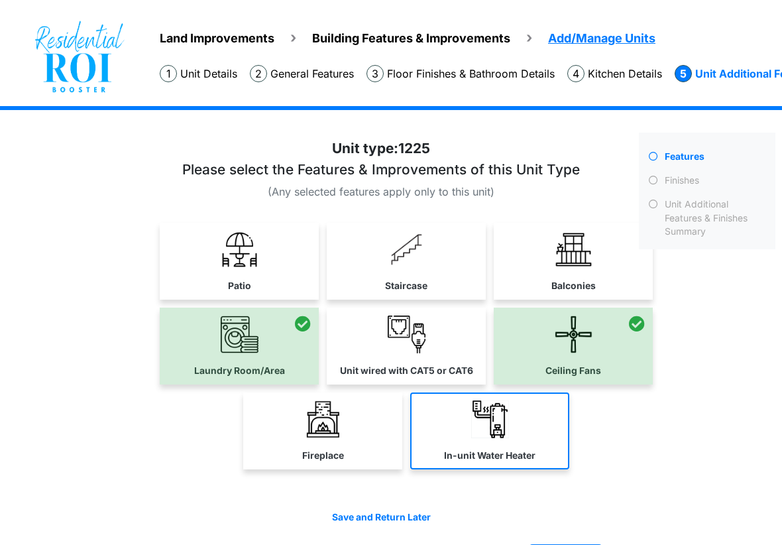
click at [455, 431] on link "In-unit Water Heater" at bounding box center [489, 430] width 159 height 77
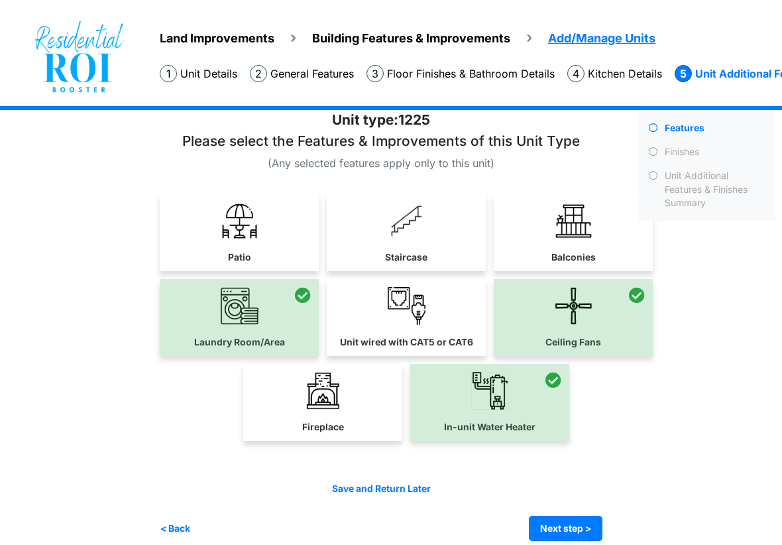
scroll to position [44, 0]
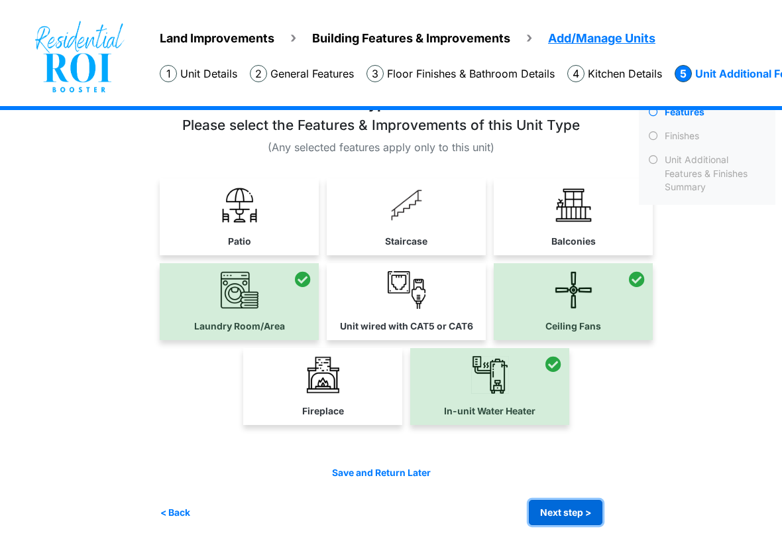
click at [568, 507] on button "Next step >" at bounding box center [566, 513] width 74 height 26
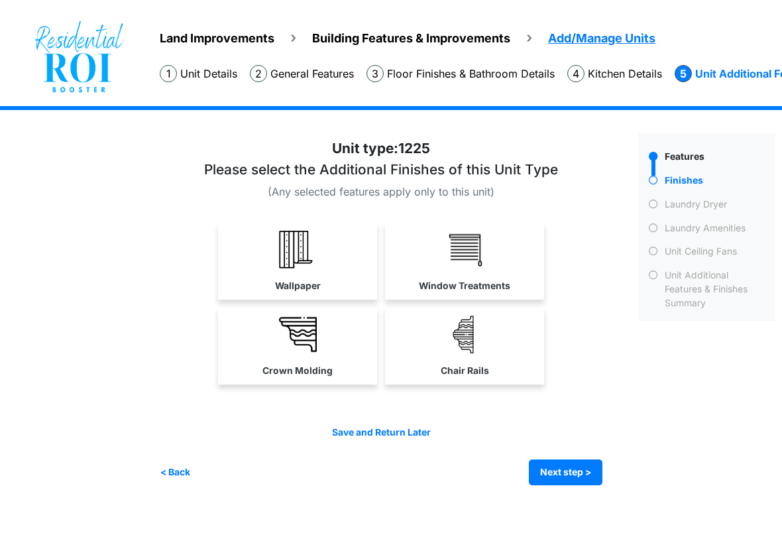
scroll to position [0, 0]
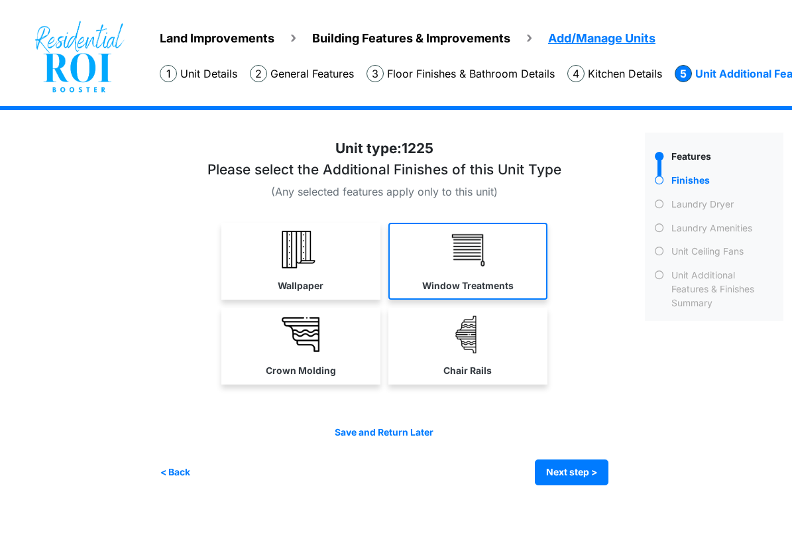
click at [510, 249] on link "Window Treatments" at bounding box center [467, 261] width 159 height 77
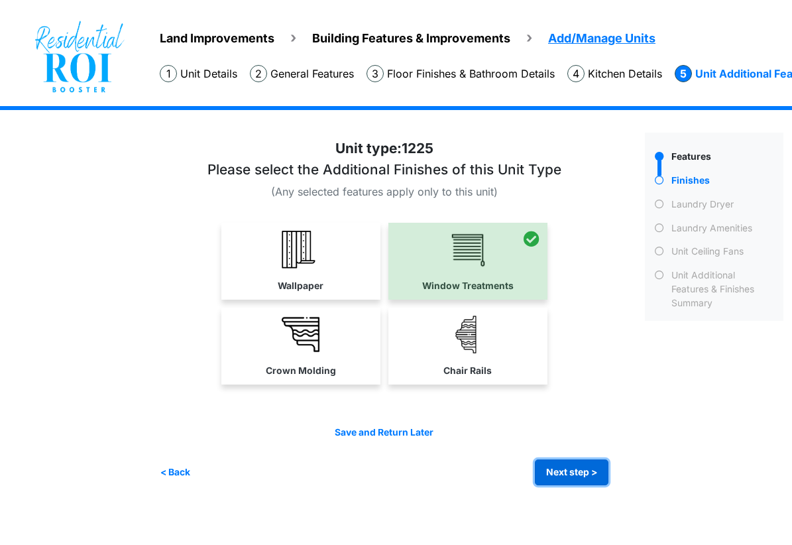
click at [554, 471] on button "Next step >" at bounding box center [572, 472] width 74 height 26
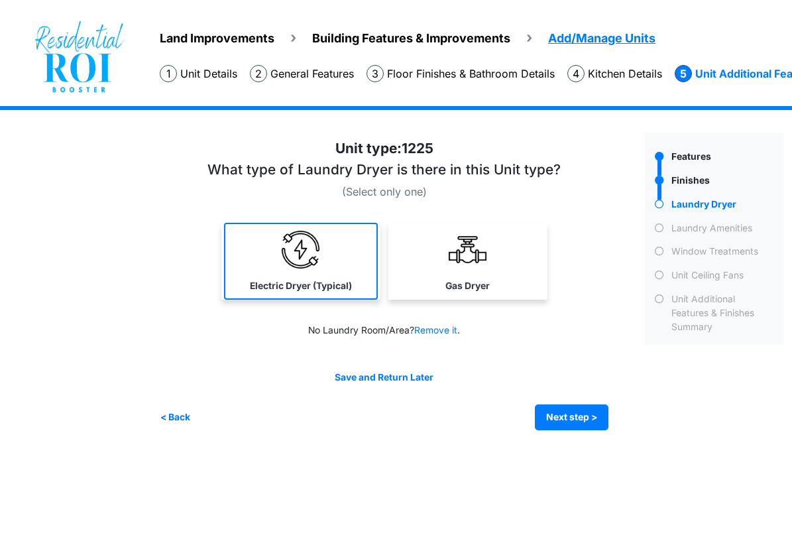
click at [295, 251] on img at bounding box center [301, 250] width 38 height 38
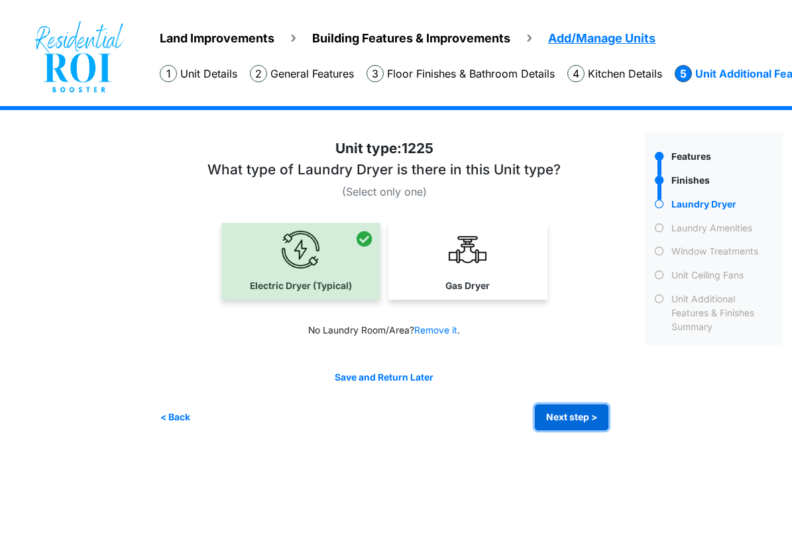
click at [563, 412] on button "Next step >" at bounding box center [572, 417] width 74 height 26
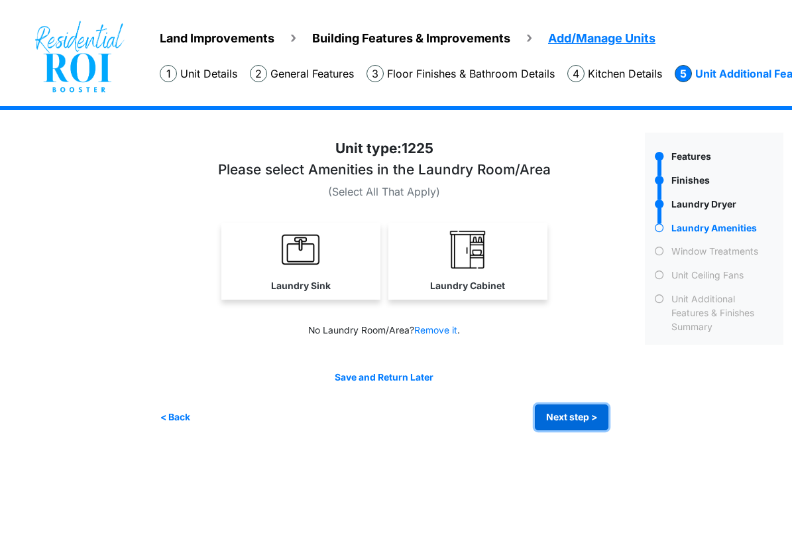
click at [564, 408] on button "Next step >" at bounding box center [572, 417] width 74 height 26
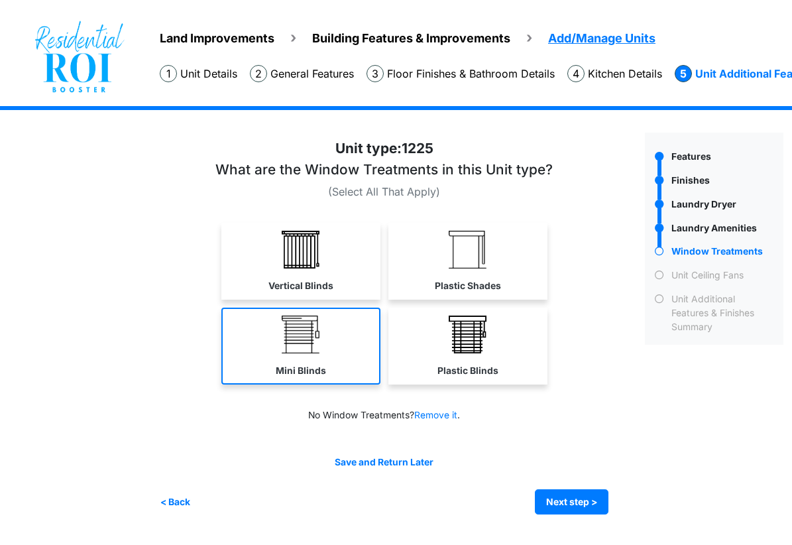
click at [277, 335] on link "Mini Blinds" at bounding box center [300, 346] width 159 height 77
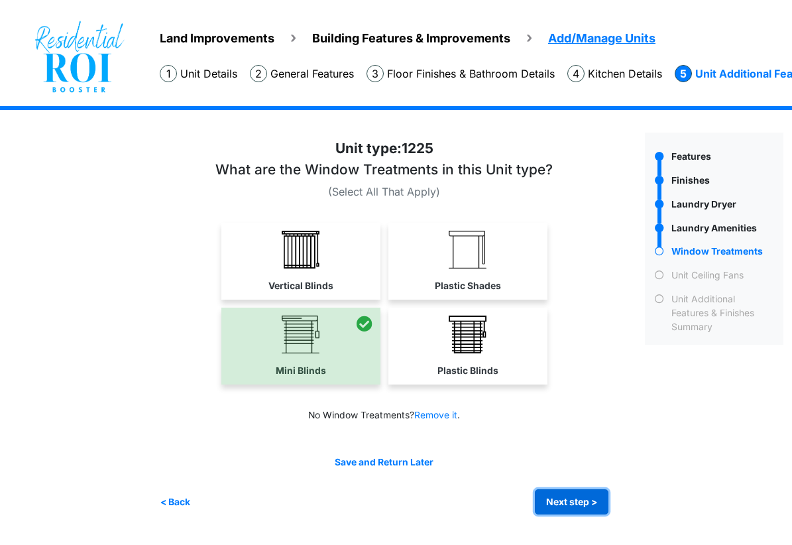
click at [548, 489] on button "Next step >" at bounding box center [572, 502] width 74 height 26
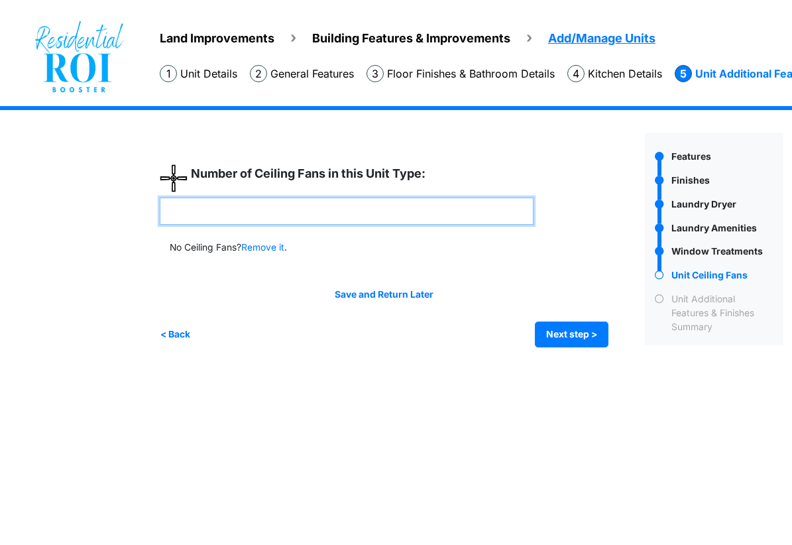
click at [384, 209] on input "number" at bounding box center [347, 211] width 374 height 27
type input "*"
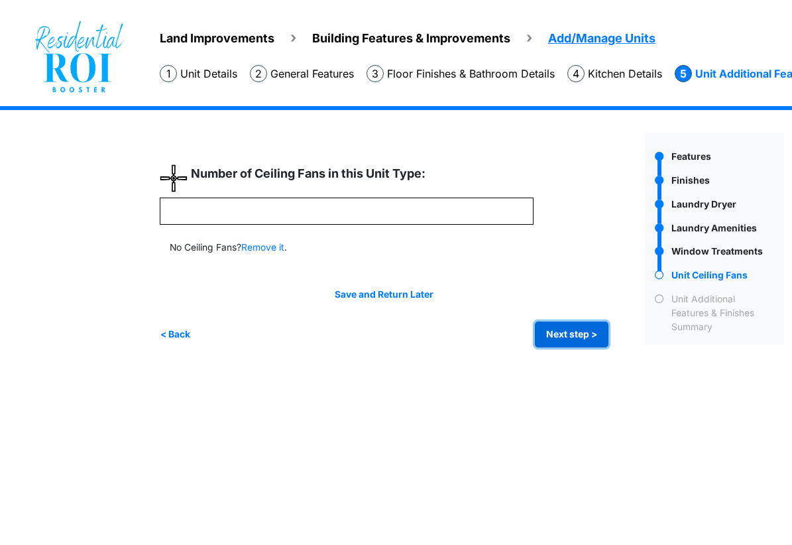
click at [561, 347] on button "Next step >" at bounding box center [572, 335] width 74 height 26
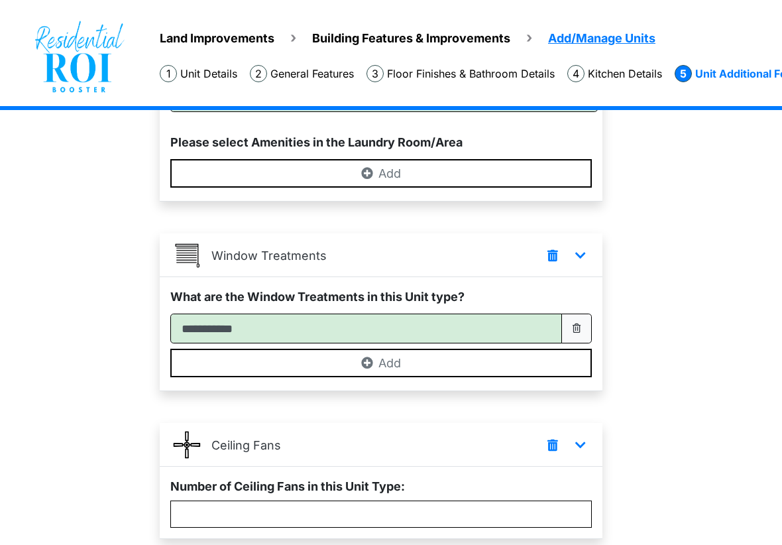
scroll to position [551, 0]
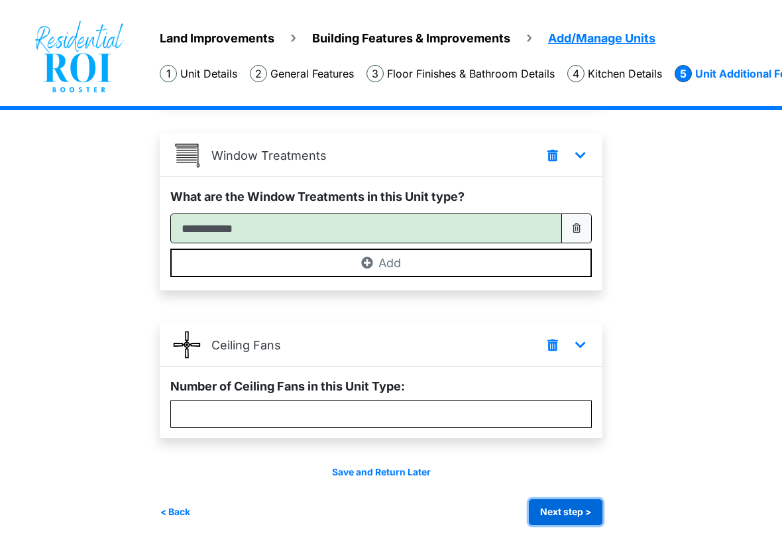
click at [579, 502] on button "Next step >" at bounding box center [566, 512] width 74 height 26
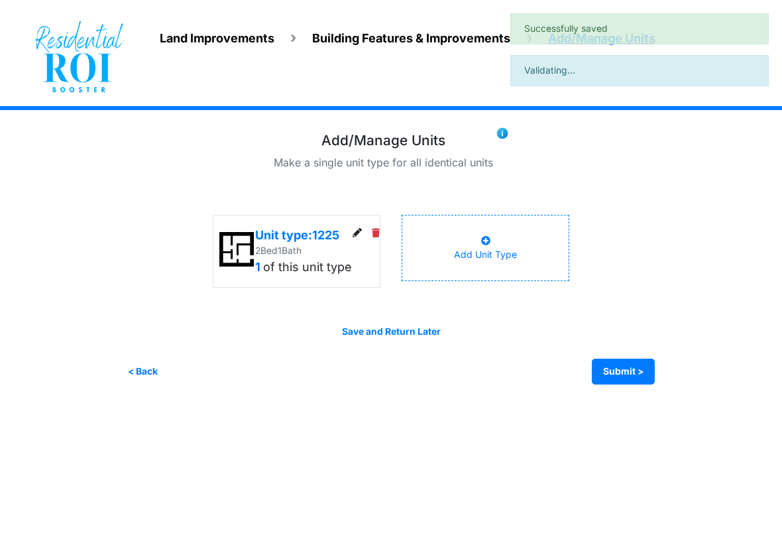
scroll to position [0, 0]
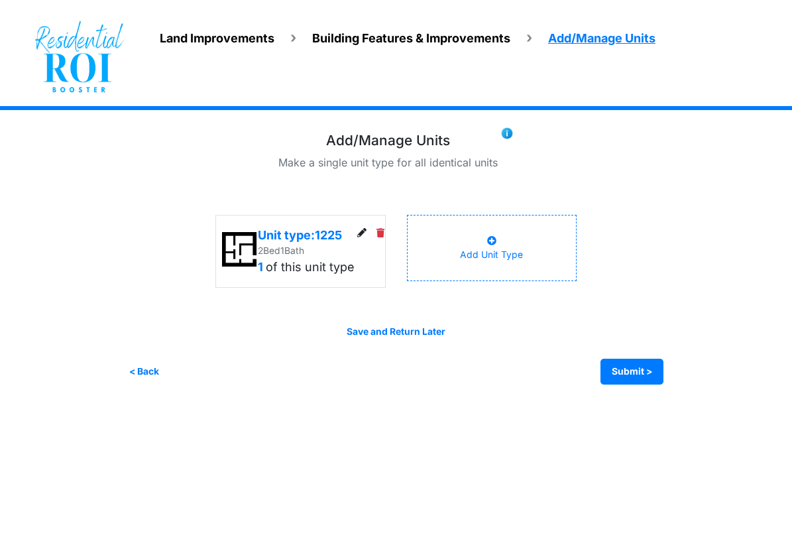
click at [506, 251] on div "Add Unit Type" at bounding box center [491, 248] width 63 height 28
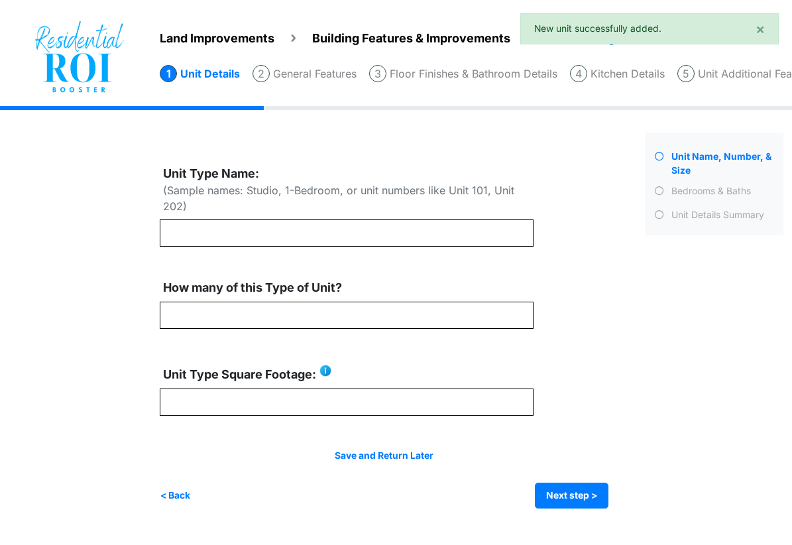
click at [229, 216] on div "Unit Type Name: (Sample names: Studio, 1-Bedroom, or unit numbers like Unit 101…" at bounding box center [347, 191] width 374 height 55
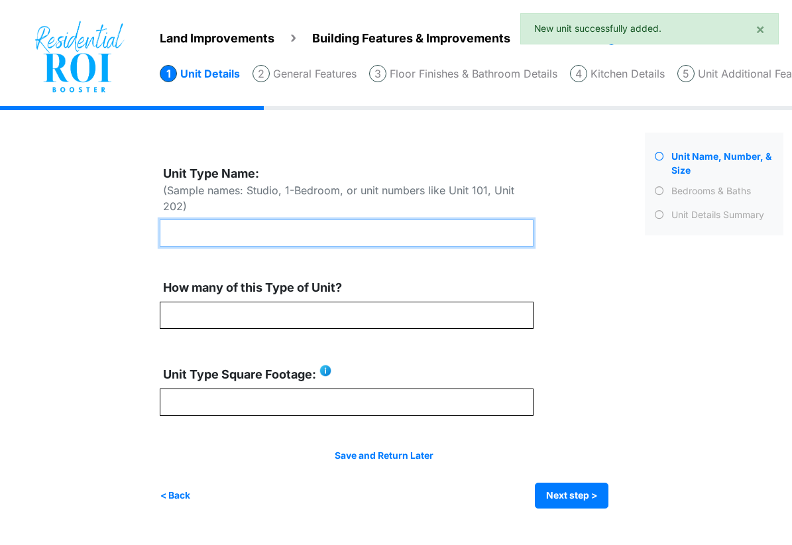
click at [228, 228] on input "text" at bounding box center [347, 232] width 374 height 27
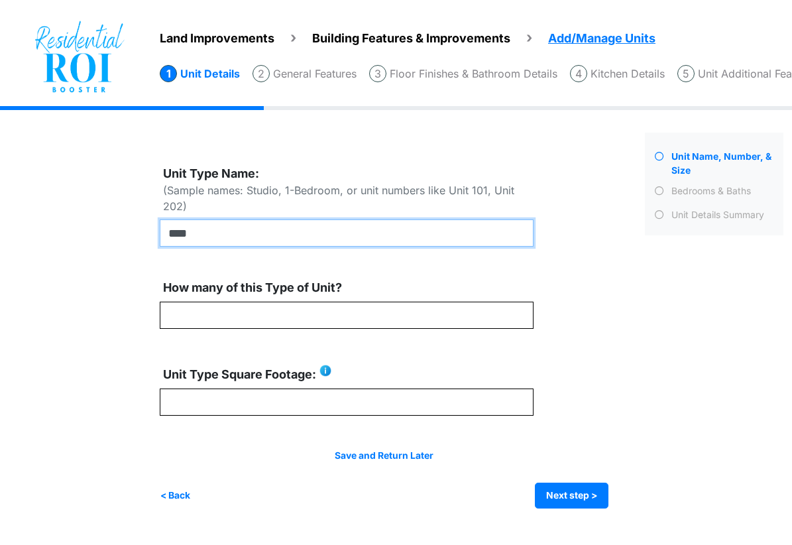
type input "****"
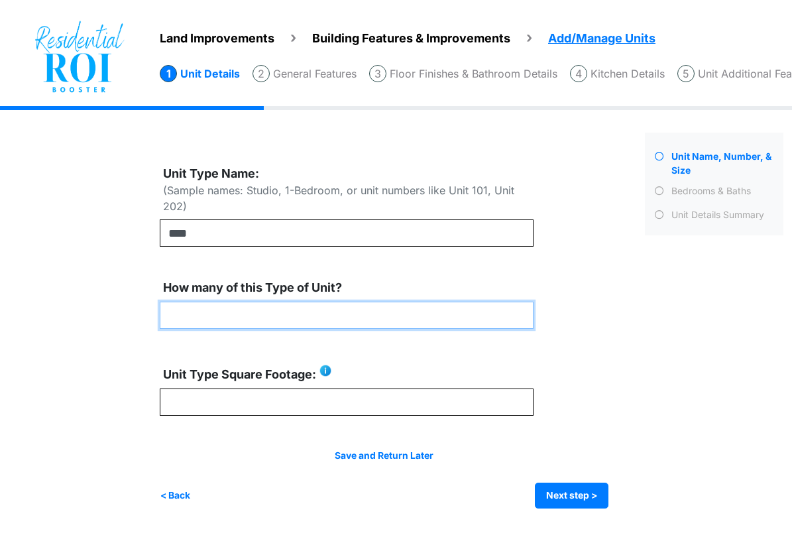
type input "*"
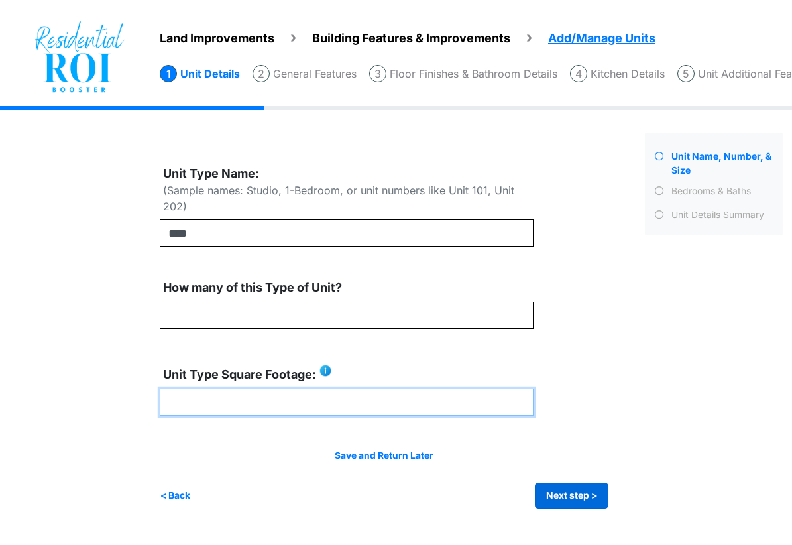
type input "****"
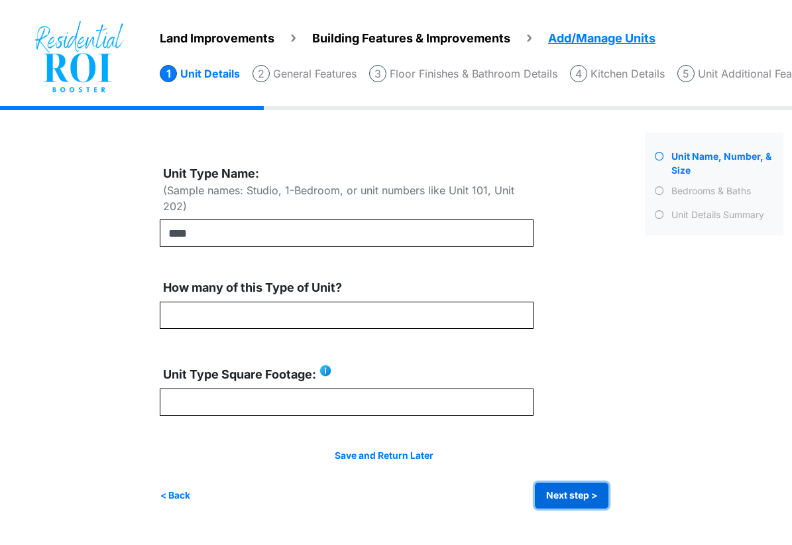
click at [569, 504] on button "Next step >" at bounding box center [572, 496] width 74 height 26
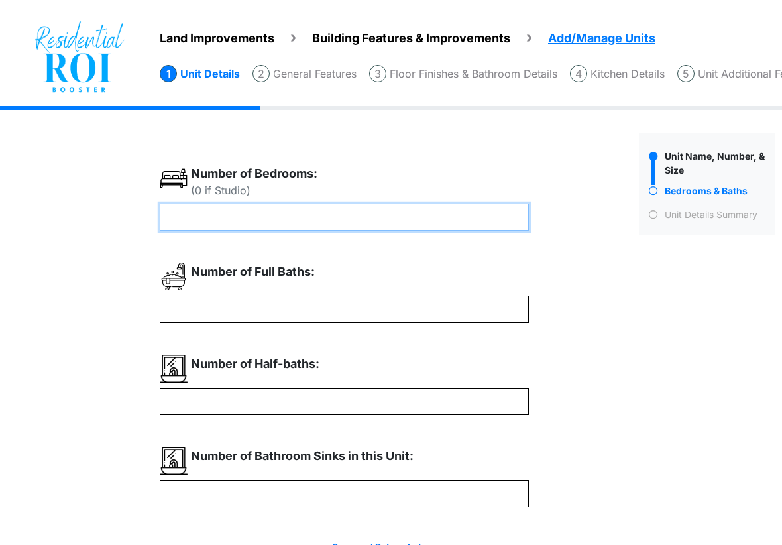
click at [282, 226] on input "number" at bounding box center [344, 217] width 369 height 27
type input "*"
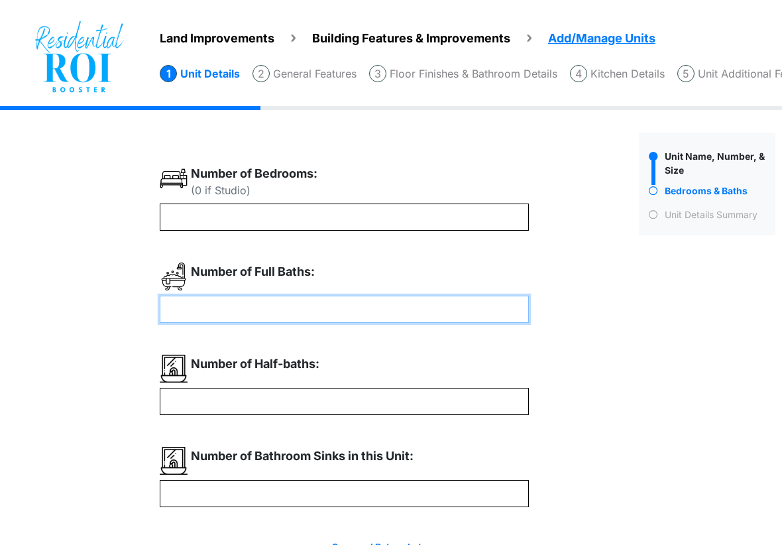
click at [241, 312] on input "number" at bounding box center [344, 309] width 369 height 27
type input "*"
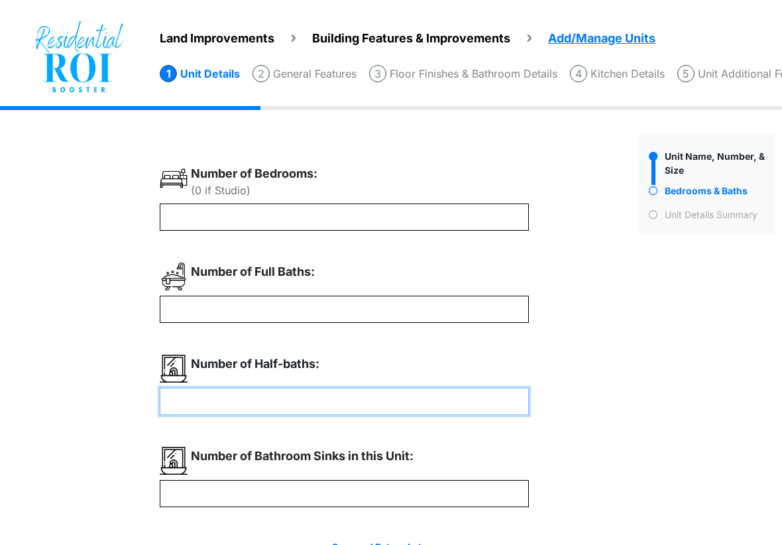
click at [208, 399] on input "number" at bounding box center [344, 401] width 369 height 27
type input "*"
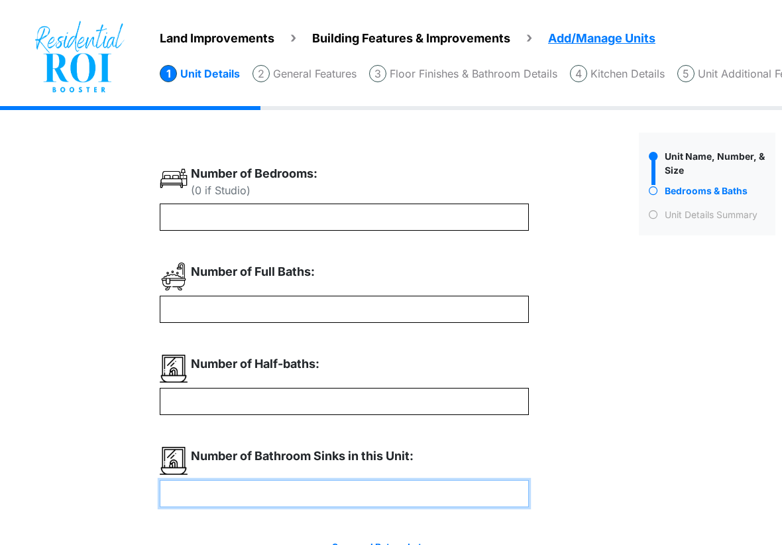
type input "*"
click at [199, 493] on input "number" at bounding box center [344, 493] width 369 height 27
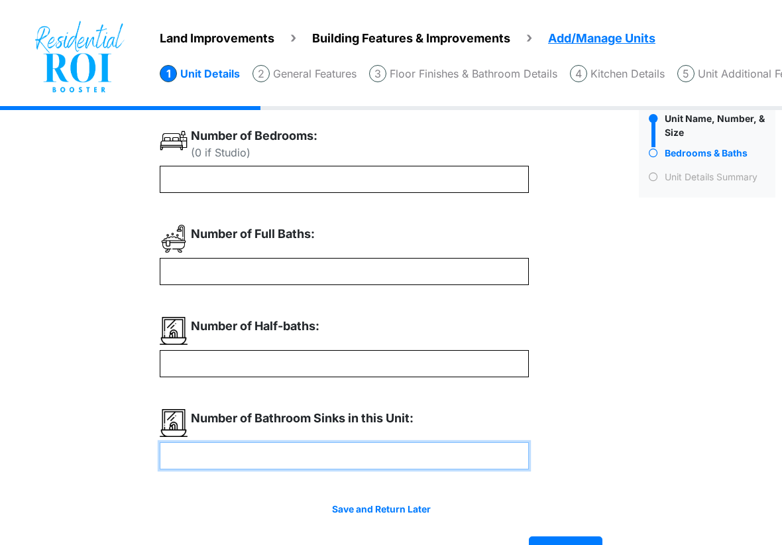
scroll to position [75, 0]
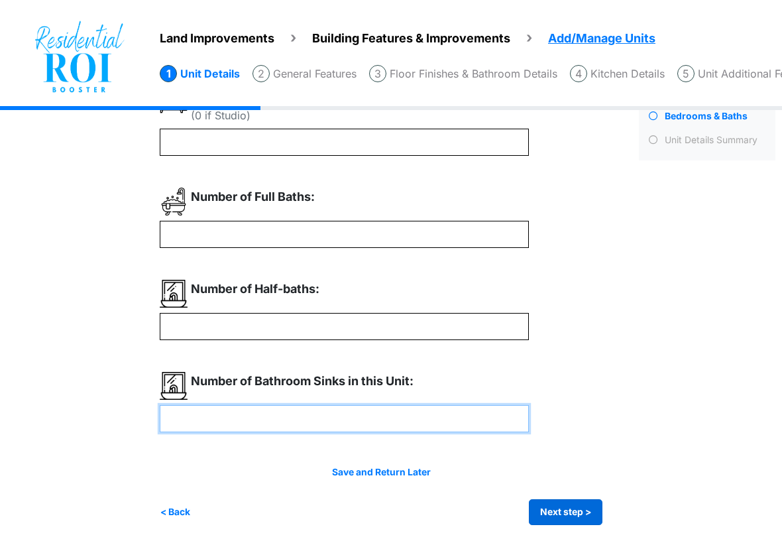
type input "*"
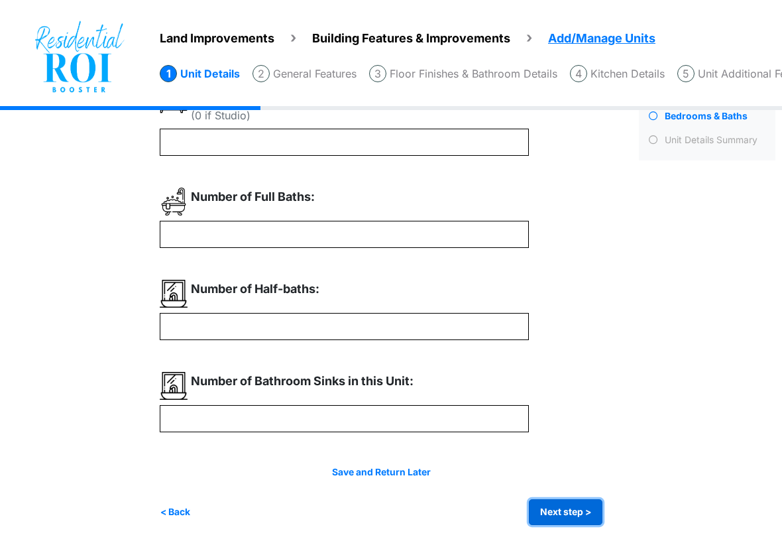
type input "*"
click at [554, 505] on button "Next step >" at bounding box center [566, 512] width 74 height 26
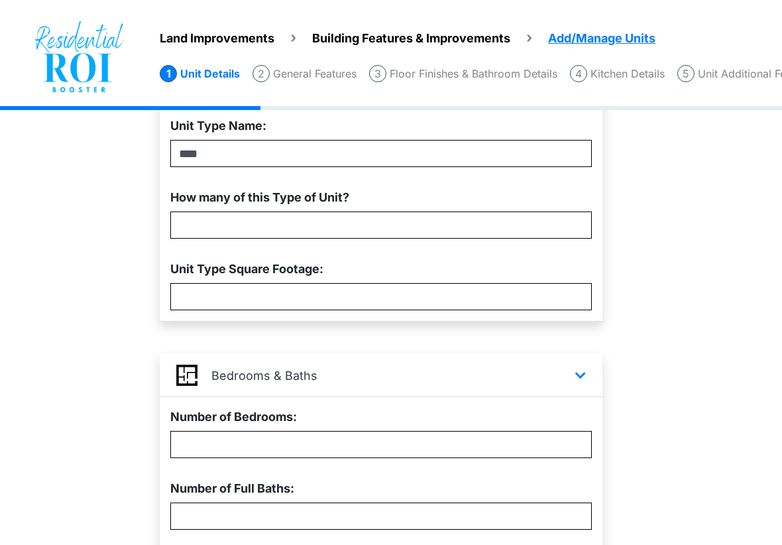
scroll to position [388, 0]
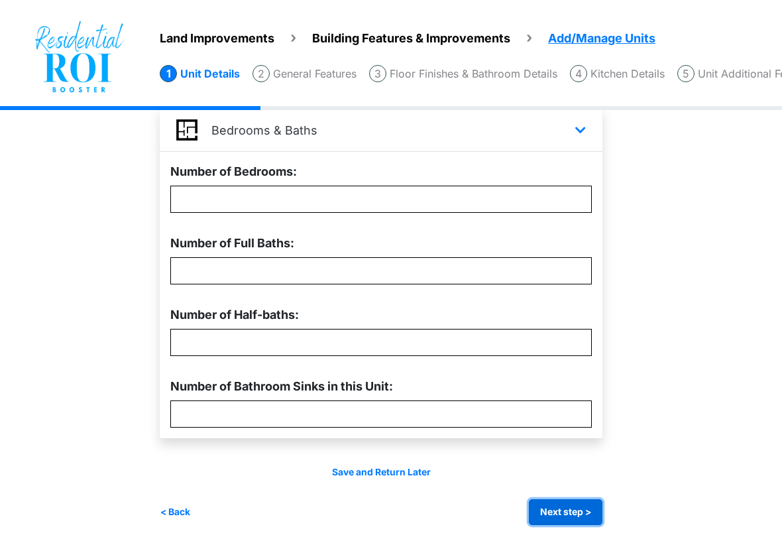
click at [566, 512] on button "Next step >" at bounding box center [566, 512] width 74 height 26
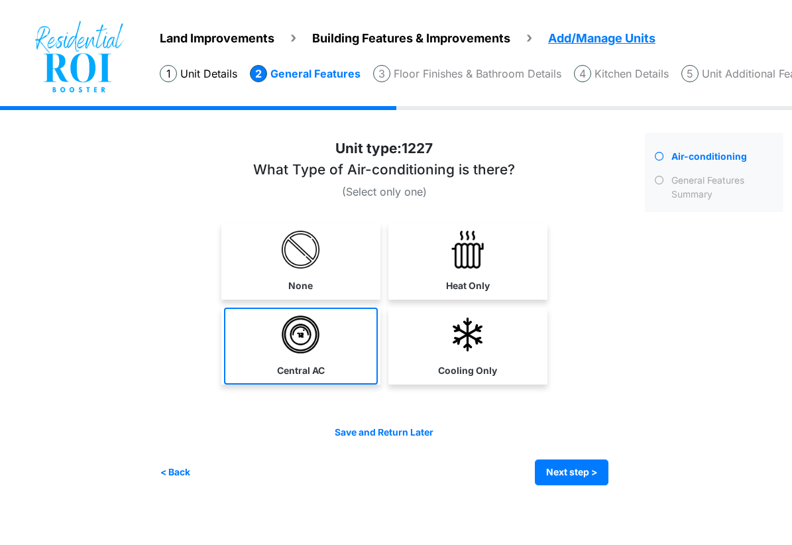
click at [286, 344] on img at bounding box center [301, 335] width 38 height 38
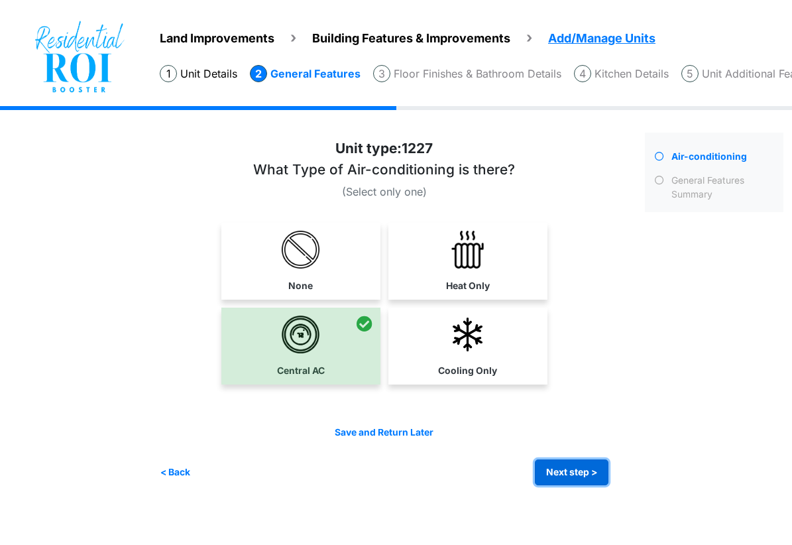
click at [583, 463] on button "Next step >" at bounding box center [572, 472] width 74 height 26
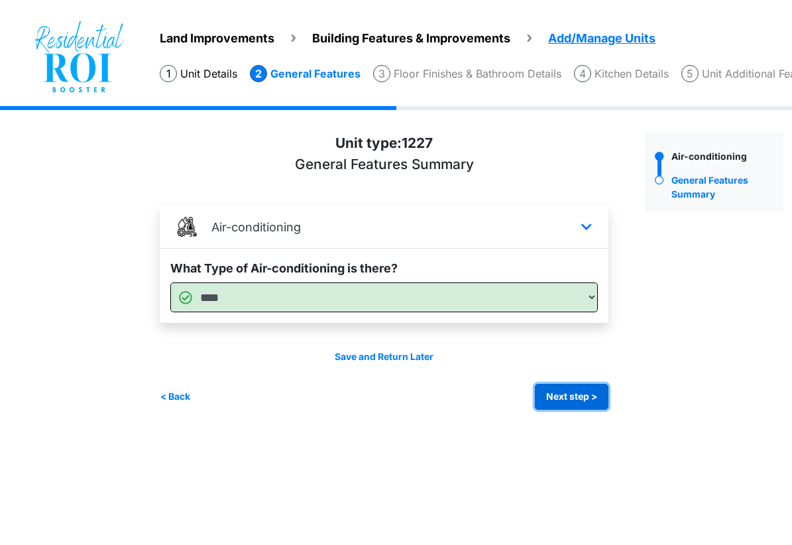
click at [552, 392] on button "Next step >" at bounding box center [572, 397] width 74 height 26
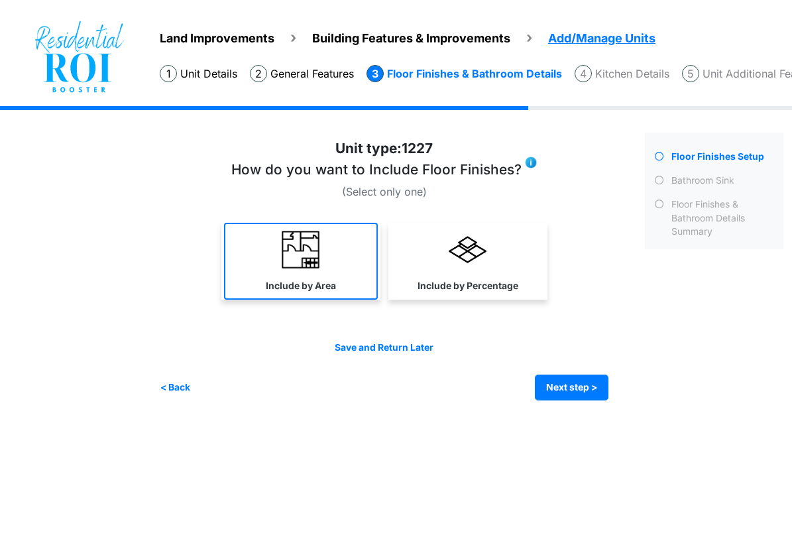
click at [263, 236] on link "Include by Area" at bounding box center [301, 261] width 154 height 77
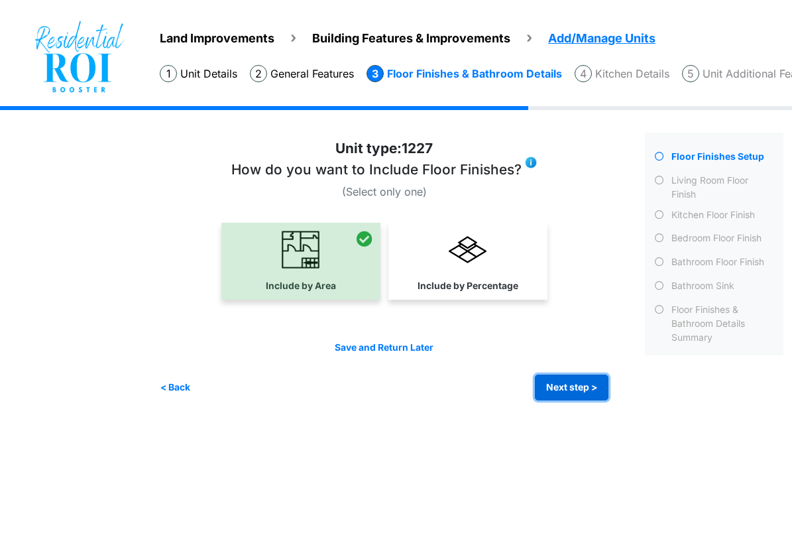
click at [566, 393] on button "Next step >" at bounding box center [572, 388] width 74 height 26
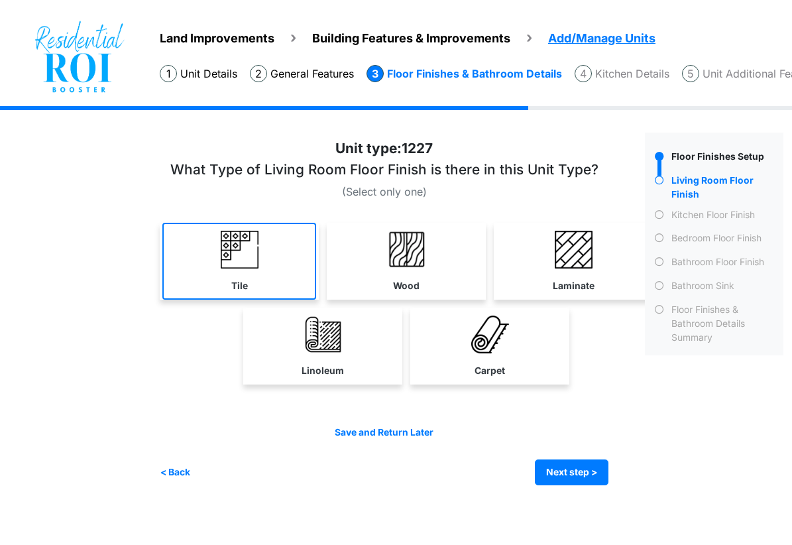
click at [262, 284] on link "Tile" at bounding box center [239, 261] width 154 height 77
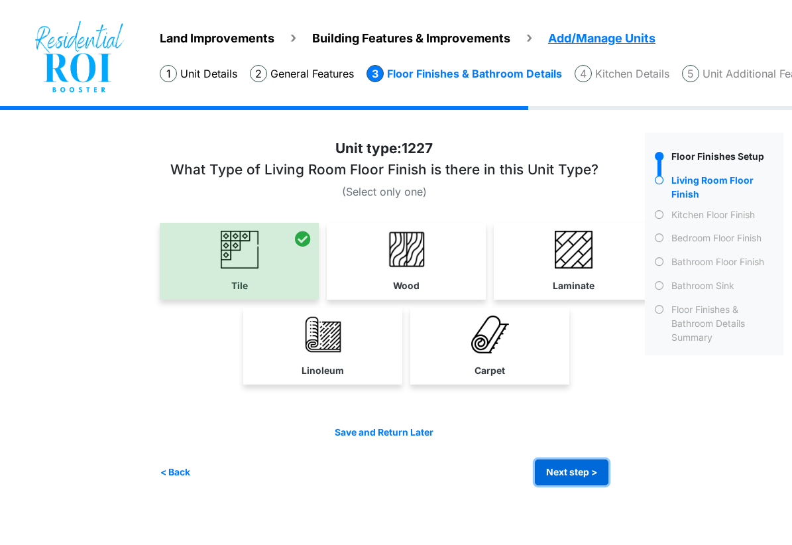
click at [554, 466] on button "Next step >" at bounding box center [572, 472] width 74 height 26
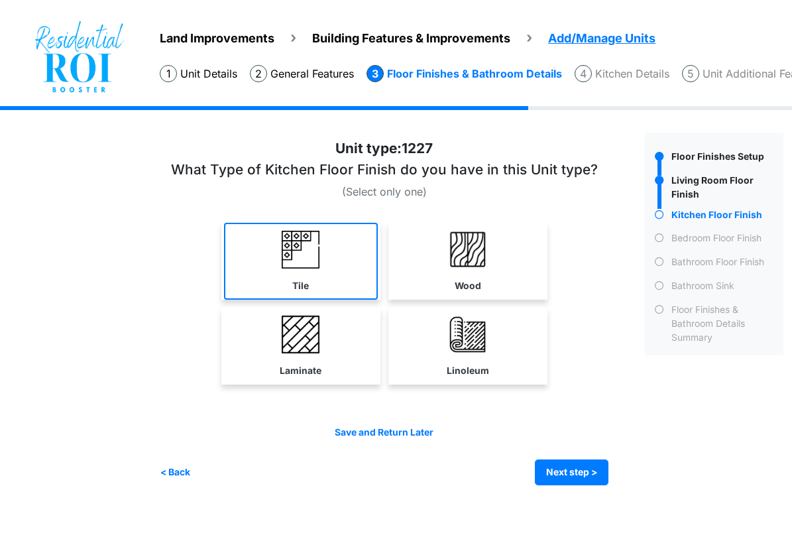
click at [339, 249] on link "Tile" at bounding box center [301, 261] width 154 height 77
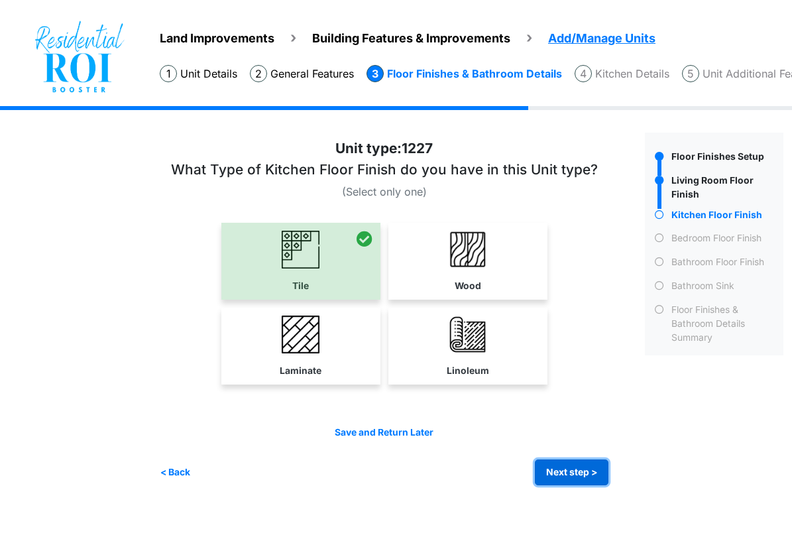
click at [555, 466] on button "Next step >" at bounding box center [572, 472] width 74 height 26
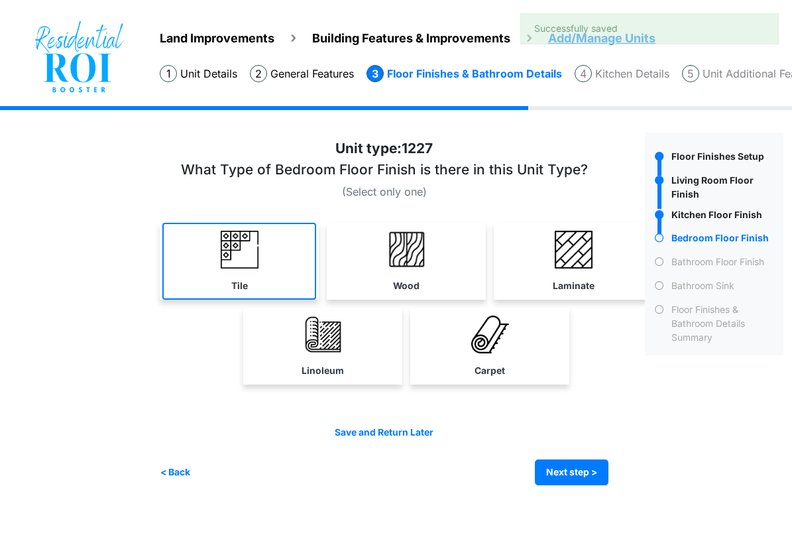
click at [251, 246] on img at bounding box center [240, 250] width 38 height 38
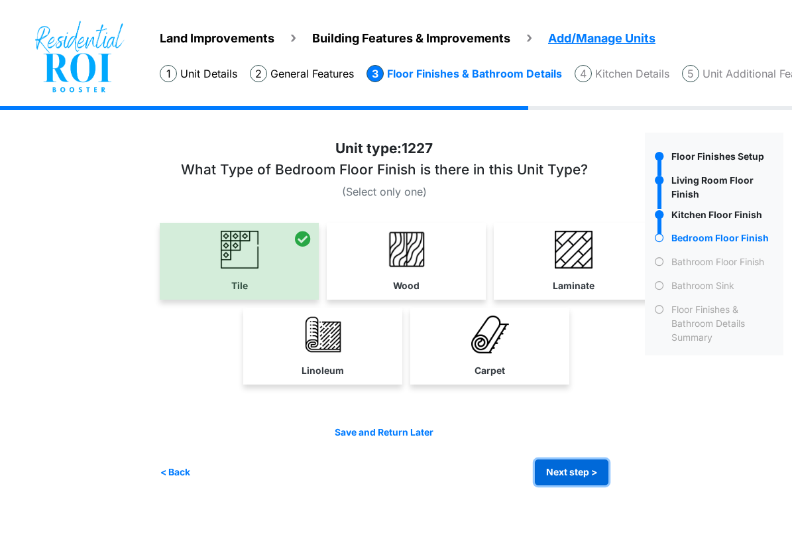
click at [548, 463] on button "Next step >" at bounding box center [572, 472] width 74 height 26
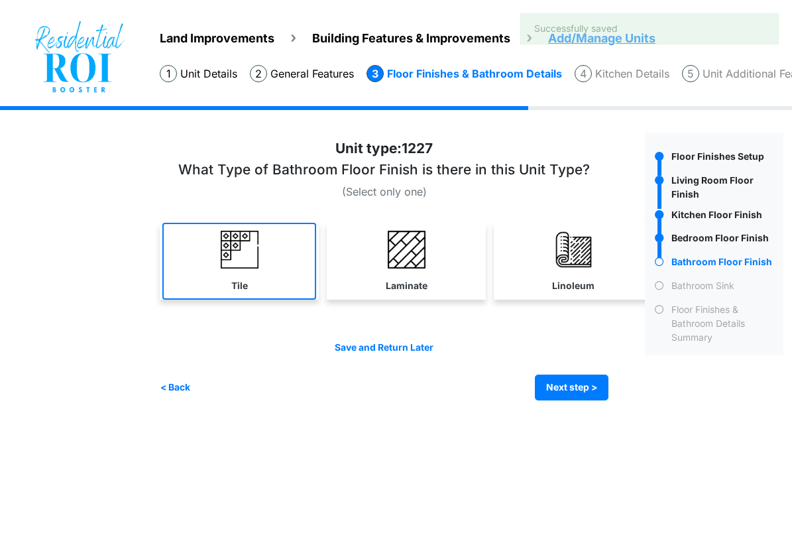
click at [259, 233] on link "Tile" at bounding box center [239, 261] width 154 height 77
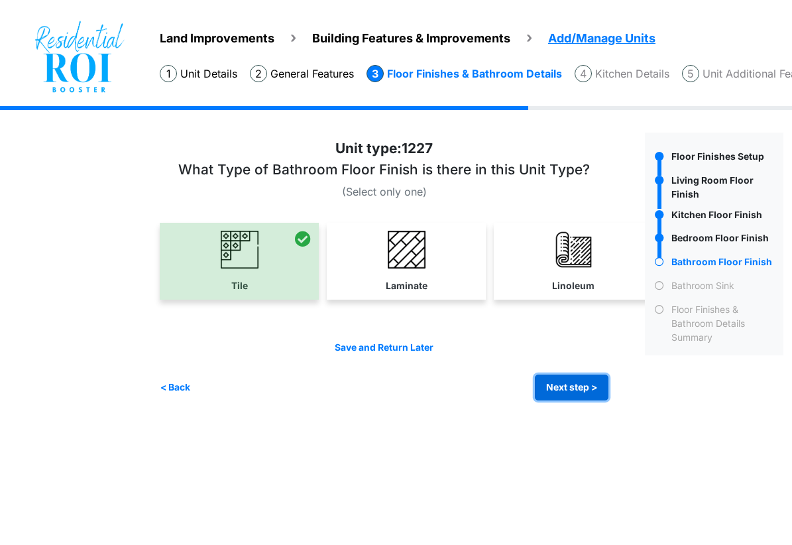
click at [561, 379] on button "Next step >" at bounding box center [572, 388] width 74 height 26
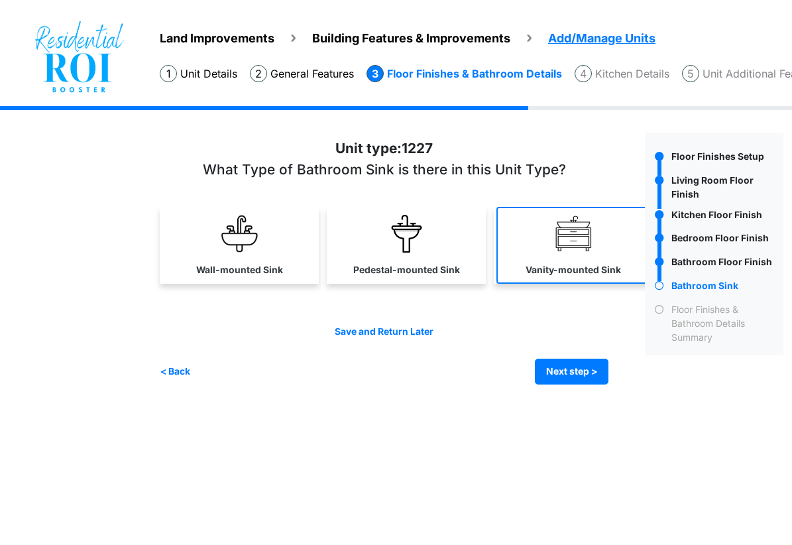
click at [518, 229] on link "Vanity-mounted Sink" at bounding box center [574, 245] width 154 height 77
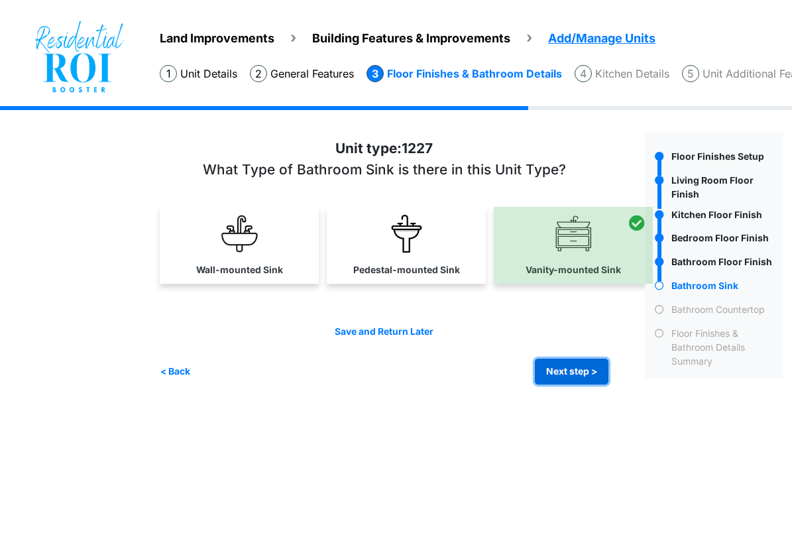
click at [567, 367] on button "Next step >" at bounding box center [572, 372] width 74 height 26
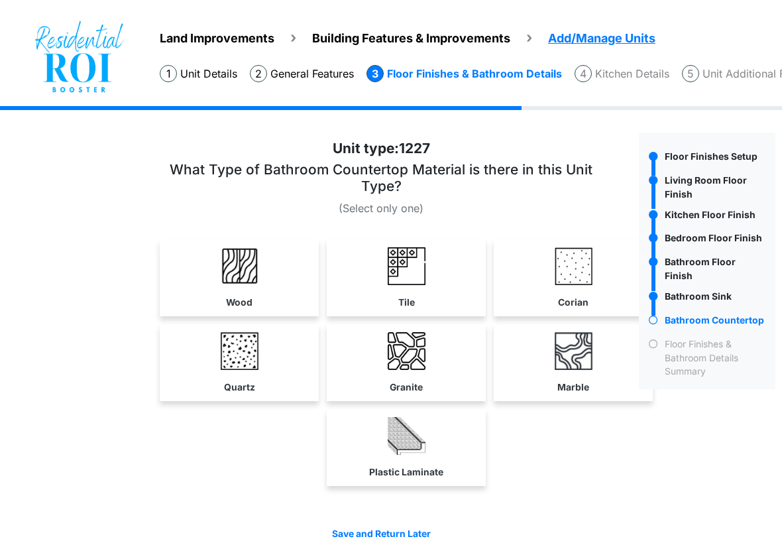
click at [373, 434] on link "Plastic Laminate" at bounding box center [406, 447] width 154 height 77
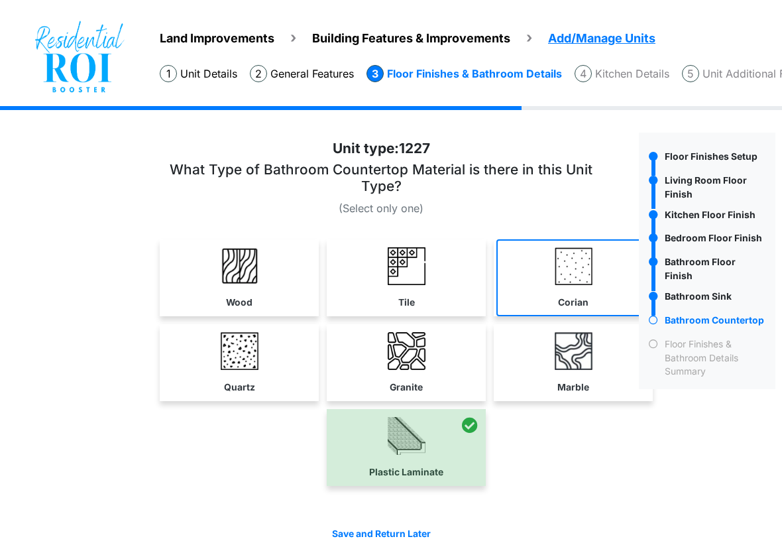
click at [595, 286] on link "Corian" at bounding box center [574, 277] width 154 height 77
select select "*"
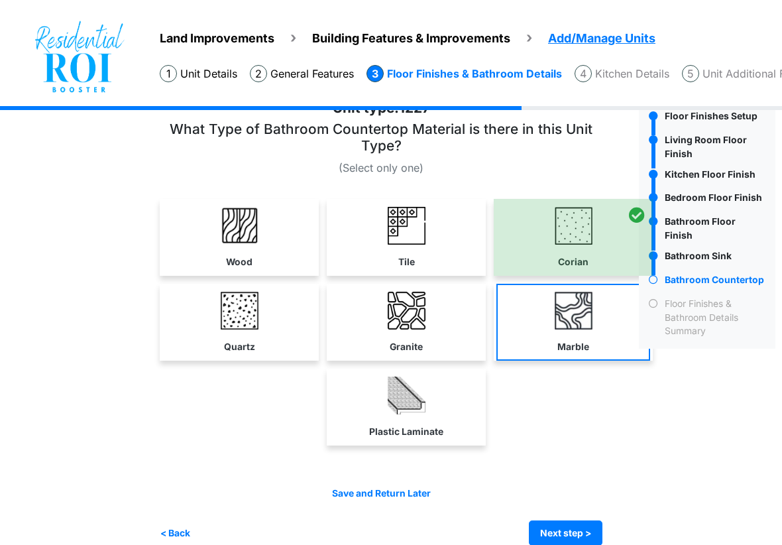
scroll to position [61, 0]
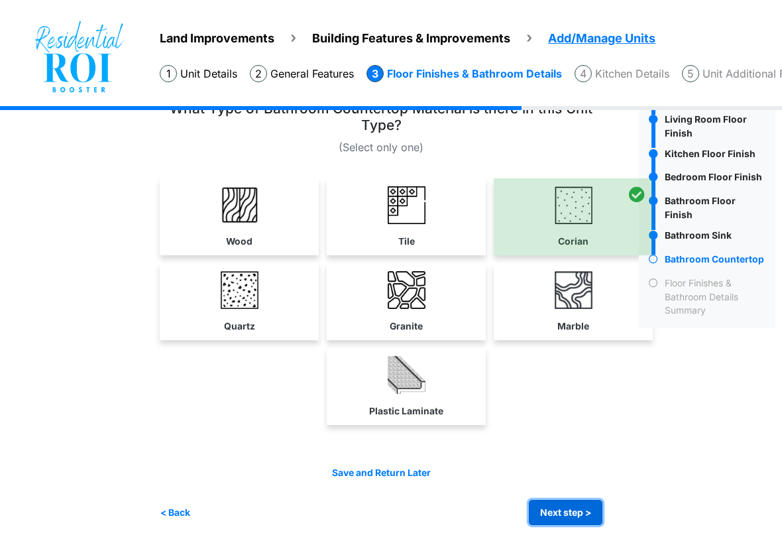
click at [560, 512] on button "Next step >" at bounding box center [566, 513] width 74 height 26
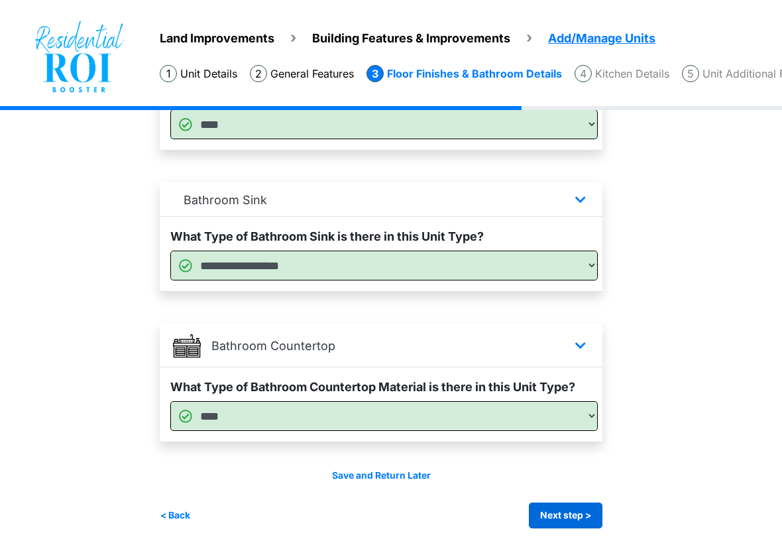
scroll to position [778, 0]
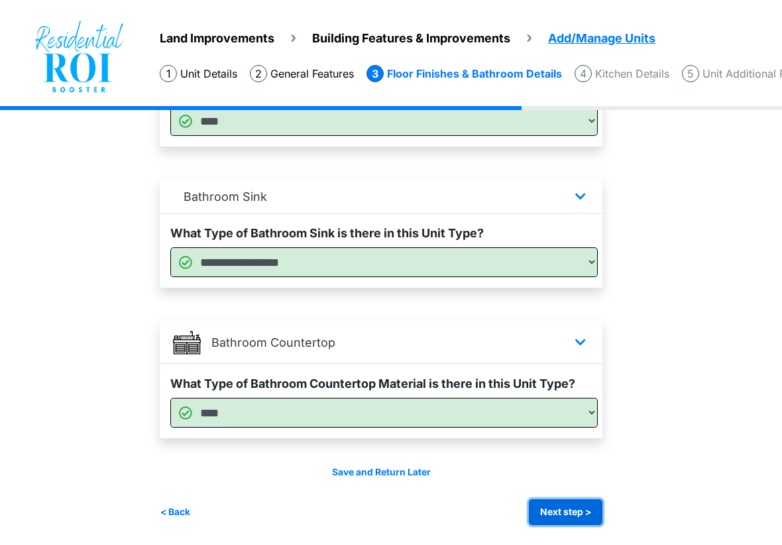
click at [576, 514] on button "Next step >" at bounding box center [566, 512] width 74 height 26
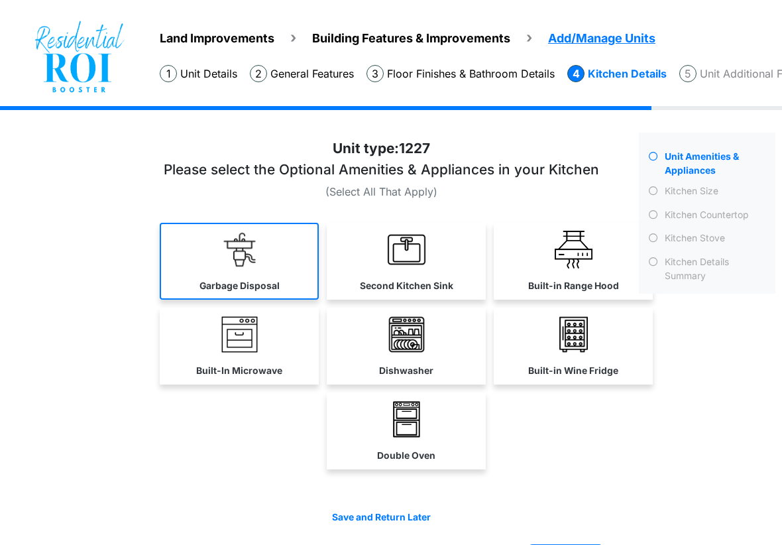
click at [249, 258] on img at bounding box center [240, 250] width 38 height 38
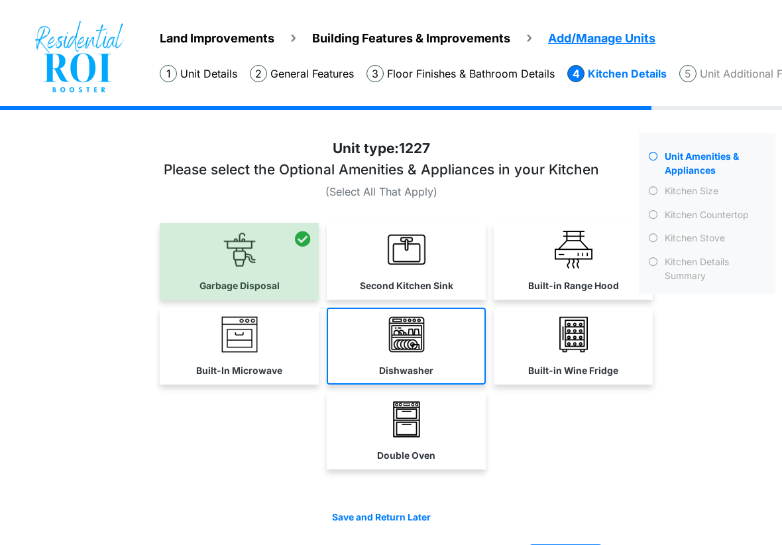
click at [369, 341] on link "Dishwasher" at bounding box center [406, 346] width 159 height 77
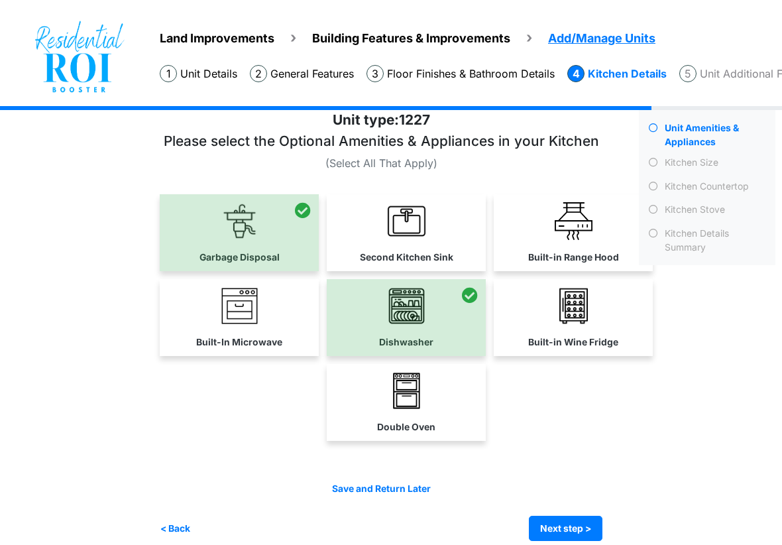
scroll to position [44, 0]
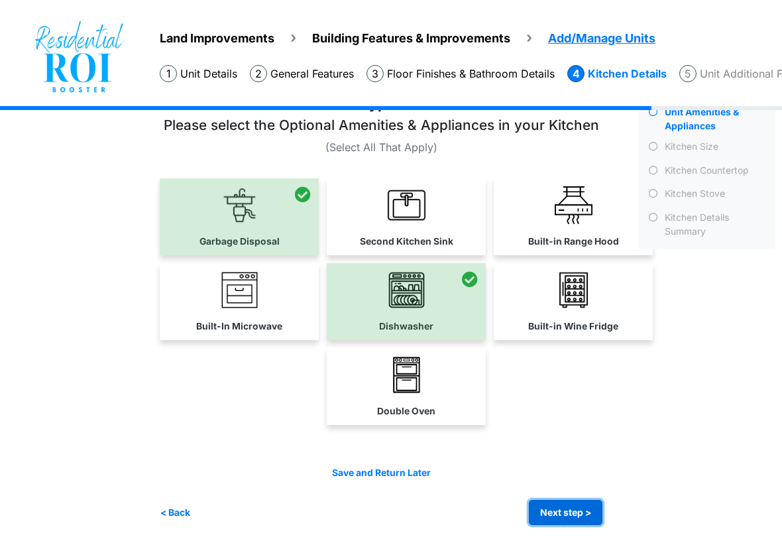
click at [554, 514] on button "Next step >" at bounding box center [566, 513] width 74 height 26
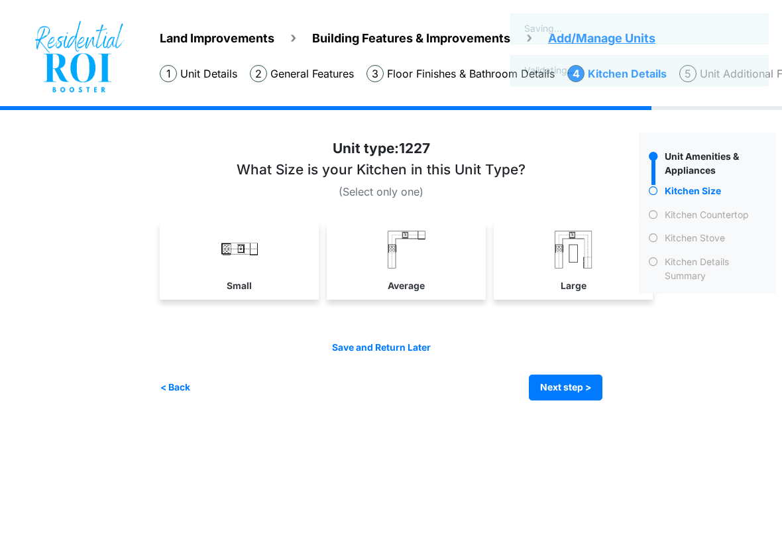
scroll to position [0, 0]
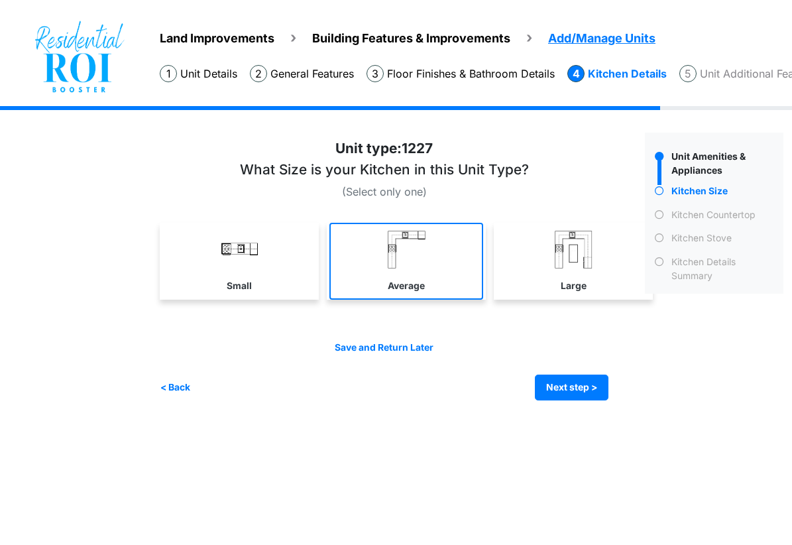
click at [421, 261] on img at bounding box center [407, 250] width 38 height 38
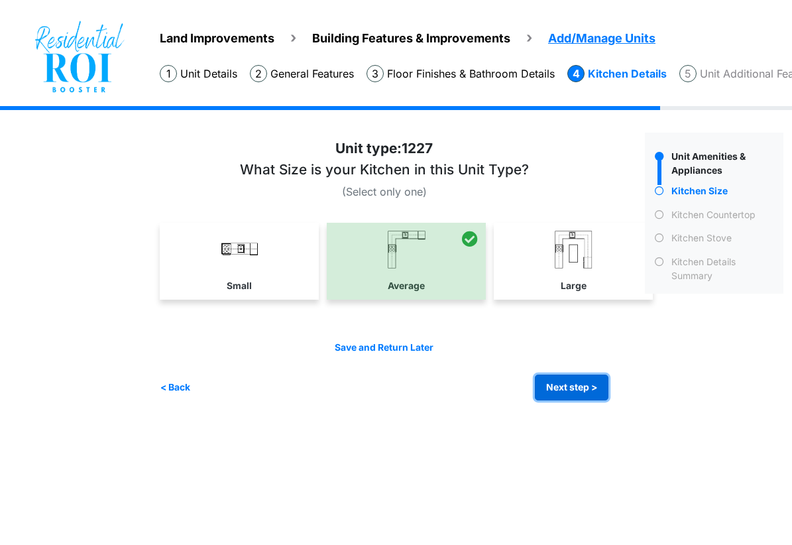
click at [591, 386] on button "Next step >" at bounding box center [572, 388] width 74 height 26
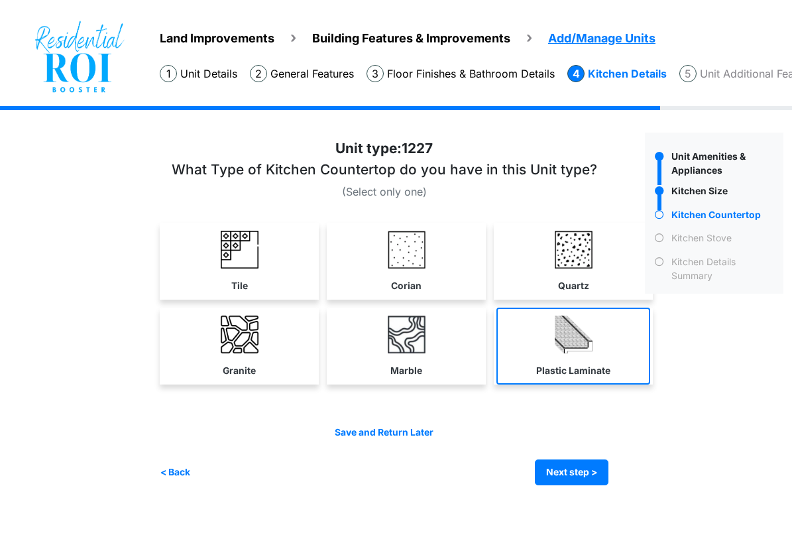
click at [522, 346] on link "Plastic Laminate" at bounding box center [574, 346] width 154 height 77
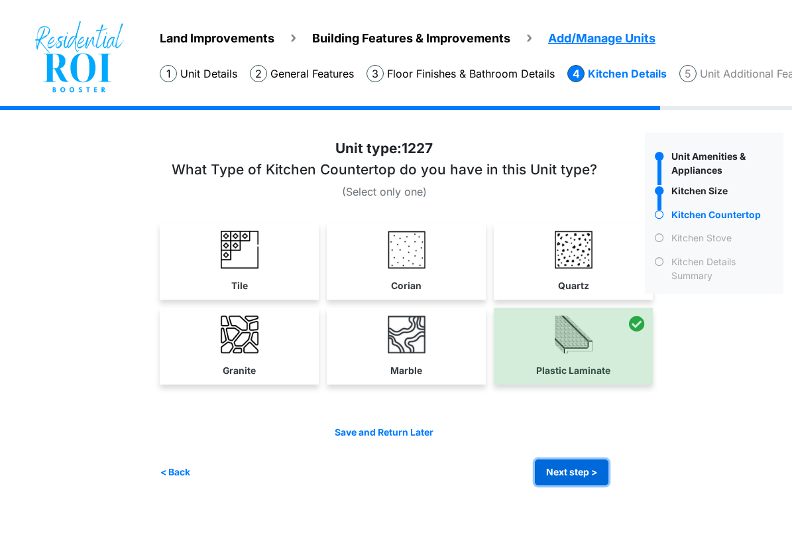
click at [545, 479] on button "Next step >" at bounding box center [572, 472] width 74 height 26
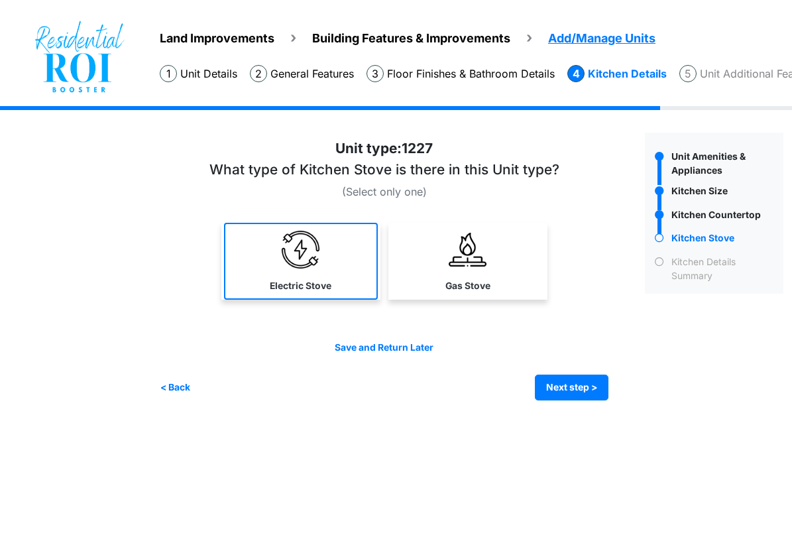
click at [332, 255] on link "Electric Stove" at bounding box center [301, 261] width 154 height 77
select select "*"
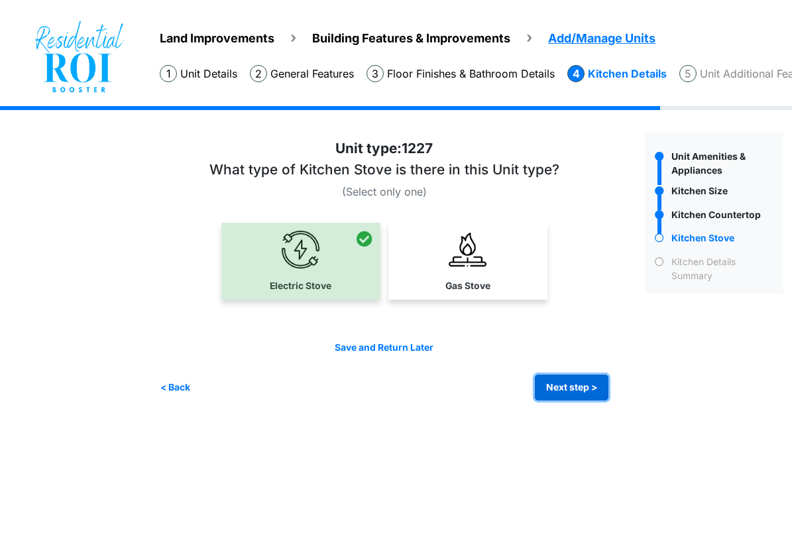
click at [554, 381] on button "Next step >" at bounding box center [572, 388] width 74 height 26
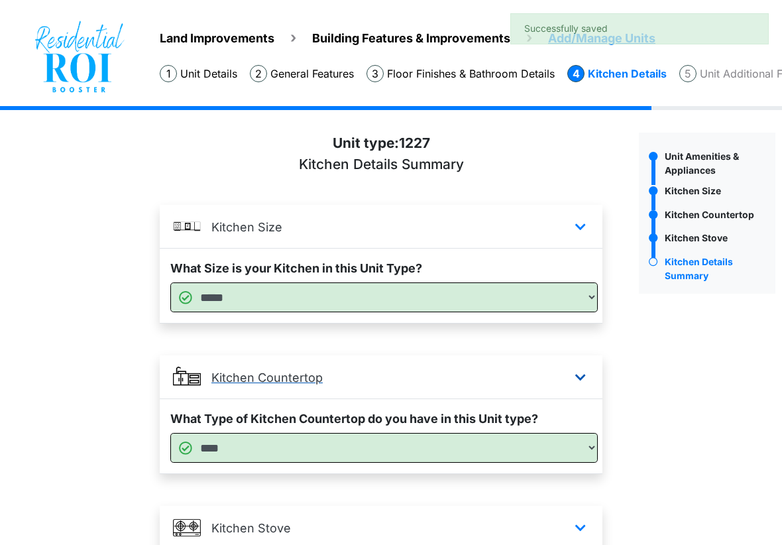
scroll to position [186, 0]
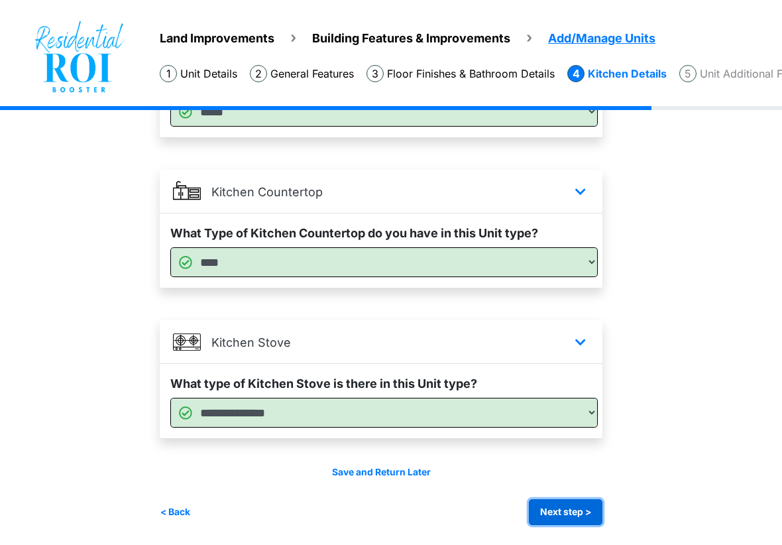
click at [594, 512] on button "Next step >" at bounding box center [566, 512] width 74 height 26
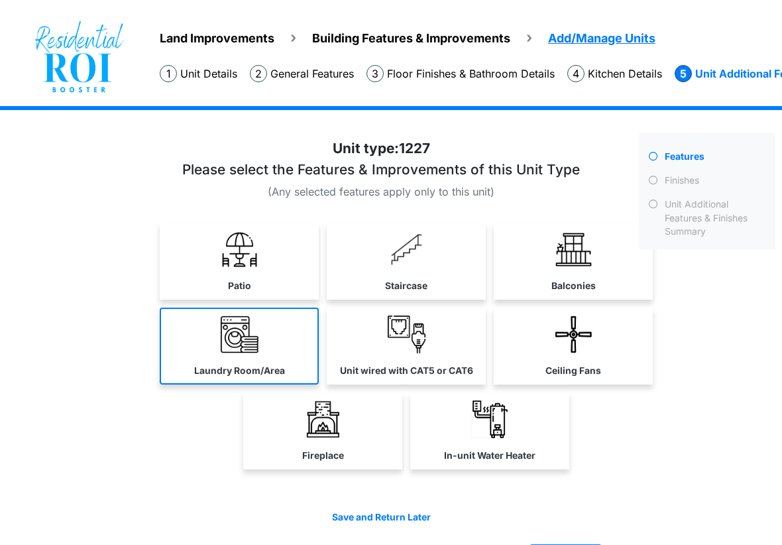
click at [272, 349] on link "Laundry Room/Area" at bounding box center [239, 346] width 159 height 77
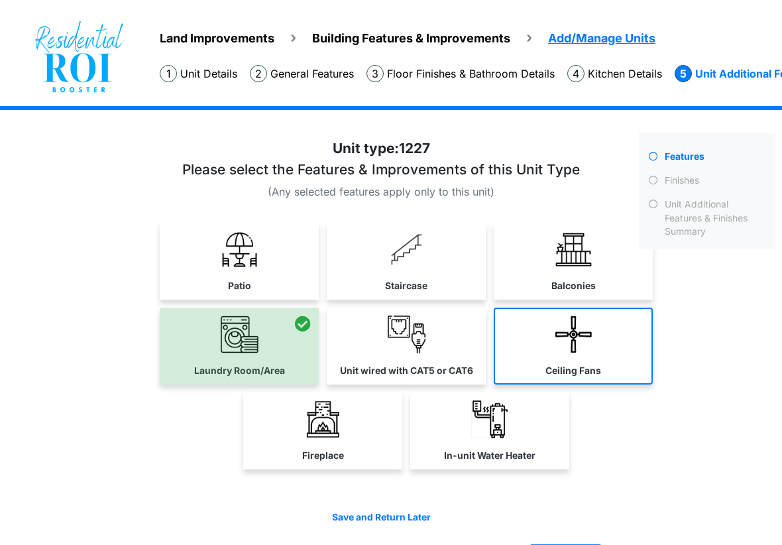
click at [586, 349] on img at bounding box center [574, 335] width 38 height 38
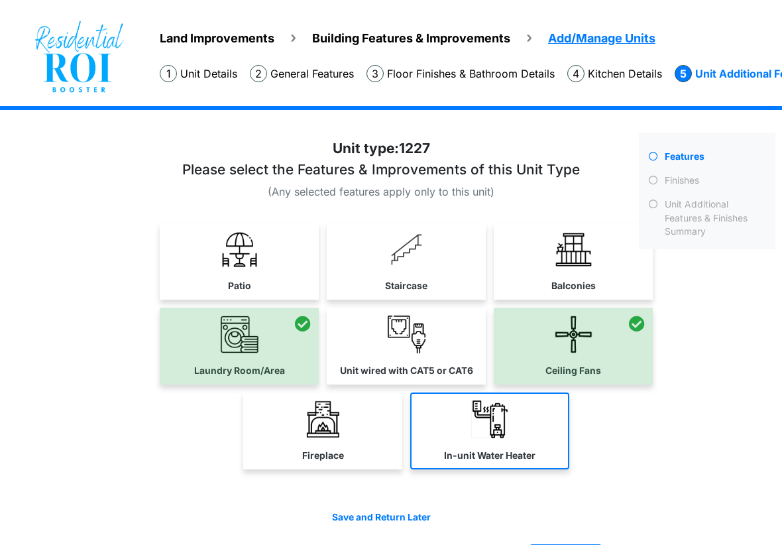
click at [434, 427] on link "In-unit Water Heater" at bounding box center [489, 430] width 159 height 77
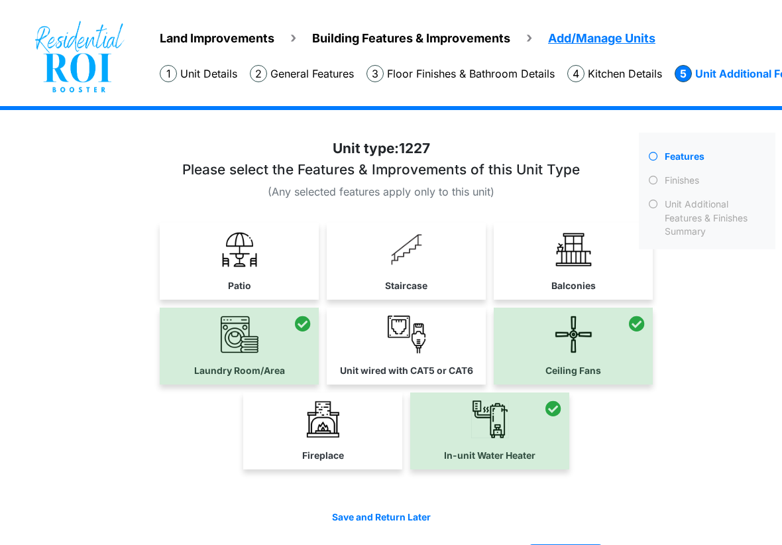
scroll to position [44, 0]
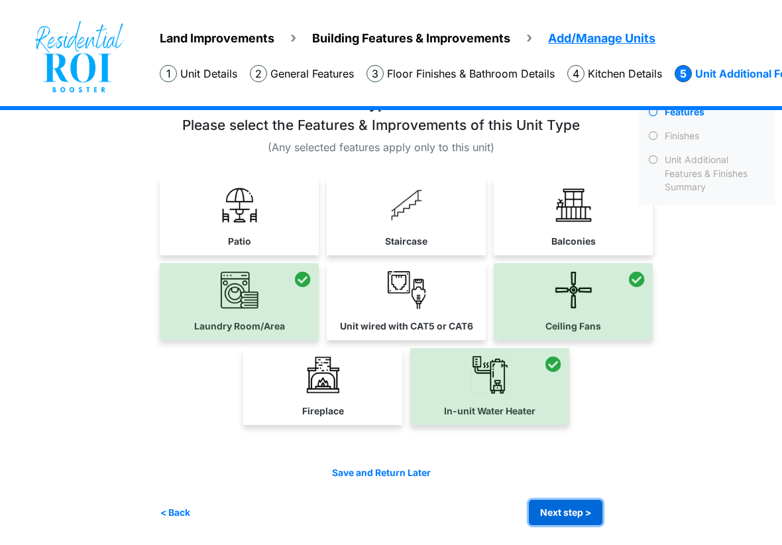
click at [556, 500] on button "Next step >" at bounding box center [566, 513] width 74 height 26
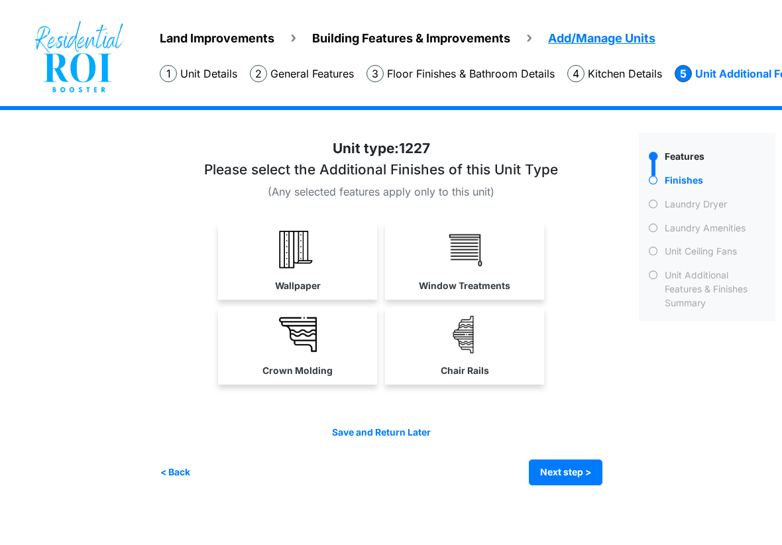
scroll to position [0, 0]
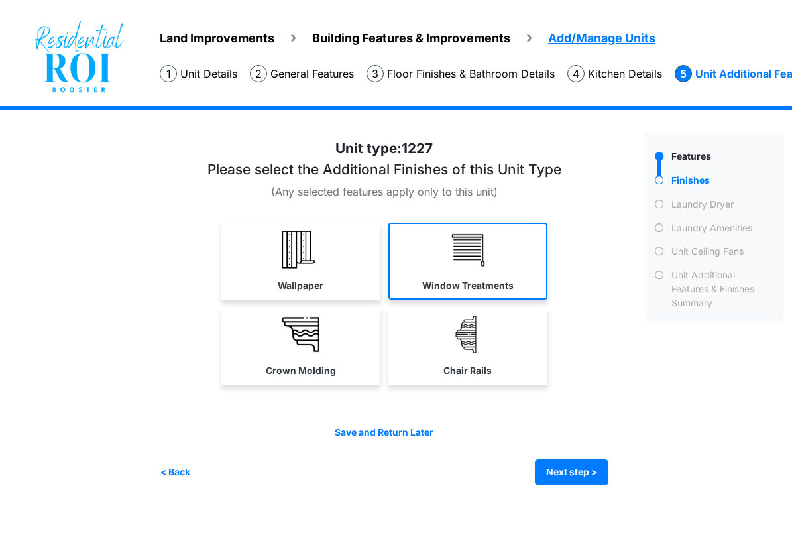
click at [447, 273] on link "Window Treatments" at bounding box center [467, 261] width 159 height 77
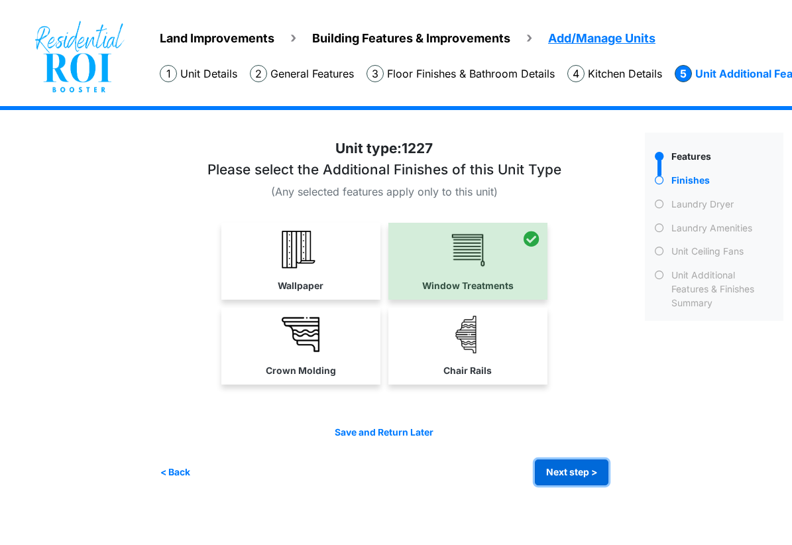
click at [543, 464] on button "Next step >" at bounding box center [572, 472] width 74 height 26
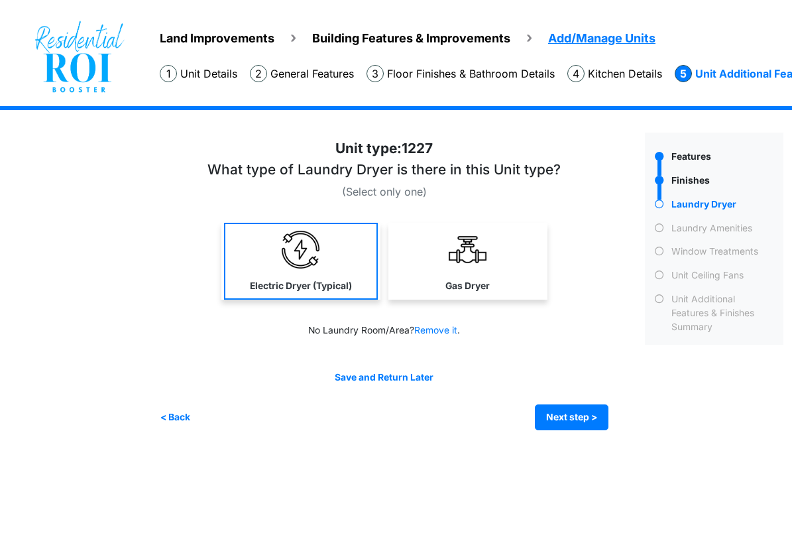
click at [335, 273] on link "Electric Dryer (Typical)" at bounding box center [301, 261] width 154 height 77
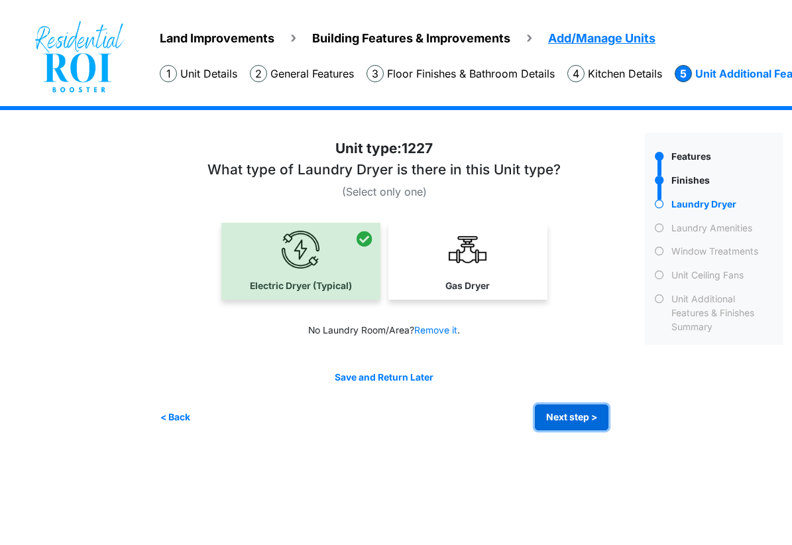
click at [554, 413] on button "Next step >" at bounding box center [572, 417] width 74 height 26
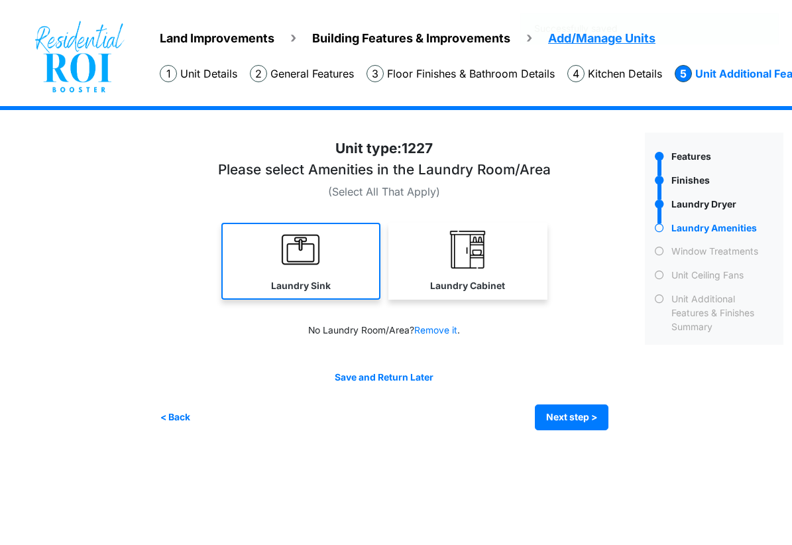
click at [318, 249] on img at bounding box center [301, 250] width 38 height 38
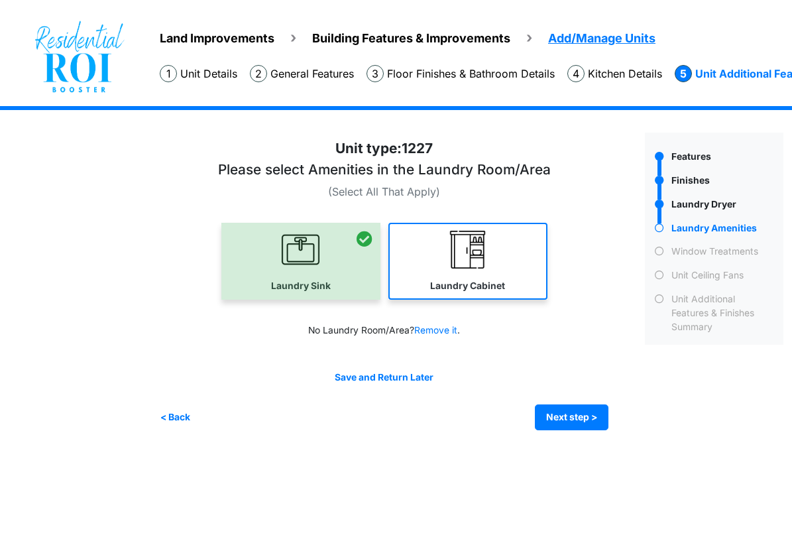
click at [402, 243] on link "Laundry Cabinet" at bounding box center [467, 261] width 159 height 77
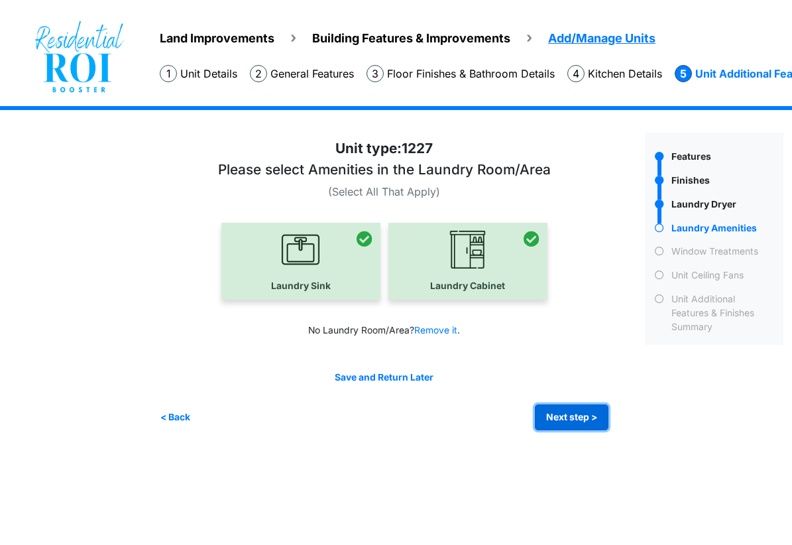
click at [552, 413] on button "Next step >" at bounding box center [572, 417] width 74 height 26
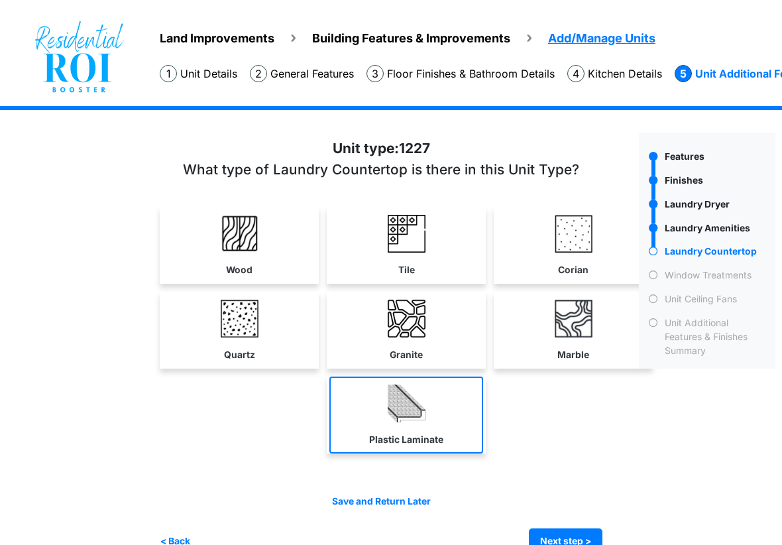
click at [380, 413] on link "Plastic Laminate" at bounding box center [406, 415] width 154 height 77
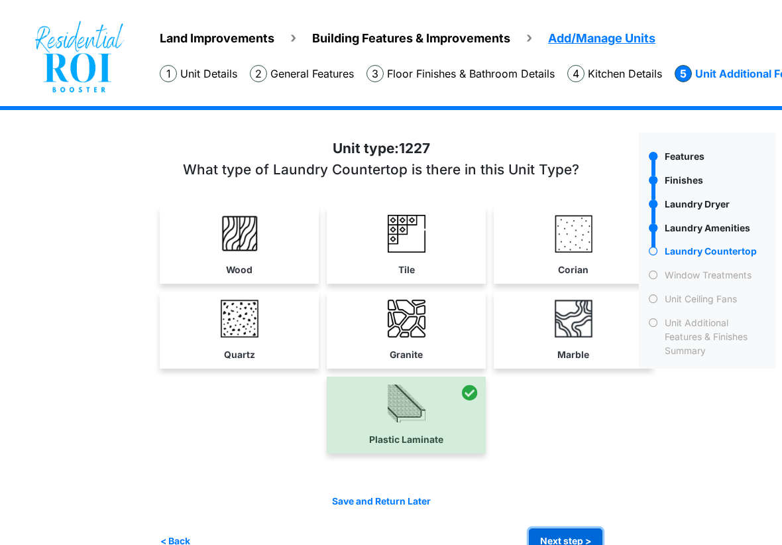
click at [552, 533] on button "Next step >" at bounding box center [566, 541] width 74 height 26
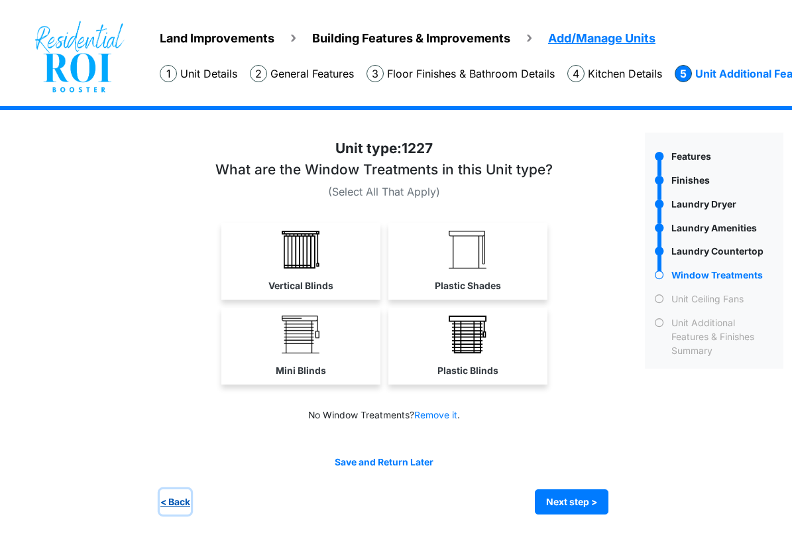
click at [170, 498] on button "< Back" at bounding box center [175, 502] width 31 height 26
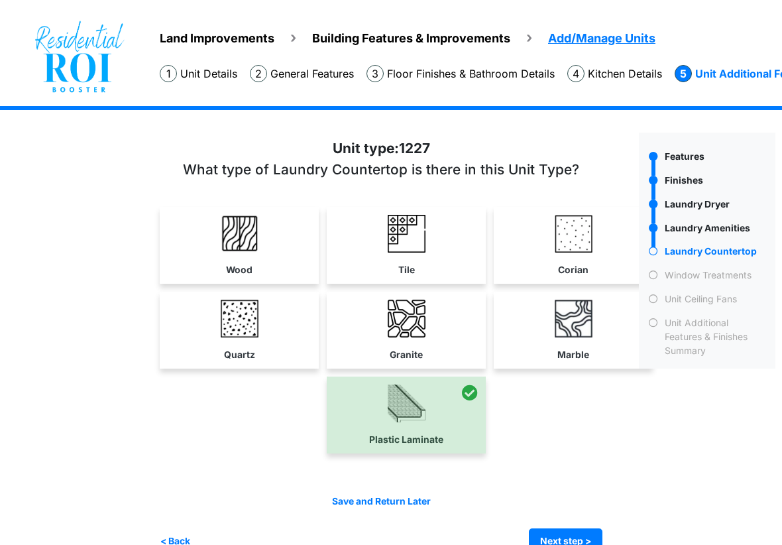
click at [384, 412] on div at bounding box center [406, 415] width 159 height 77
click at [544, 414] on div "Plastic Laminate" at bounding box center [406, 415] width 493 height 77
click at [388, 388] on div at bounding box center [406, 415] width 159 height 77
click at [440, 437] on div at bounding box center [406, 415] width 159 height 77
click at [560, 534] on button "Next step >" at bounding box center [566, 541] width 74 height 26
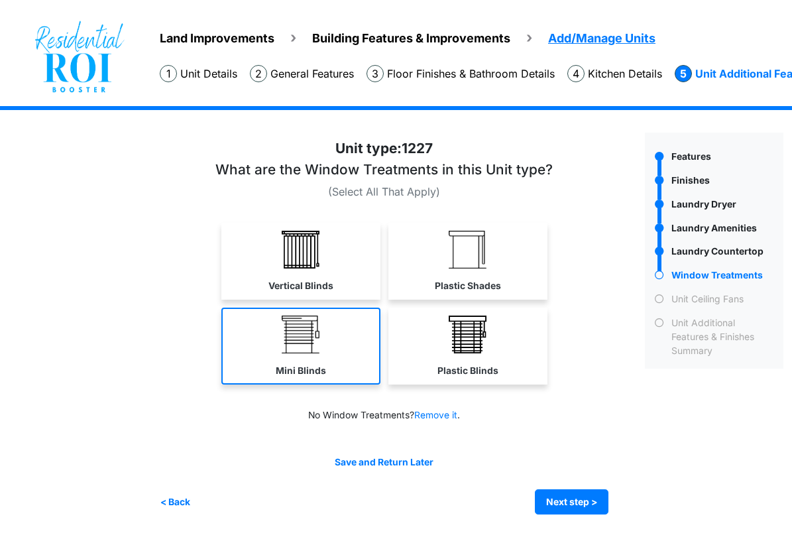
click at [309, 350] on img at bounding box center [301, 335] width 38 height 38
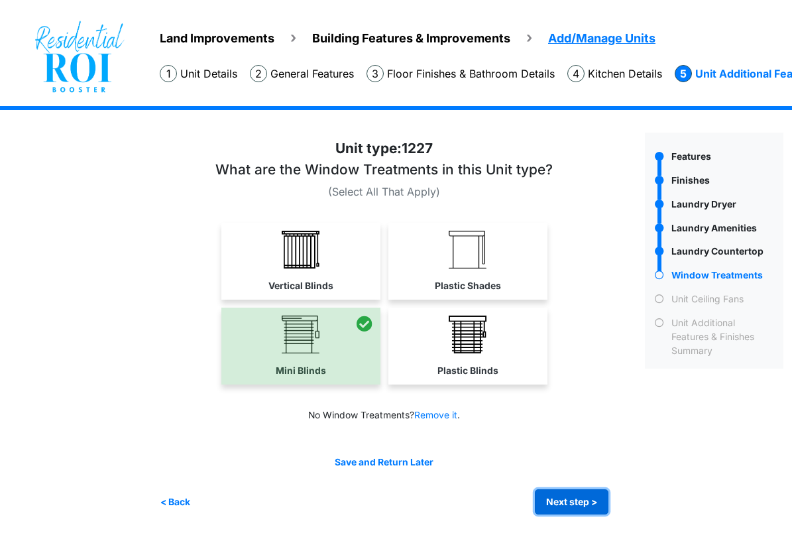
click at [559, 498] on button "Next step >" at bounding box center [572, 502] width 74 height 26
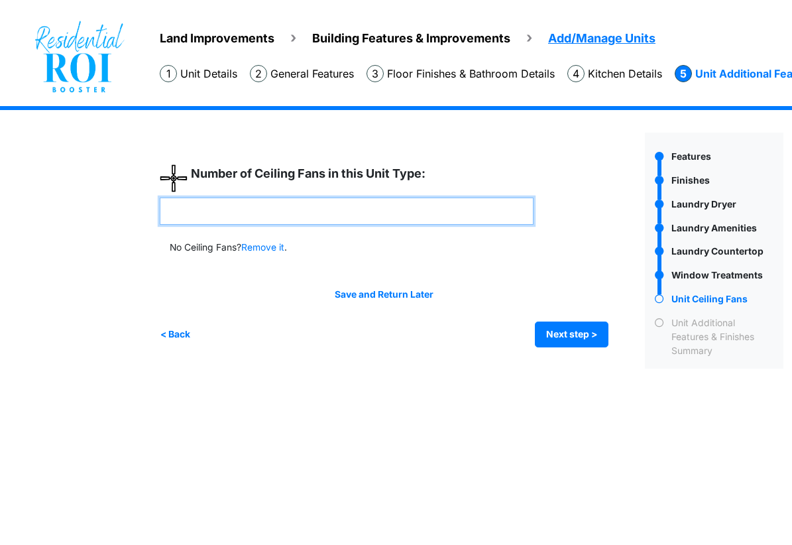
click at [410, 213] on input "number" at bounding box center [347, 211] width 374 height 27
click at [322, 206] on input "number" at bounding box center [347, 211] width 374 height 27
type input "*"
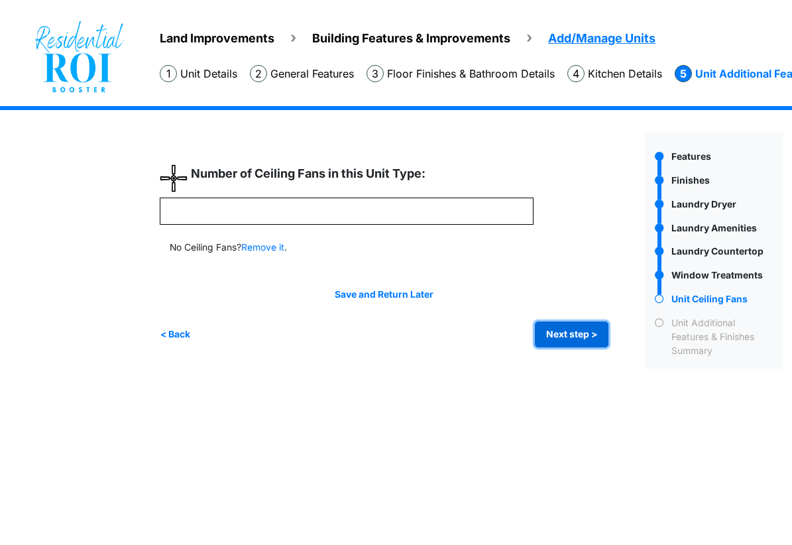
type input "*"
click at [560, 340] on button "Next step >" at bounding box center [572, 335] width 74 height 26
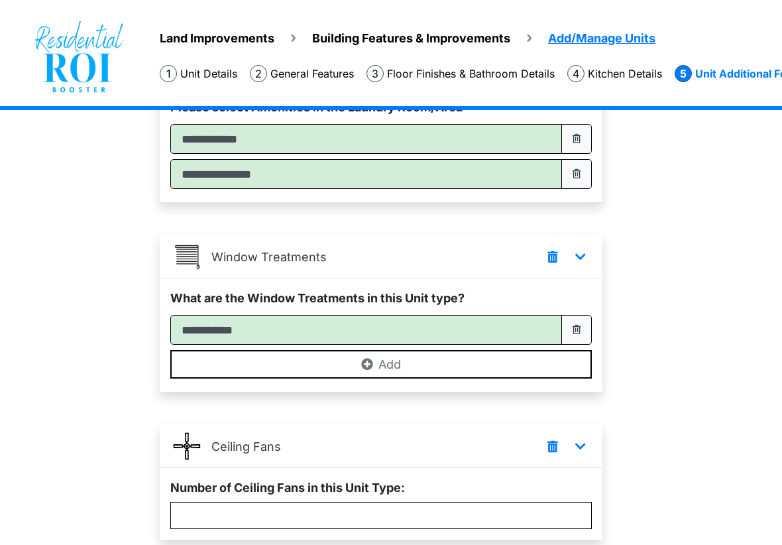
scroll to position [729, 0]
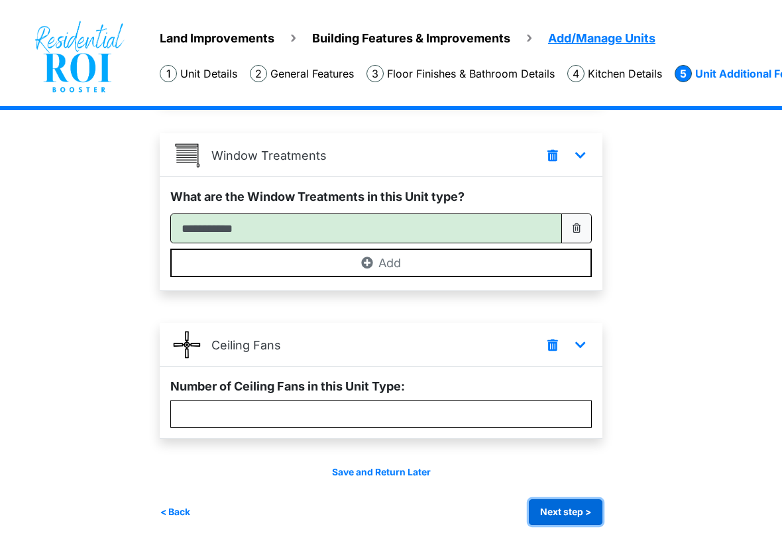
click at [565, 515] on button "Next step >" at bounding box center [566, 512] width 74 height 26
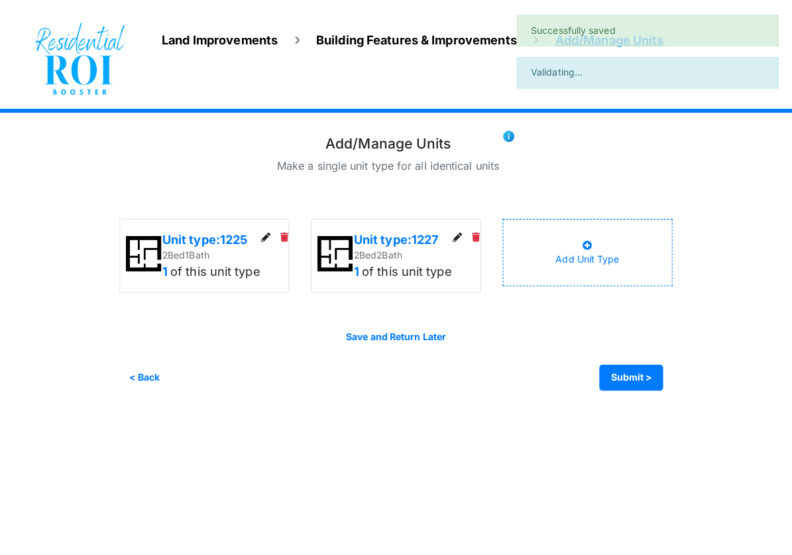
scroll to position [0, 0]
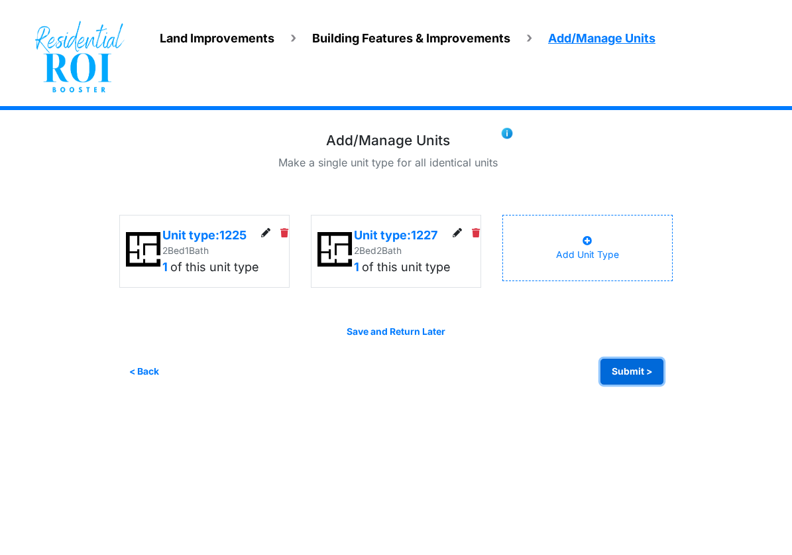
click at [617, 369] on button "Submit >" at bounding box center [632, 372] width 63 height 26
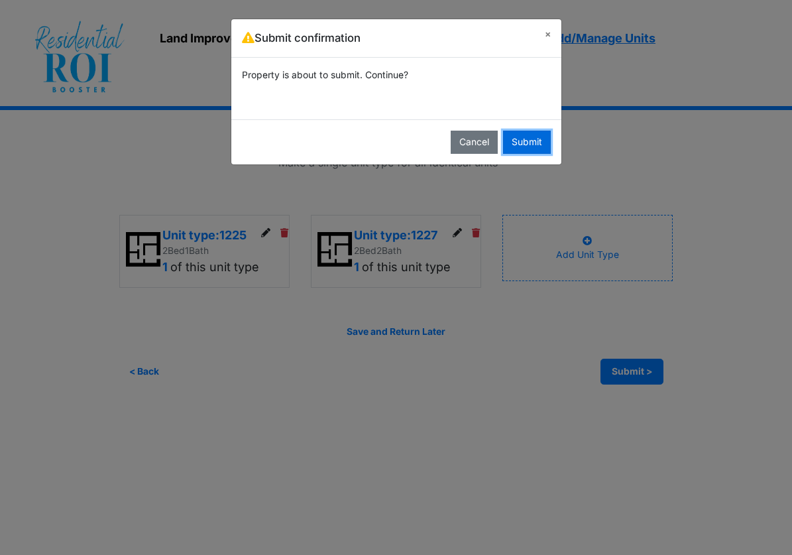
click at [514, 134] on button "Submit" at bounding box center [527, 142] width 48 height 23
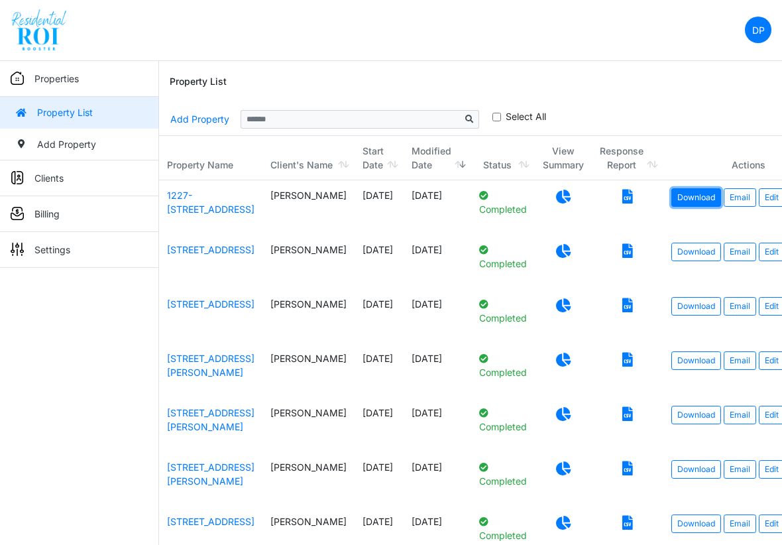
click at [672, 199] on link "Download" at bounding box center [697, 197] width 50 height 19
click at [672, 248] on link "Download" at bounding box center [697, 252] width 50 height 19
